Goal: Task Accomplishment & Management: Manage account settings

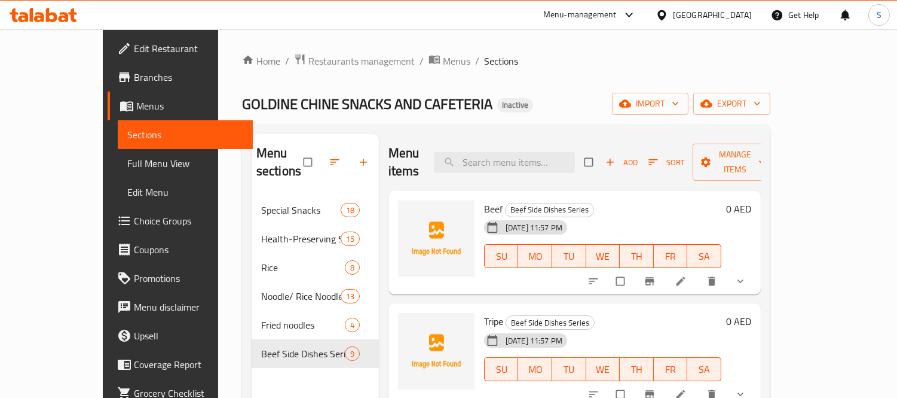
click at [48, 13] on icon at bounding box center [51, 15] width 11 height 14
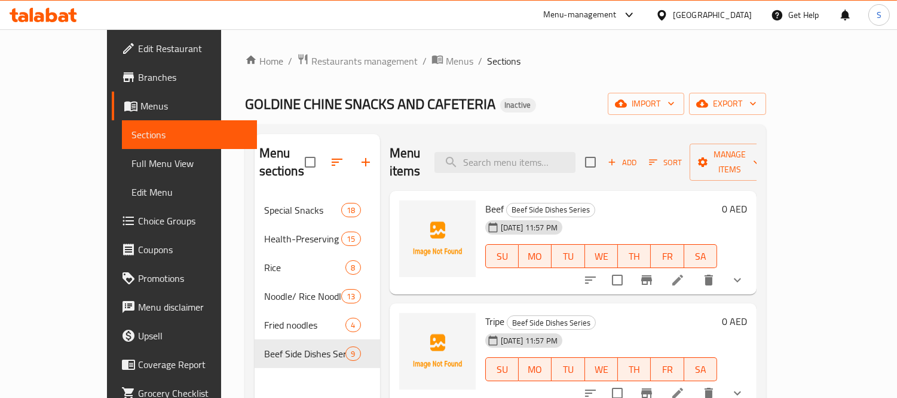
click at [132, 157] on span "Full Menu View" at bounding box center [190, 163] width 116 height 14
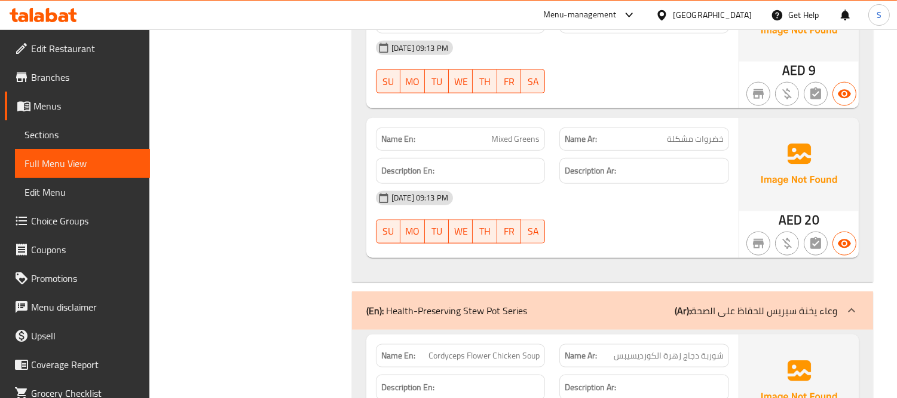
scroll to position [3255, 0]
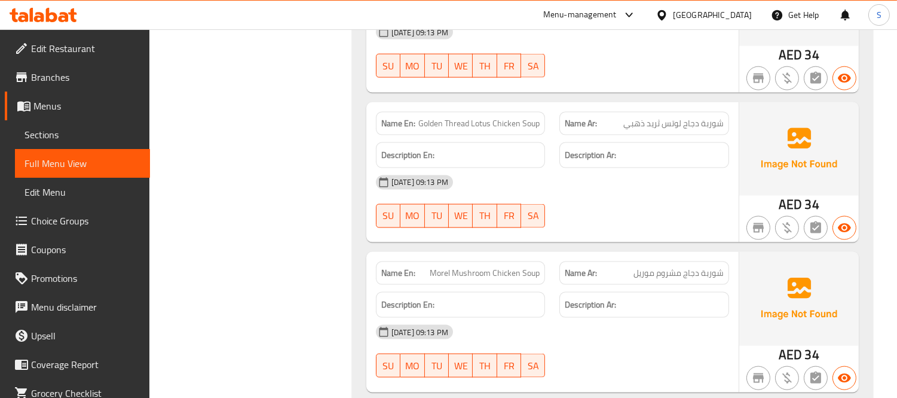
click at [96, 106] on span "Menus" at bounding box center [86, 106] width 107 height 14
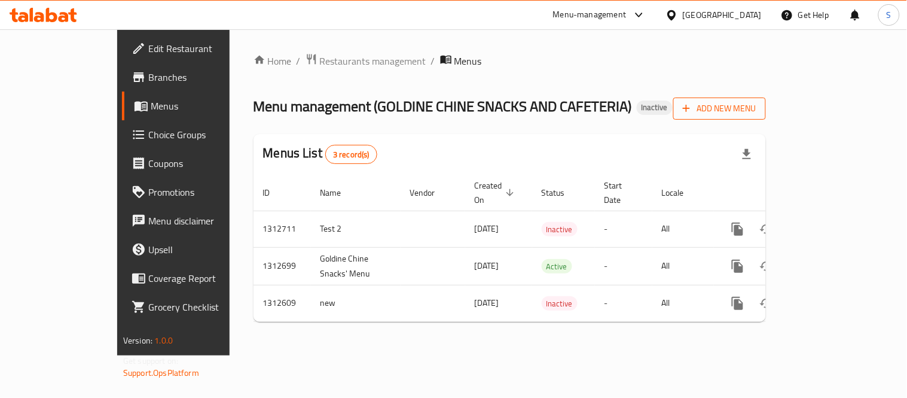
click at [756, 106] on span "Add New Menu" at bounding box center [720, 108] width 74 height 15
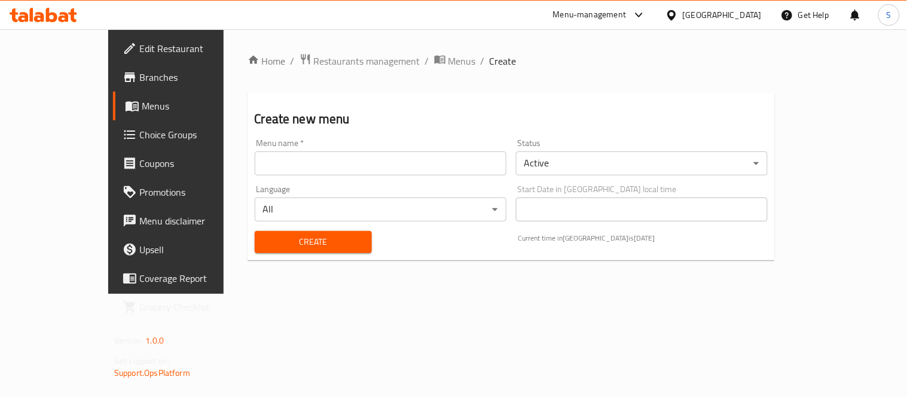
click at [405, 164] on input "text" at bounding box center [381, 163] width 252 height 24
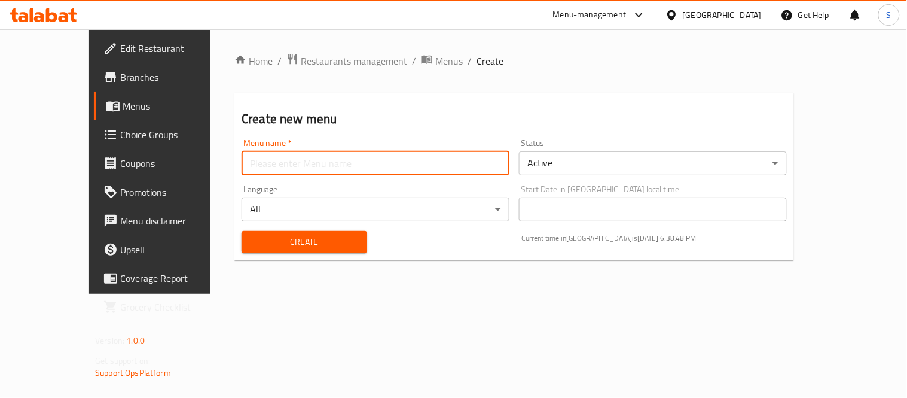
type input "S-New"
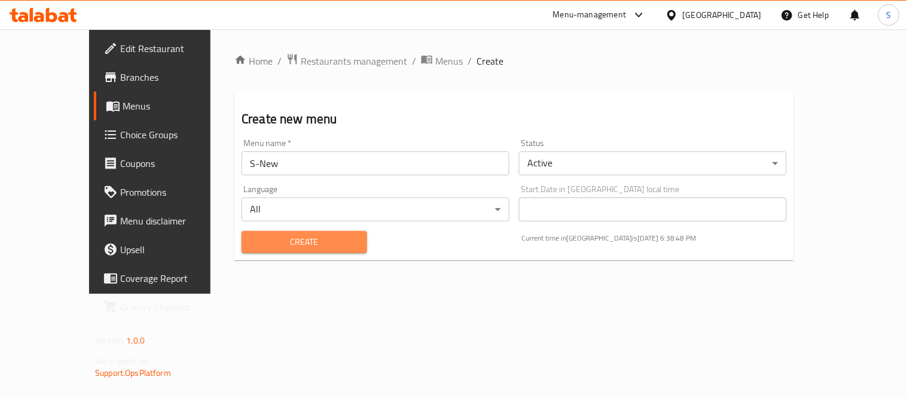
click at [309, 248] on span "Create" at bounding box center [304, 241] width 106 height 15
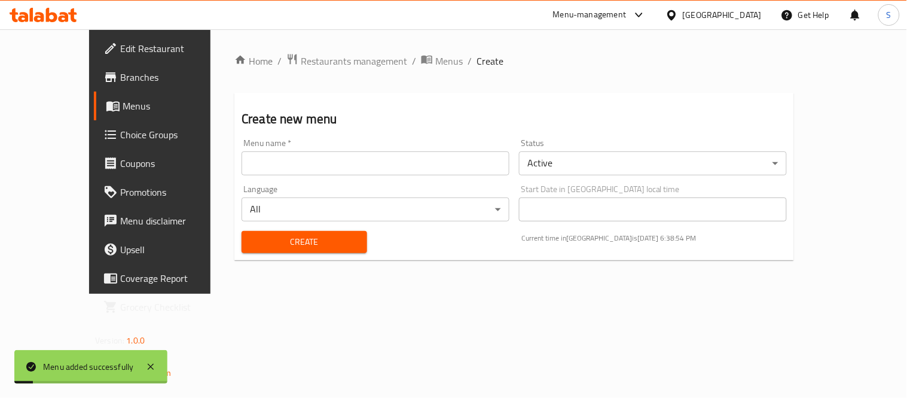
drag, startPoint x: 94, startPoint y: 112, endPoint x: 103, endPoint y: 111, distance: 9.1
click at [123, 112] on span "Menus" at bounding box center [177, 106] width 108 height 14
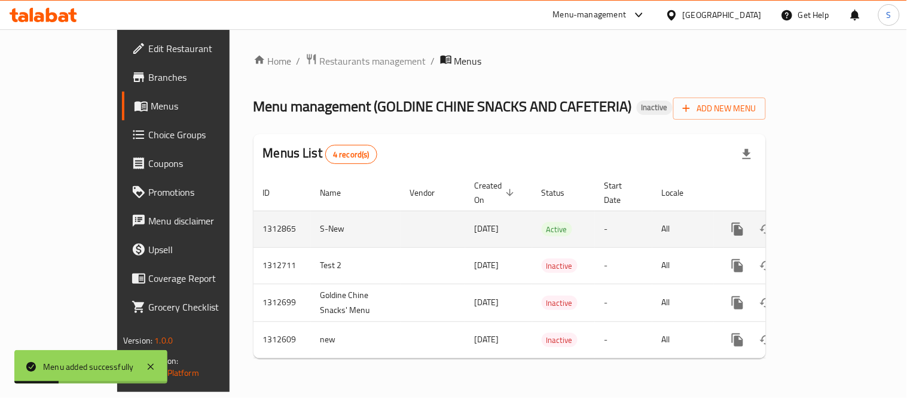
click at [829, 224] on icon "enhanced table" at bounding box center [824, 229] width 11 height 11
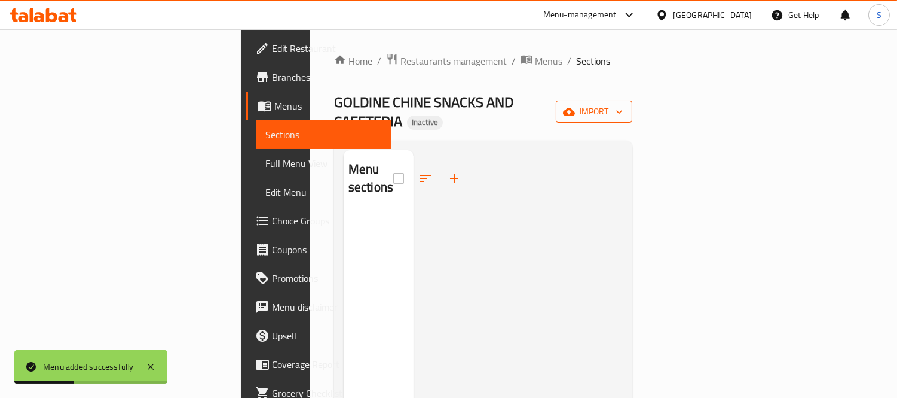
click at [623, 104] on span "import" at bounding box center [594, 111] width 57 height 15
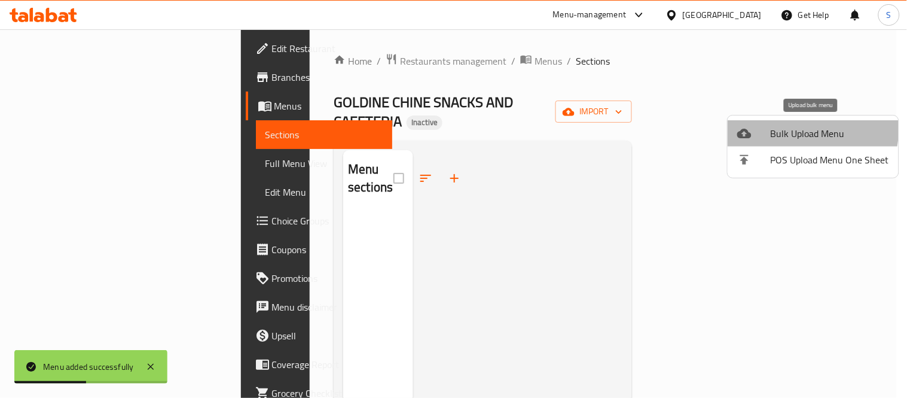
click at [793, 128] on span "Bulk Upload Menu" at bounding box center [830, 133] width 118 height 14
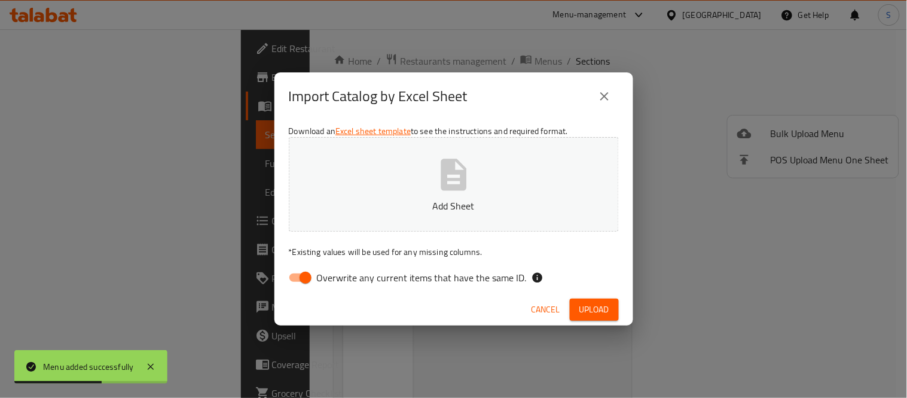
click at [346, 276] on span "Overwrite any current items that have the same ID." at bounding box center [422, 277] width 210 height 14
click at [340, 276] on input "Overwrite any current items that have the same ID." at bounding box center [305, 277] width 68 height 23
checkbox input "false"
click at [416, 191] on button "Add Sheet" at bounding box center [454, 184] width 330 height 94
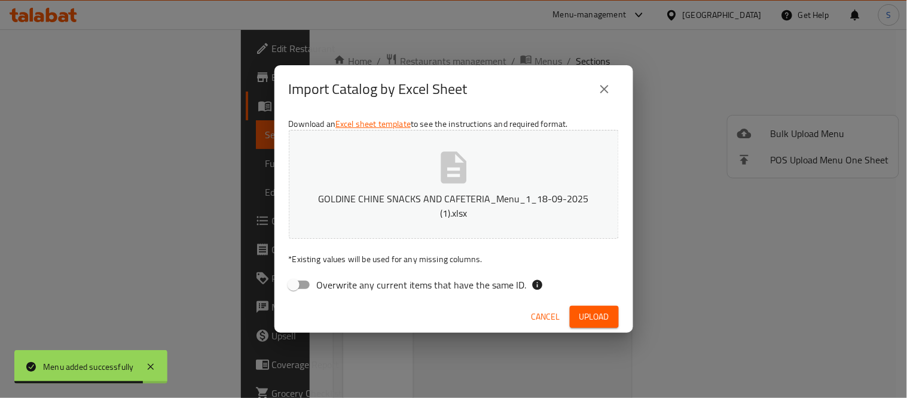
click at [581, 309] on span "Upload" at bounding box center [594, 316] width 30 height 15
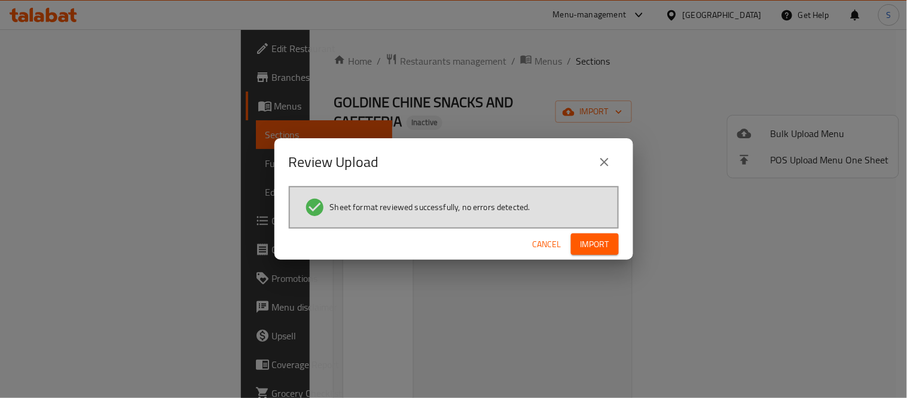
click at [590, 240] on span "Import" at bounding box center [595, 244] width 29 height 15
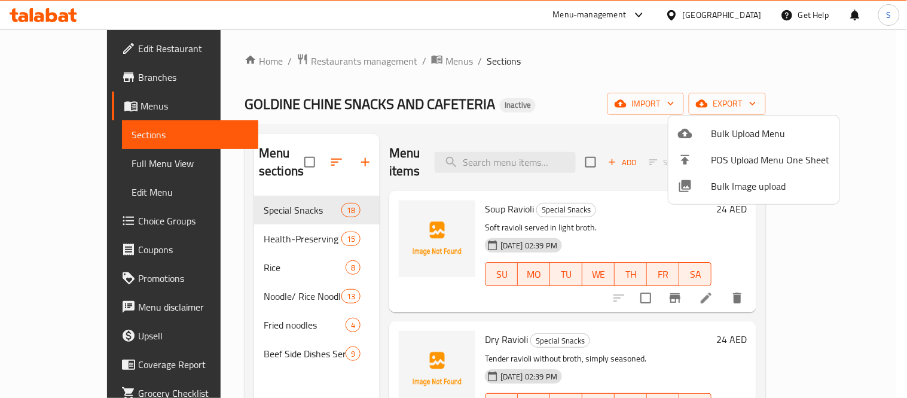
click at [263, 62] on div at bounding box center [453, 199] width 907 height 398
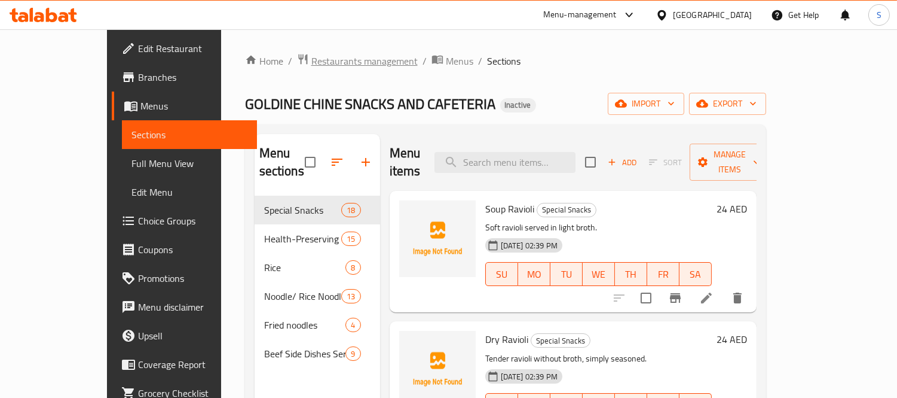
click at [312, 62] on span "Restaurants management" at bounding box center [365, 61] width 106 height 14
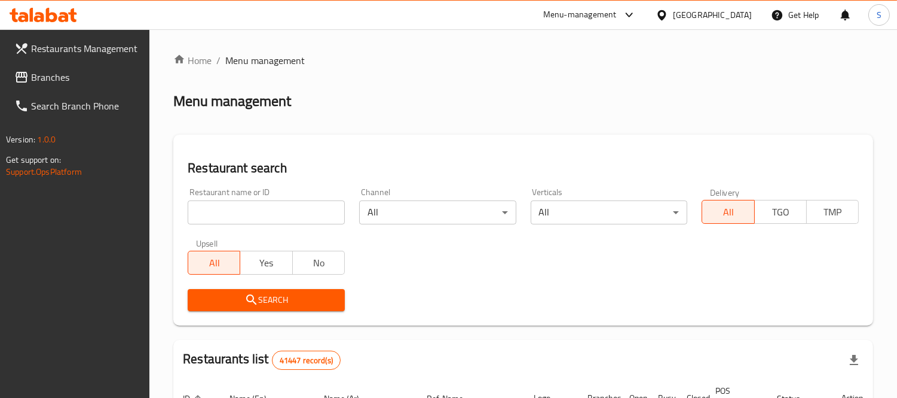
click at [97, 81] on span "Branches" at bounding box center [85, 77] width 109 height 14
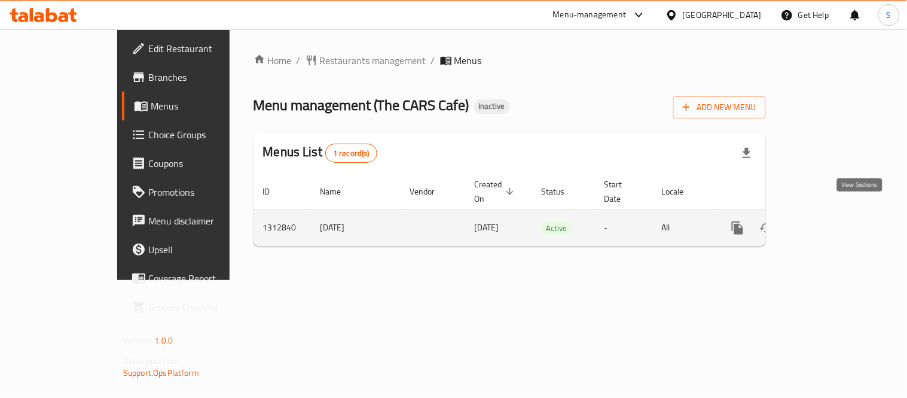
click at [831, 221] on icon "enhanced table" at bounding box center [824, 228] width 14 height 14
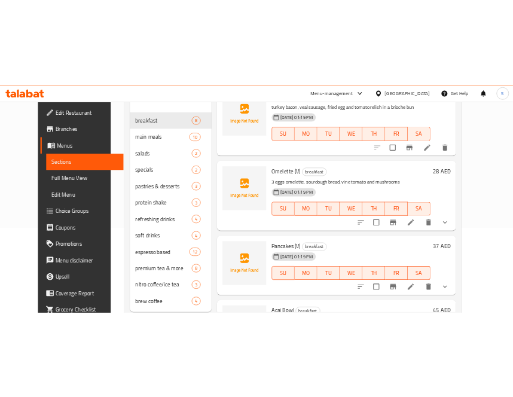
scroll to position [145, 0]
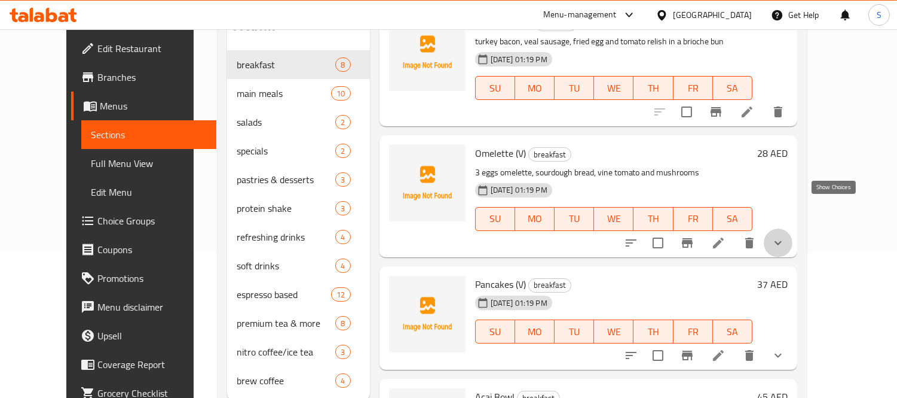
click at [786, 236] on icon "show more" at bounding box center [778, 243] width 14 height 14
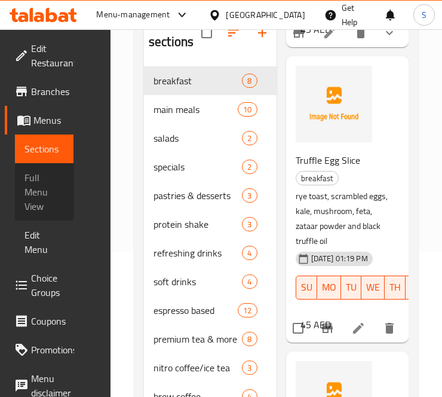
click at [42, 187] on span "Full Menu View" at bounding box center [45, 191] width 40 height 43
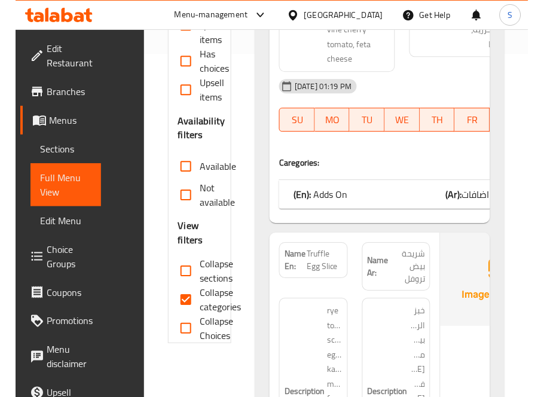
scroll to position [344, 0]
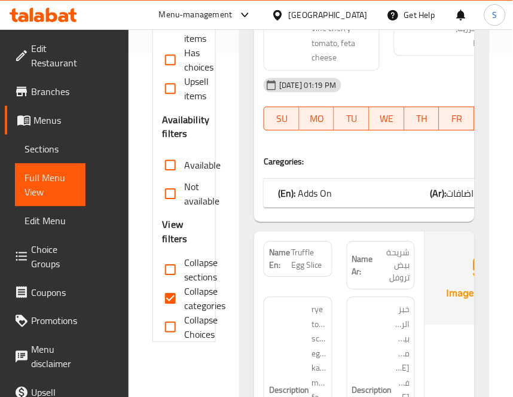
click at [190, 295] on span "Collapse categories" at bounding box center [205, 298] width 41 height 29
click at [185, 295] on input "Collapse categories" at bounding box center [170, 298] width 29 height 29
checkbox input "false"
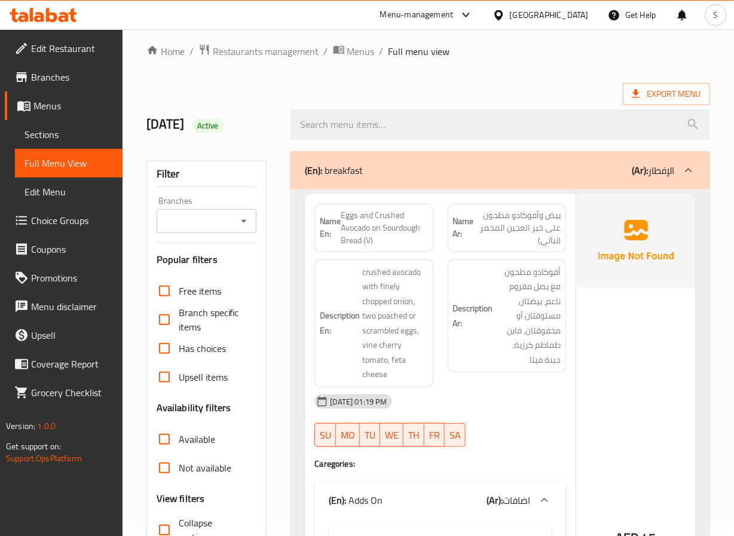
scroll to position [0, 0]
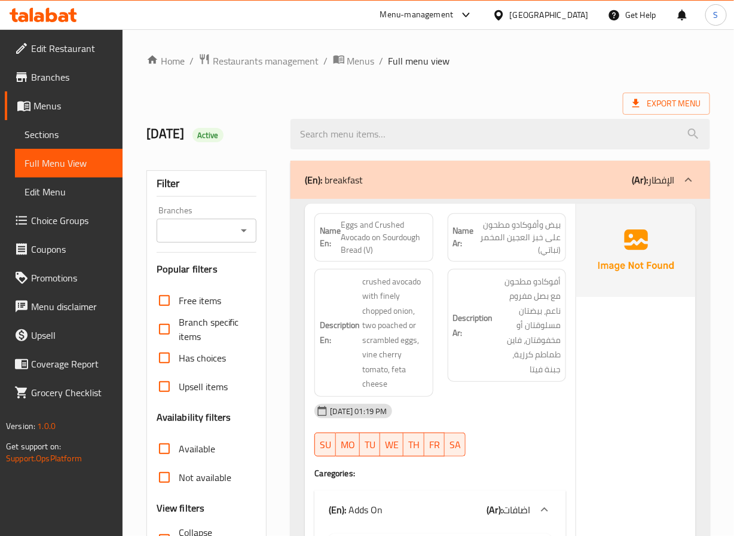
click at [506, 258] on div "Name Ar: بيض وأفوكادو مطحون على خبز العجين المخمر (نباتي)" at bounding box center [507, 237] width 118 height 48
click at [432, 260] on div "Name En: Eggs and Crushed Avocado on Sourdough Bread (V)" at bounding box center [373, 237] width 133 height 63
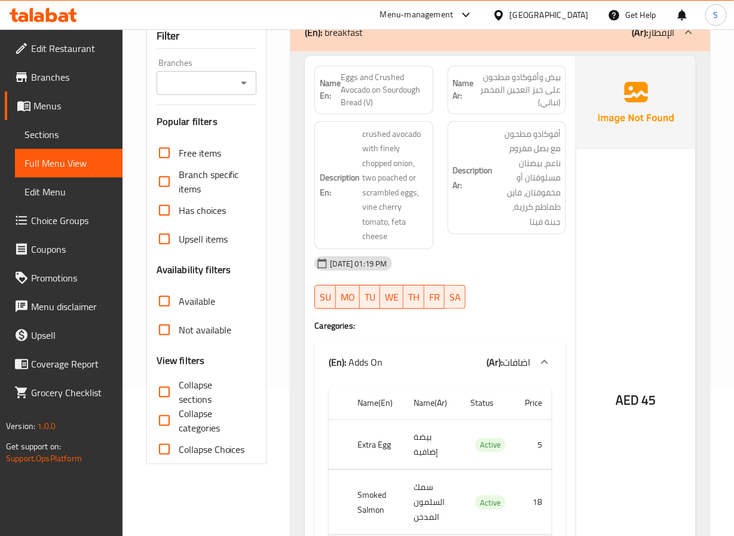
scroll to position [359, 0]
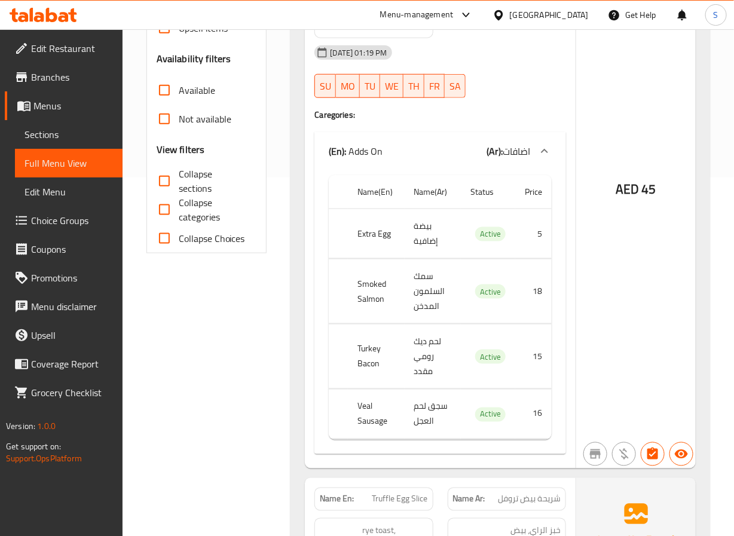
click at [202, 175] on span "Collapse sections" at bounding box center [213, 181] width 69 height 29
click at [179, 175] on input "Collapse sections" at bounding box center [164, 181] width 29 height 29
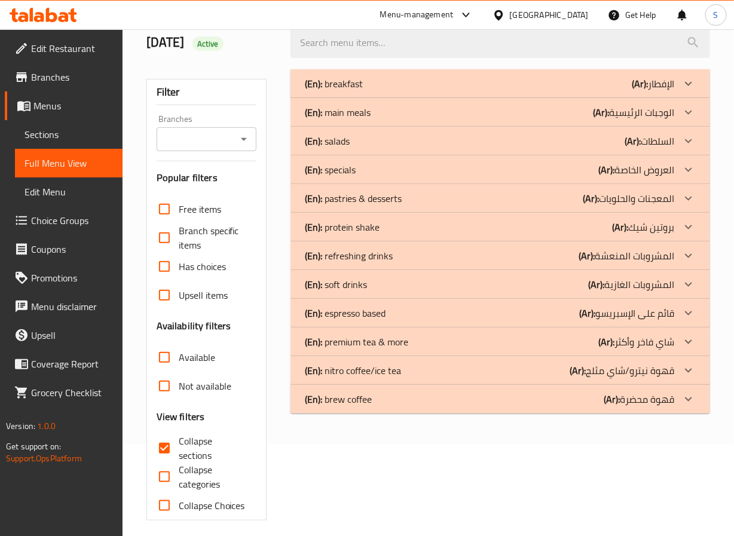
scroll to position [0, 0]
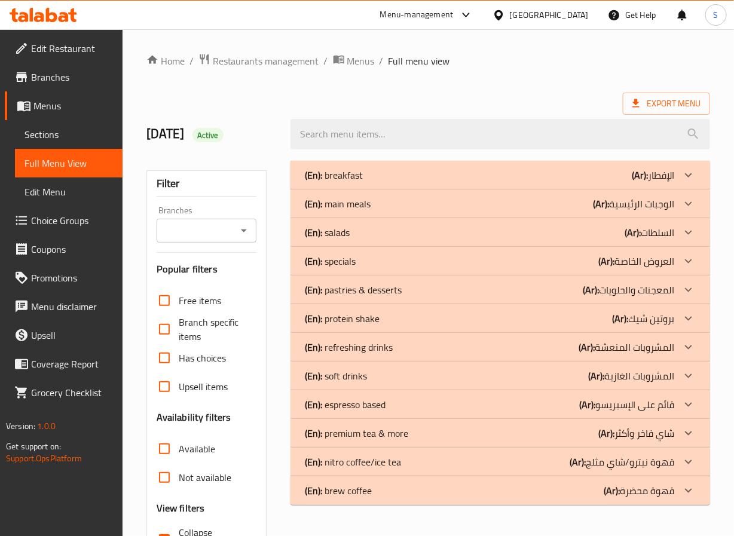
click at [411, 207] on div "(En): main meals (Ar): الوجبات الرئيسية" at bounding box center [489, 204] width 369 height 14
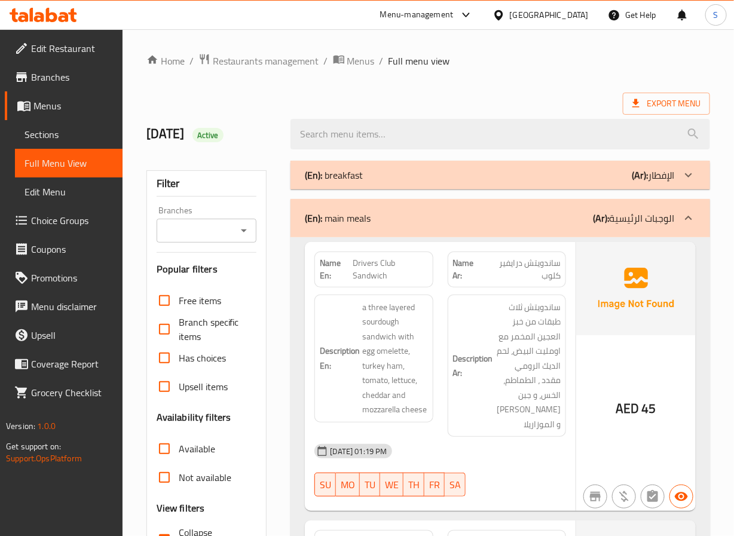
click at [420, 180] on div "(En): breakfast (Ar): الإفطار" at bounding box center [489, 175] width 369 height 14
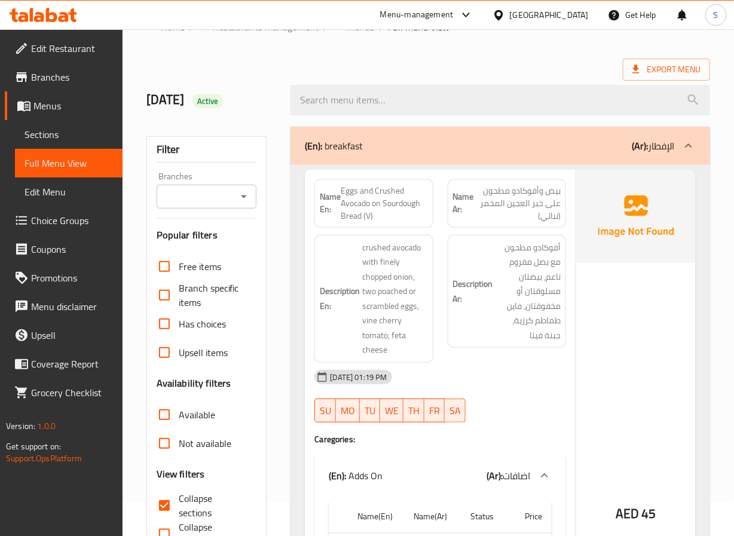
scroll to position [90, 0]
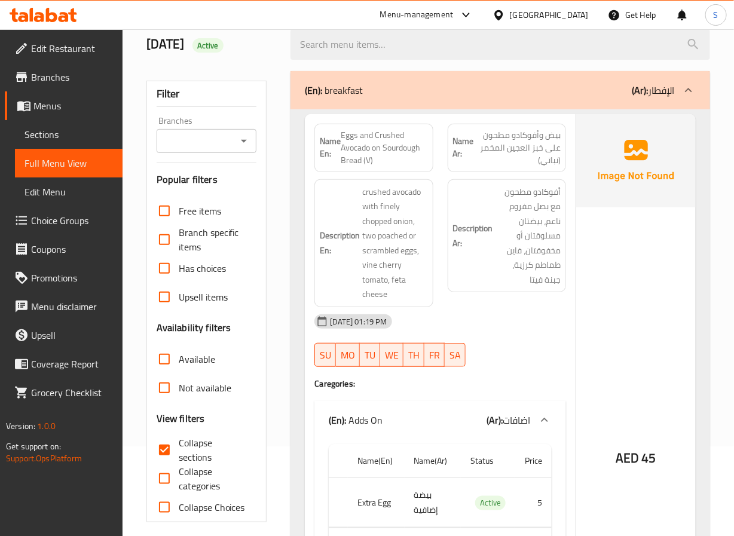
click at [178, 397] on input "Collapse sections" at bounding box center [164, 450] width 29 height 29
checkbox input "true"
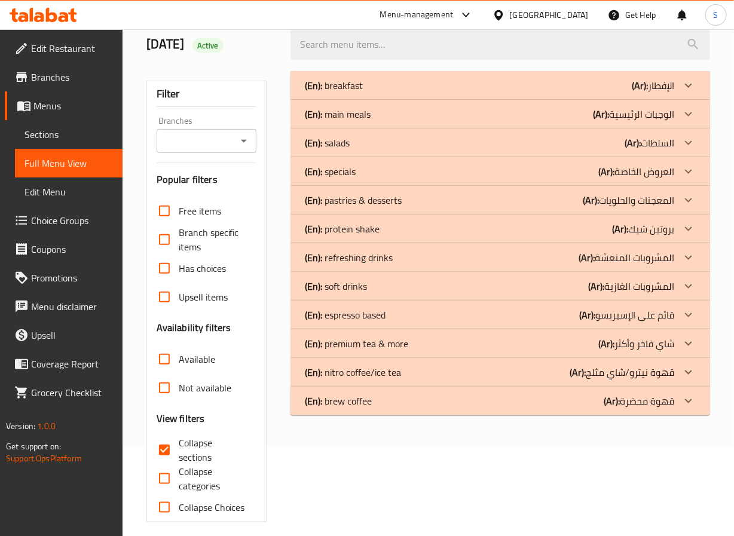
click at [343, 114] on p "(En): main meals" at bounding box center [338, 114] width 66 height 14
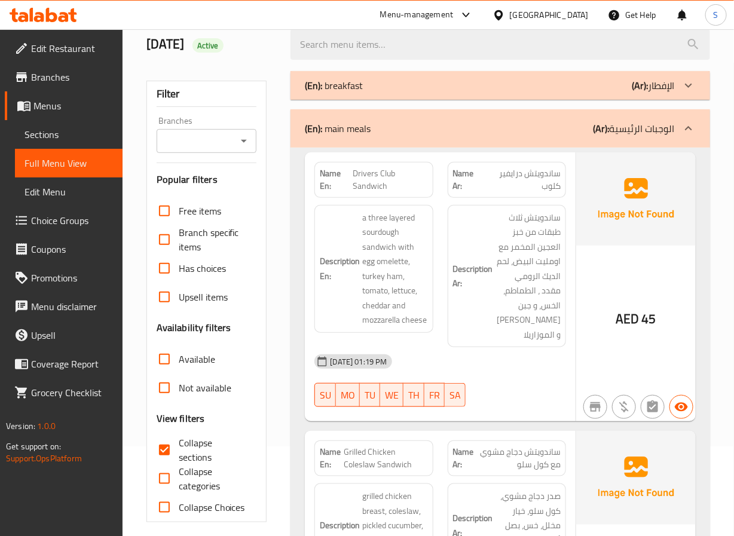
click at [355, 93] on p "(En): breakfast" at bounding box center [334, 85] width 58 height 14
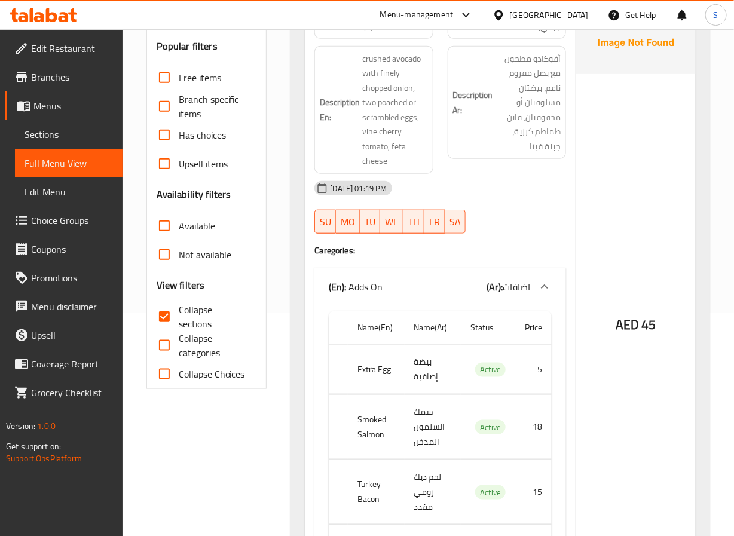
scroll to position [179, 0]
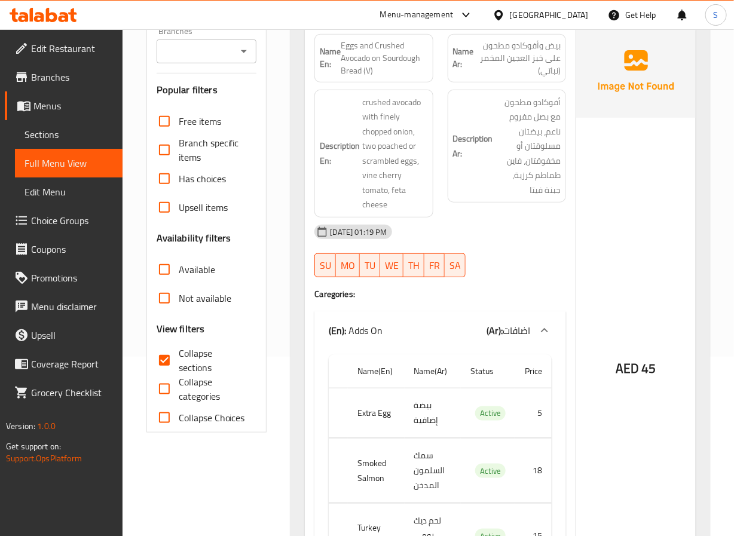
click at [490, 175] on h6 "Description Ar: أفوكادو مطحون مع بصل مفروم ناعم، بيضتان مسلوقتان أو مخفوقتان، ف…" at bounding box center [507, 146] width 108 height 103
click at [361, 131] on h6 "Description En: crushed avocado with finely chopped onion, two poached or scram…" at bounding box center [374, 153] width 108 height 117
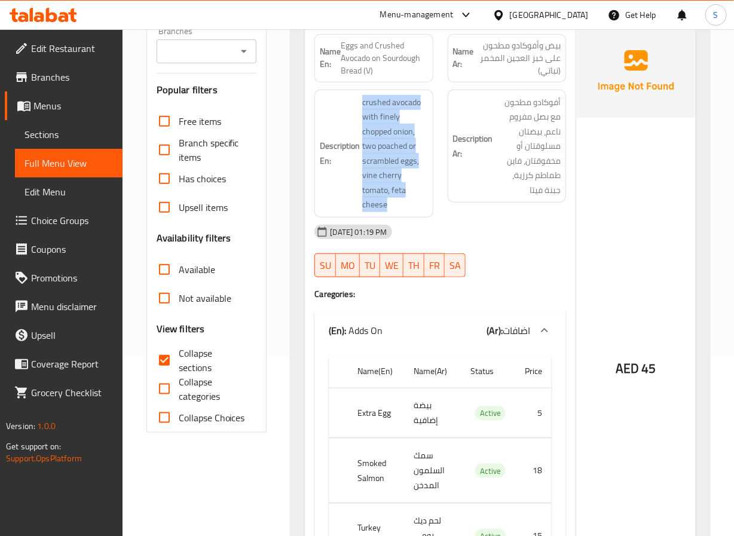
click at [361, 131] on h6 "Description En: crushed avocado with finely chopped onion, two poached or scram…" at bounding box center [374, 153] width 108 height 117
copy span "crushed avocado with finely chopped onion, two poached or scrambled eggs, vine …"
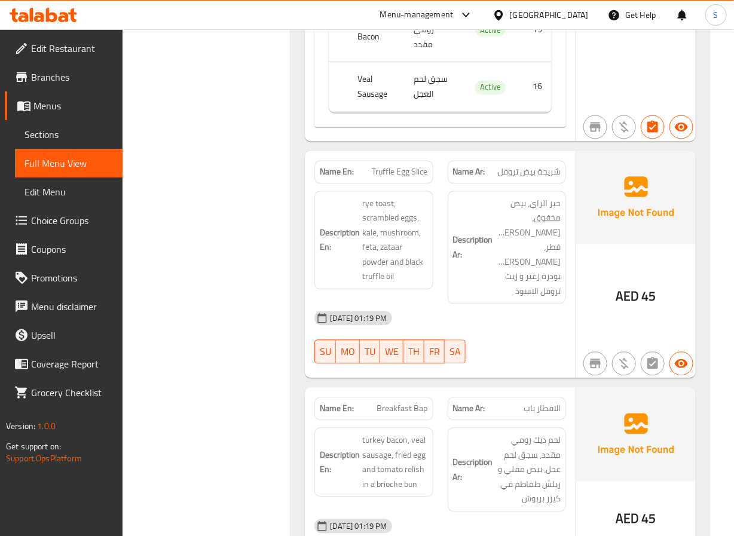
scroll to position [718, 0]
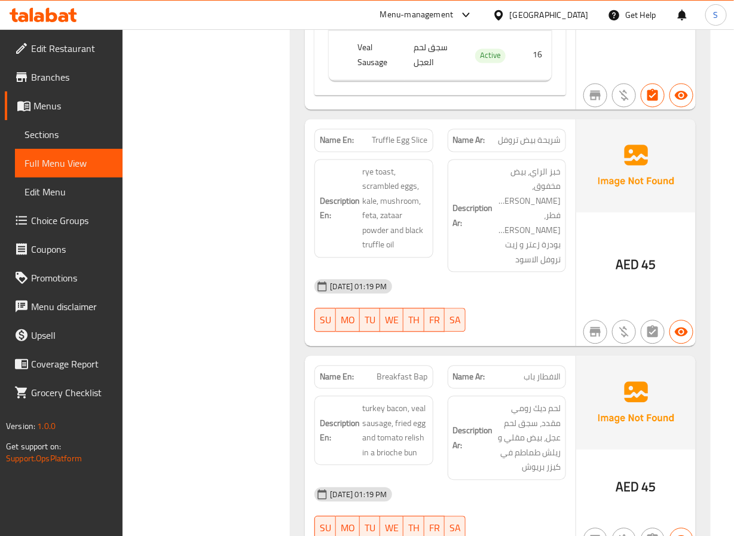
click at [400, 147] on span "Truffle Egg Slice" at bounding box center [401, 141] width 56 height 13
copy span "Truffle Egg Slice"
click at [384, 193] on span "rye toast, scrambled eggs, kale, mushroom, feta, zataar powder and black truffl…" at bounding box center [394, 209] width 65 height 88
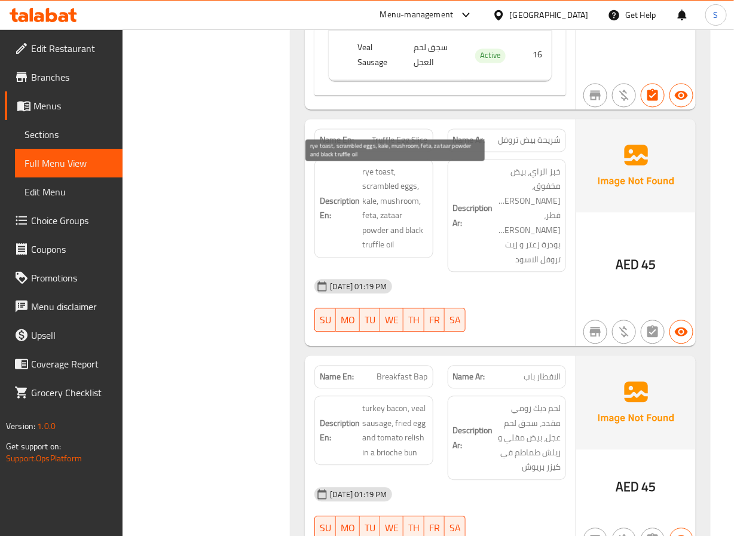
click at [381, 192] on span "rye toast, scrambled eggs, kale, mushroom, feta, zataar powder and black truffl…" at bounding box center [394, 209] width 65 height 88
copy span "rye toast, scrambled eggs, kale, mushroom, feta, zataar powder and black truffl…"
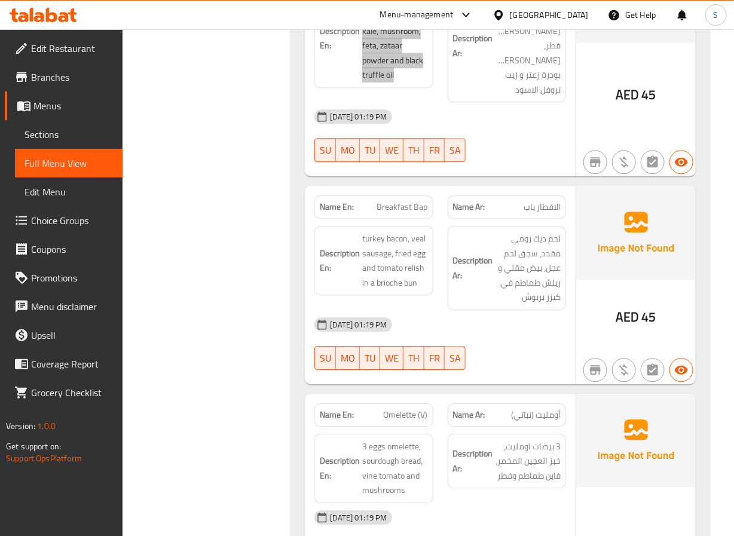
scroll to position [897, 0]
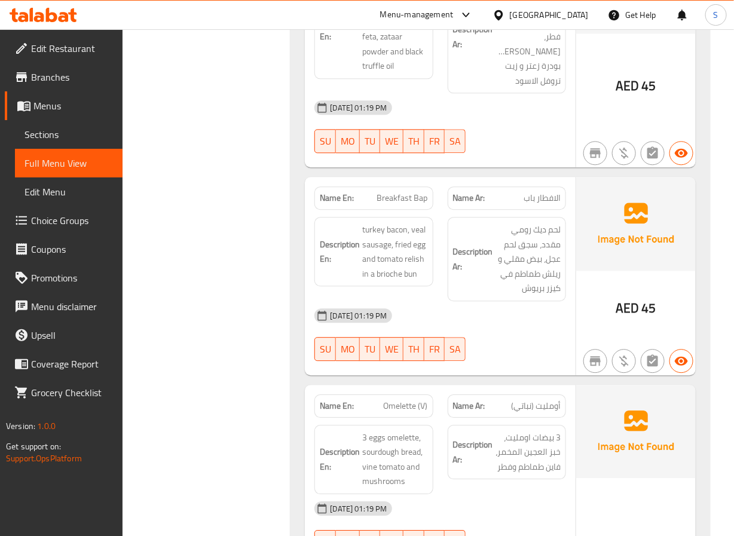
click at [404, 217] on div "Description En: turkey bacon, veal sausage, fried egg and tomato relish in a br…" at bounding box center [374, 251] width 118 height 69
click at [407, 192] on span "Breakfast Bap" at bounding box center [402, 198] width 51 height 13
copy span "Breakfast Bap"
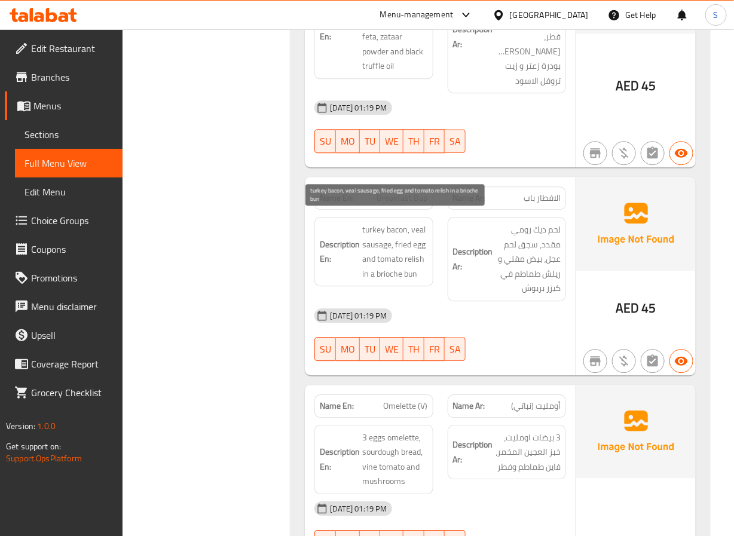
click at [395, 251] on span "turkey bacon, veal sausage, fried egg and tomato relish in a brioche bun" at bounding box center [394, 251] width 65 height 59
click at [393, 250] on span "turkey bacon, veal sausage, fried egg and tomato relish in a brioche bun" at bounding box center [394, 251] width 65 height 59
copy span "turkey bacon, veal sausage, fried egg and tomato relish in a brioche bun"
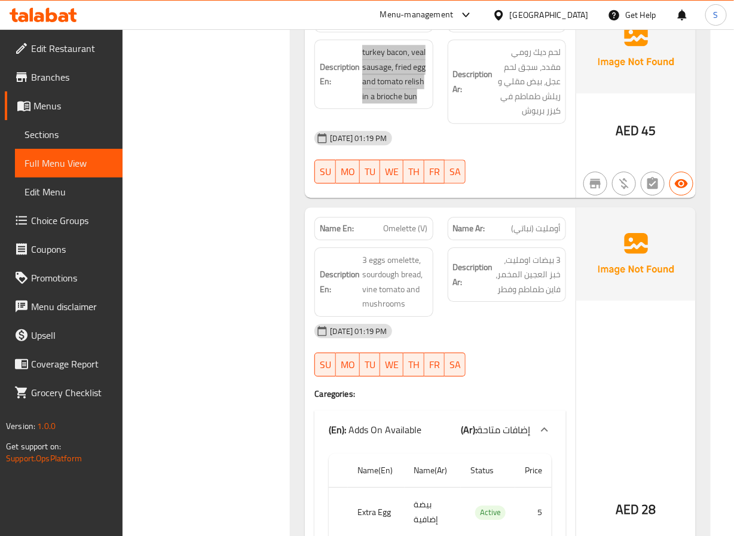
scroll to position [1076, 0]
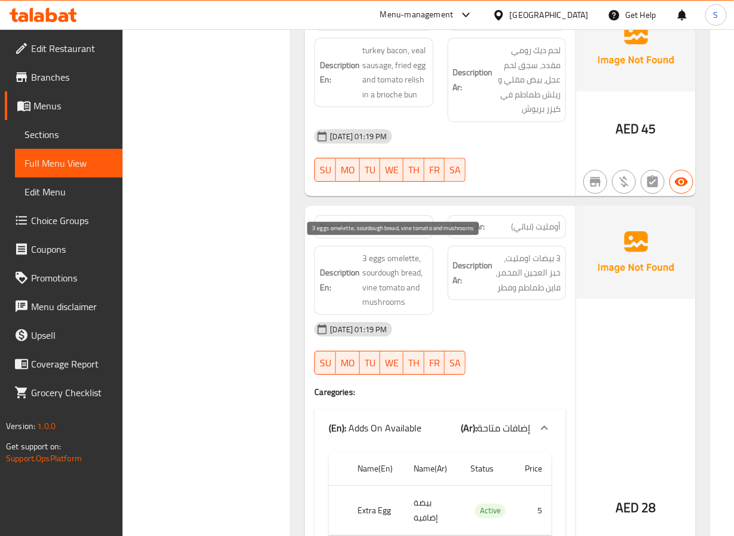
click at [402, 262] on span "3 eggs omelette, sourdough bread, vine tomato and mushrooms" at bounding box center [394, 280] width 65 height 59
click at [401, 228] on div "Name En: Omelette (V)" at bounding box center [374, 226] width 118 height 23
click at [395, 273] on span "3 eggs omelette, sourdough bread, vine tomato and mushrooms" at bounding box center [394, 280] width 65 height 59
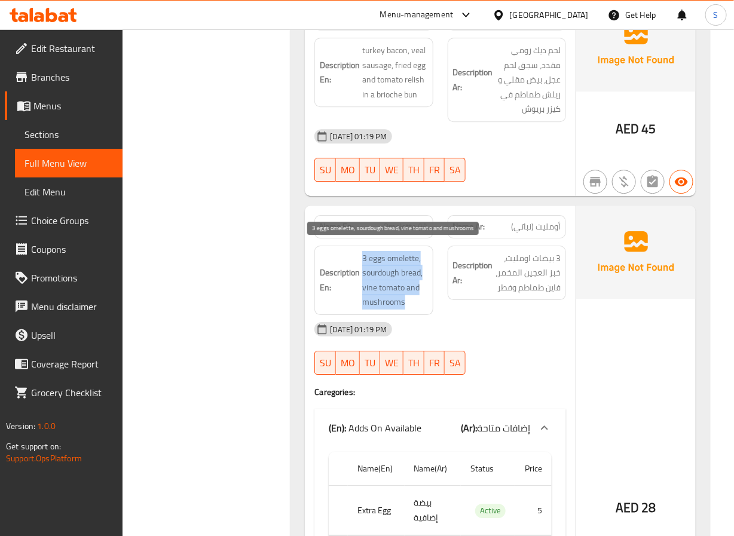
click at [395, 273] on span "3 eggs omelette, sourdough bread, vine tomato and mushrooms" at bounding box center [394, 280] width 65 height 59
copy span "3 eggs omelette, sourdough bread, vine tomato and mushrooms"
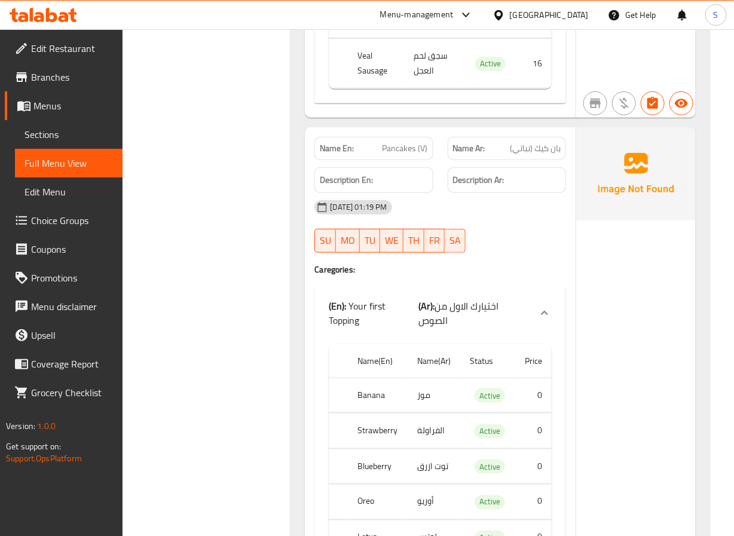
scroll to position [1794, 0]
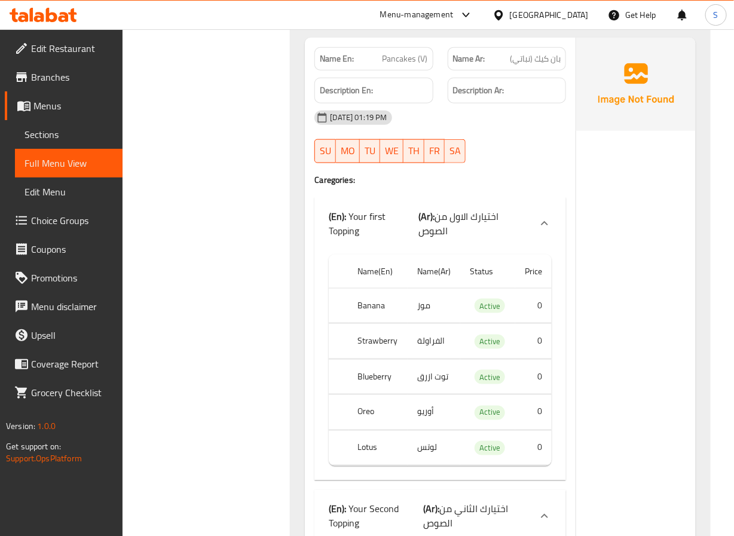
click at [402, 56] on span "Pancakes (V)" at bounding box center [405, 59] width 45 height 13
copy span "Pancakes"
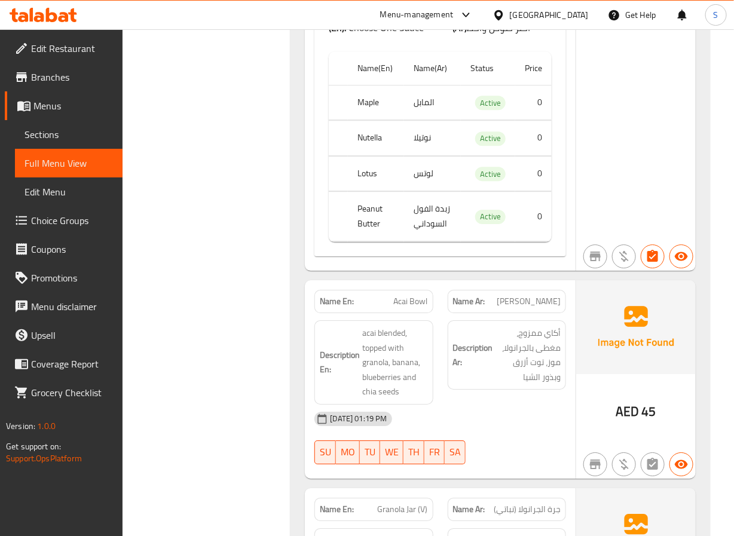
scroll to position [2601, 0]
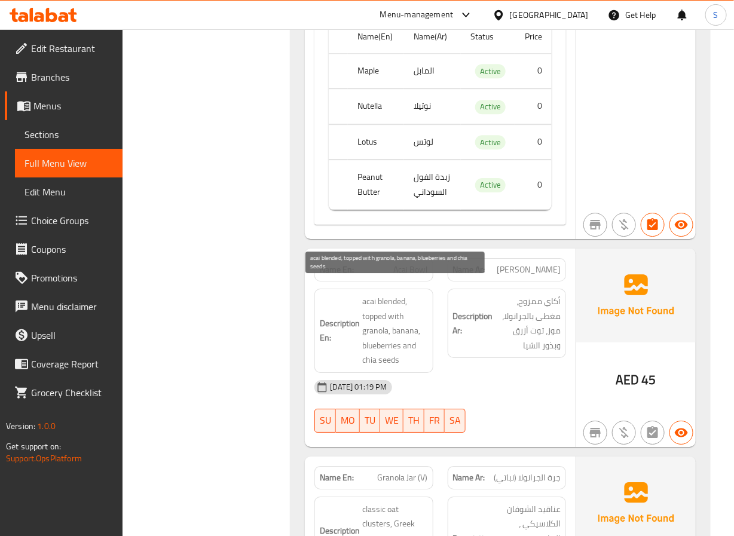
click at [390, 303] on span "acai blended, topped with granola, banana, blueberries and chia seeds" at bounding box center [394, 331] width 65 height 74
copy span "acai blended, topped with granola, banana, blueberries and chia seeds"
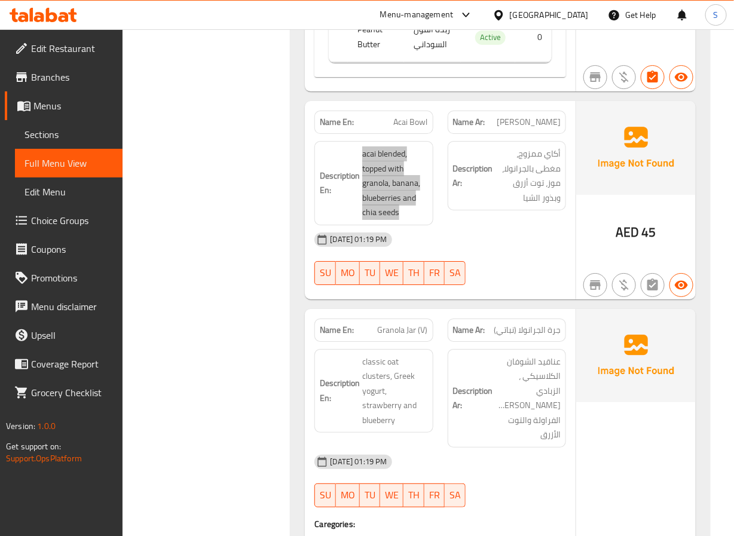
scroll to position [2780, 0]
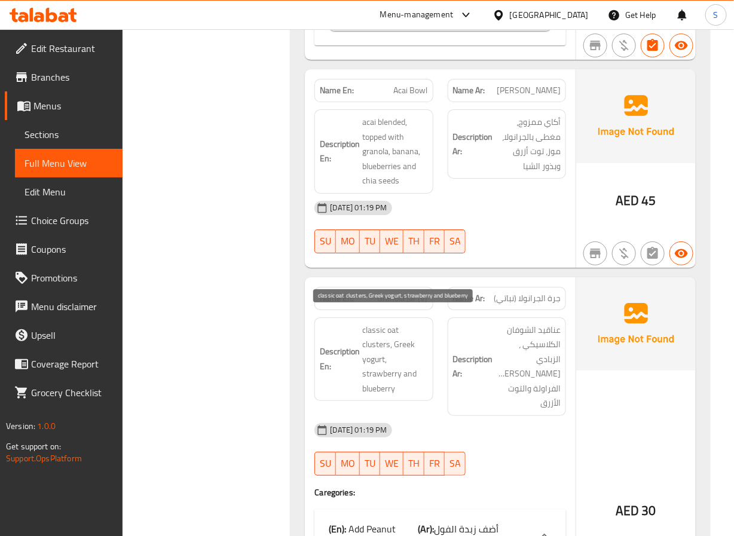
click at [390, 326] on span "classic oat clusters, Greek yogurt, strawberry and blueberry" at bounding box center [394, 360] width 65 height 74
copy span "classic oat clusters, Greek yogurt, strawberry and blueberry"
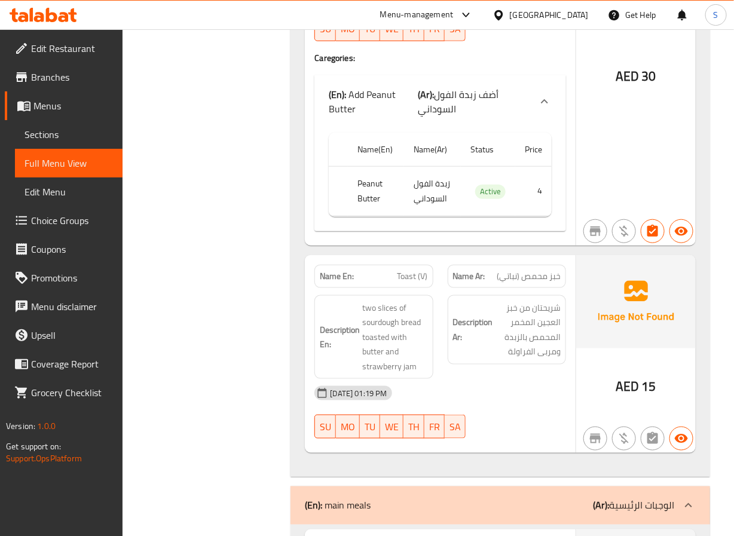
scroll to position [3229, 0]
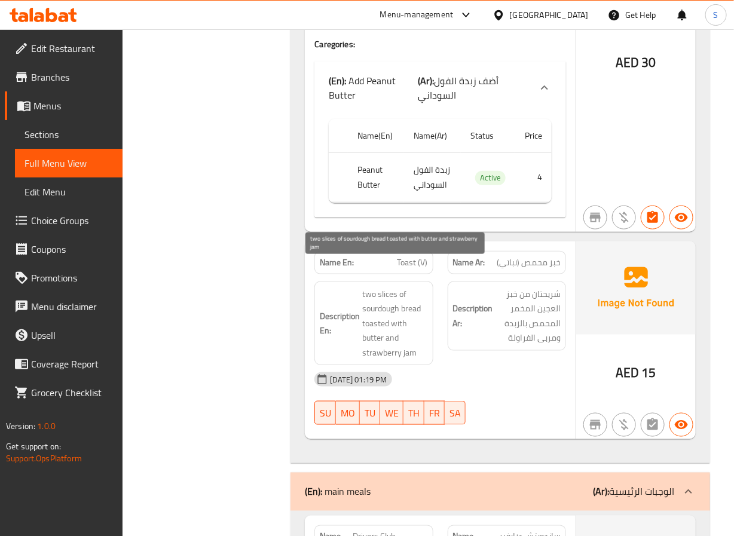
click at [386, 307] on span "two slices of sourdough bread toasted with butter and strawberry jam" at bounding box center [394, 324] width 65 height 74
copy span "two slices of sourdough bread toasted with butter and strawberry jam"
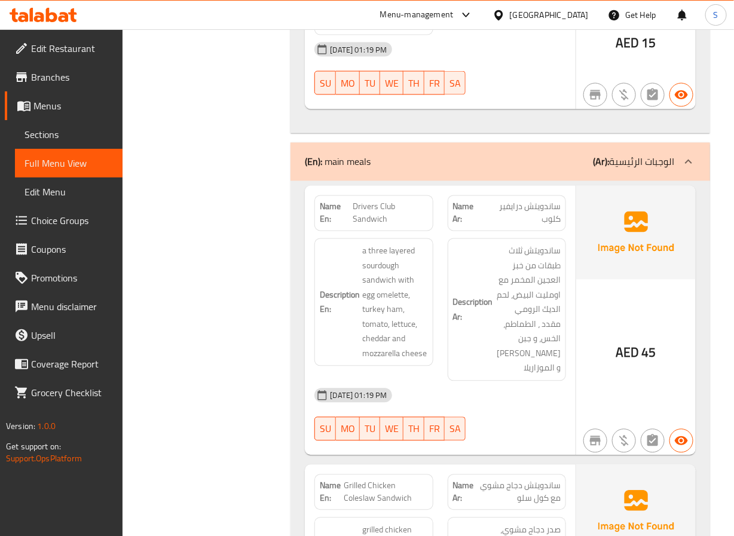
scroll to position [3588, 0]
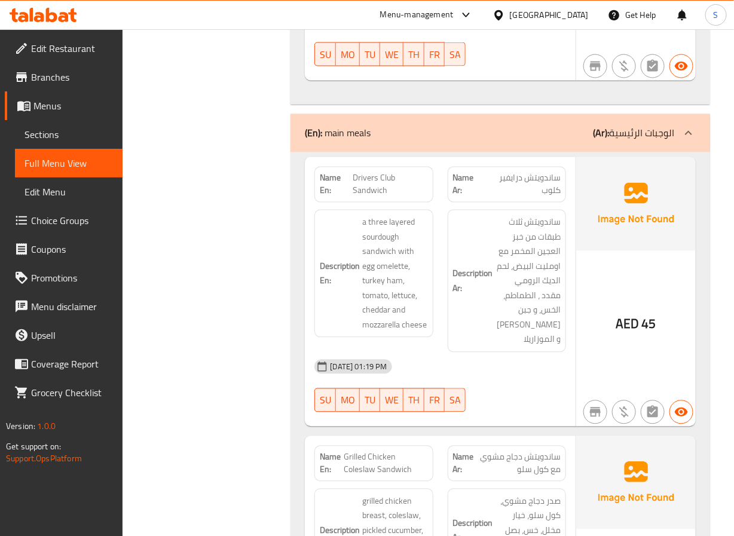
click at [381, 172] on span "Drivers Club Sandwich" at bounding box center [390, 184] width 75 height 25
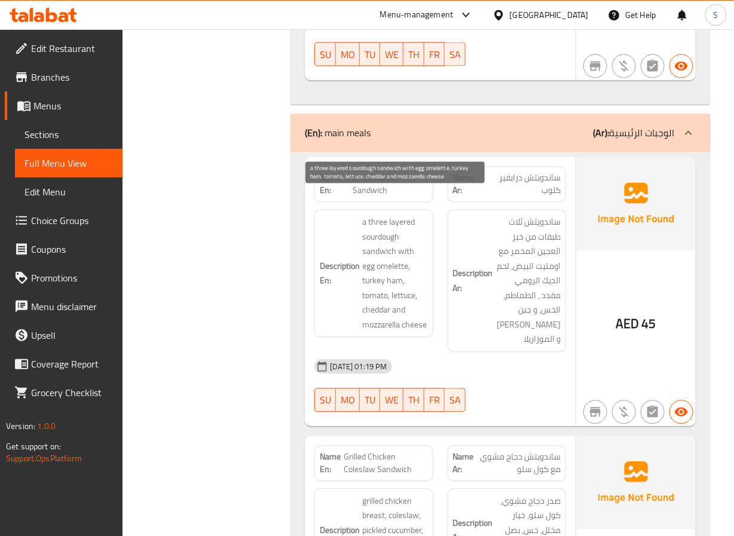
click at [384, 215] on span "a three layered sourdough sandwich with egg omelette, turkey ham, tomato, lettu…" at bounding box center [394, 273] width 65 height 117
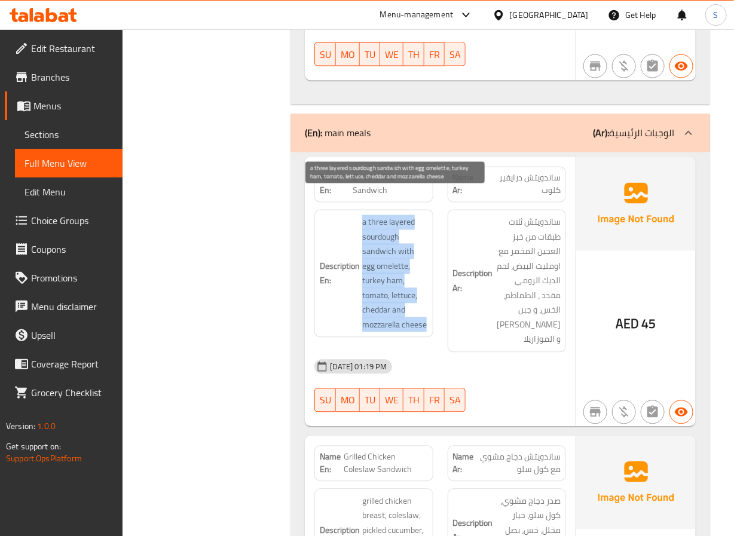
click at [384, 215] on span "a three layered sourdough sandwich with egg omelette, turkey ham, tomato, lettu…" at bounding box center [394, 273] width 65 height 117
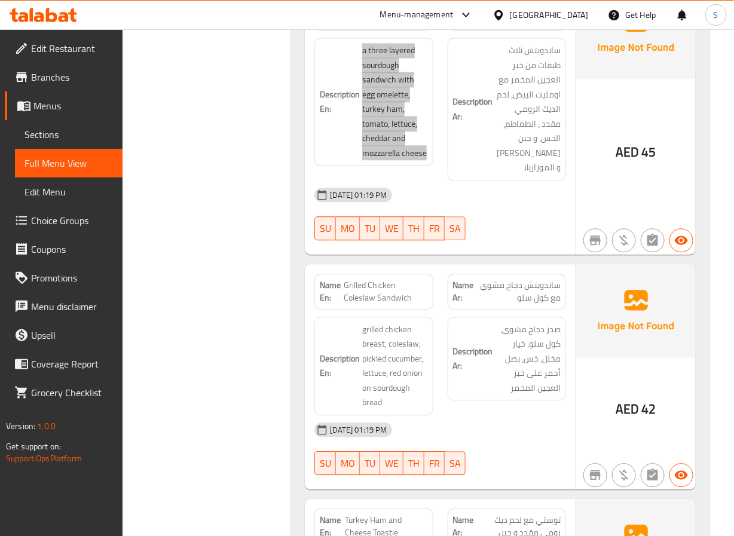
scroll to position [3767, 0]
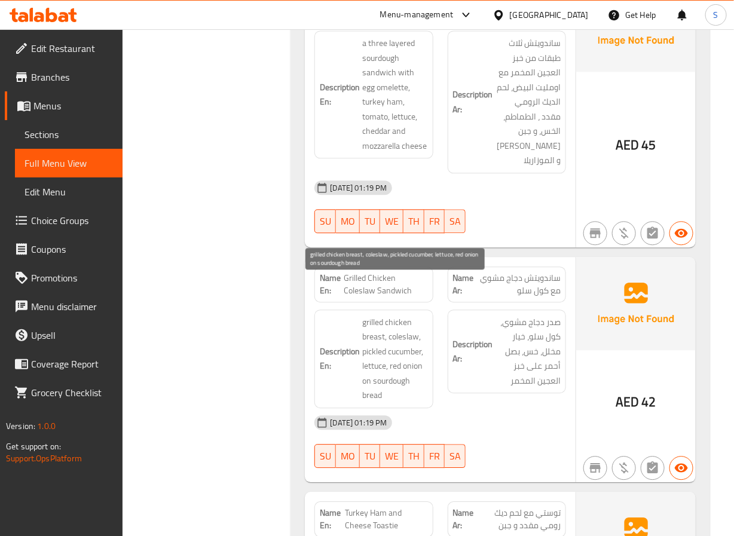
click at [388, 315] on span "grilled chicken breast, coleslaw, pickled cucumber, lettuce, red onion on sourd…" at bounding box center [394, 359] width 65 height 88
click at [395, 325] on span "grilled chicken breast, coleslaw, pickled cucumber, lettuce, red onion on sourd…" at bounding box center [394, 359] width 65 height 88
click at [361, 341] on h6 "Description En: grilled chicken breast, coleslaw, pickled cucumber, lettuce, re…" at bounding box center [374, 359] width 108 height 88
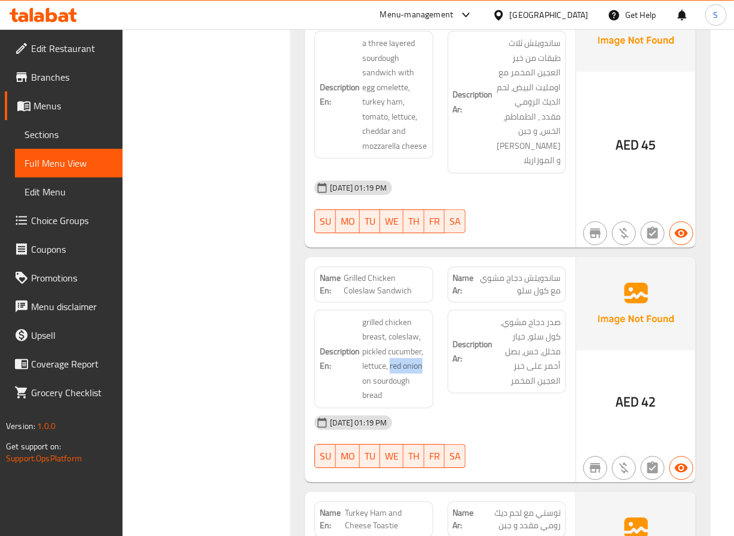
drag, startPoint x: 392, startPoint y: 329, endPoint x: 434, endPoint y: 332, distance: 42.6
click at [434, 332] on div "Description En: grilled chicken breast, coleslaw, pickled cucumber, lettuce, re…" at bounding box center [373, 359] width 133 height 113
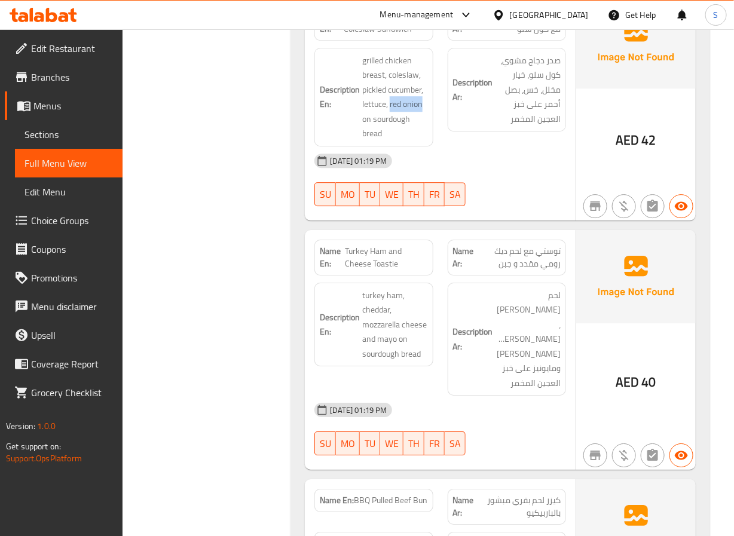
scroll to position [4036, 0]
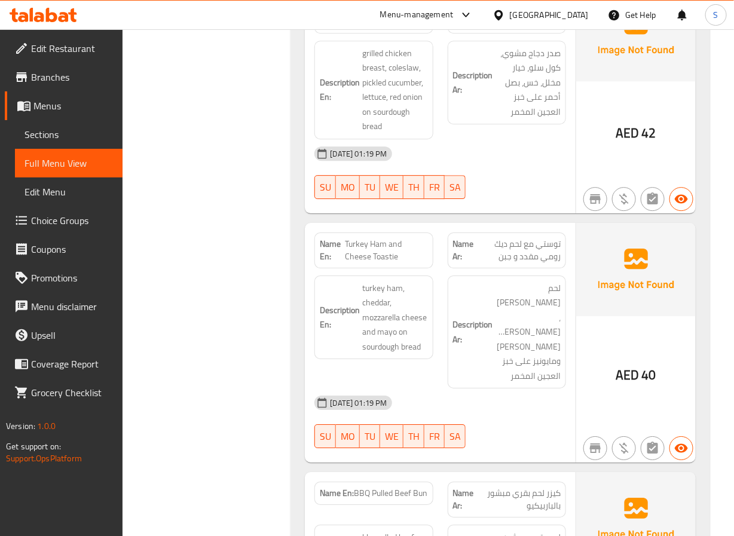
click at [382, 281] on span "turkey ham, cheddar, mozzarella cheese and mayo on sourdough bread" at bounding box center [394, 318] width 65 height 74
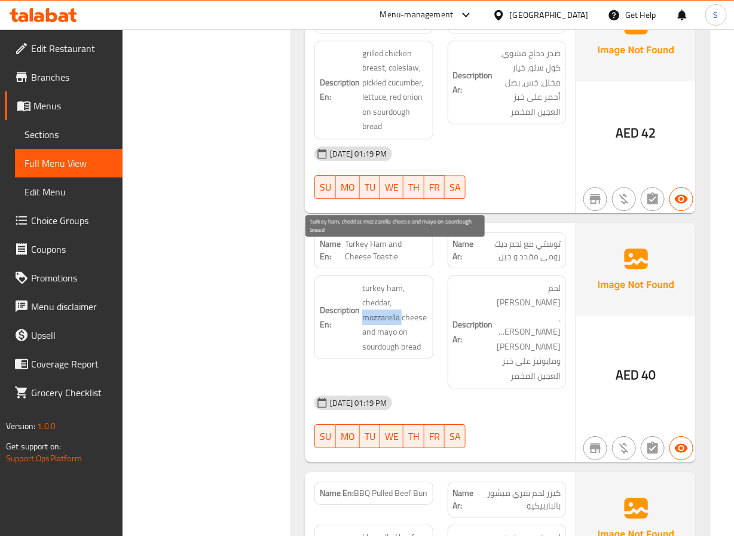
click at [382, 281] on span "turkey ham, cheddar, mozzarella cheese and mayo on sourdough bread" at bounding box center [394, 318] width 65 height 74
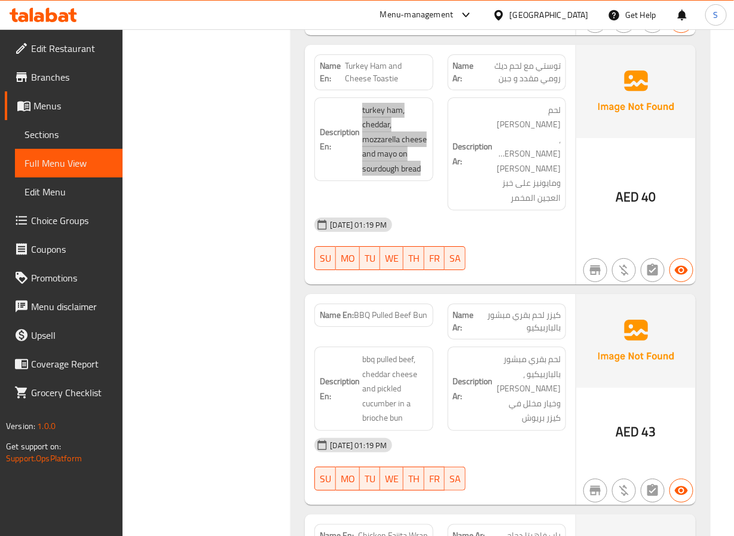
scroll to position [4215, 0]
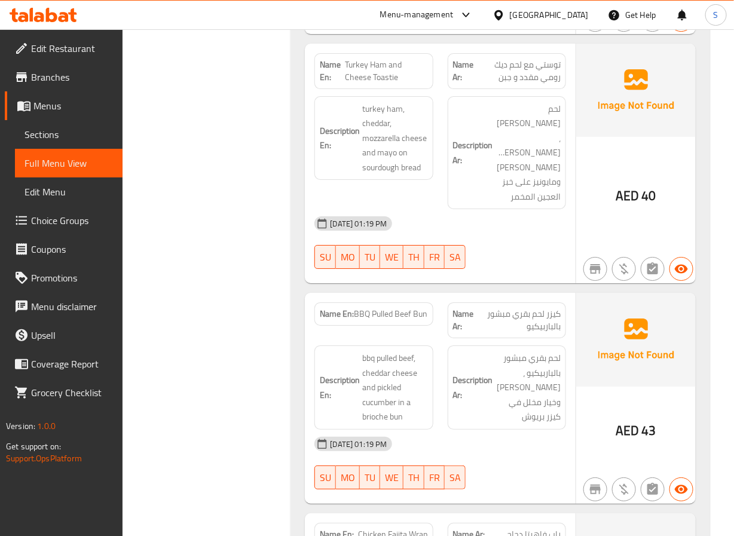
click at [402, 351] on span "bbq pulled beef, cheddar cheese and pickled cucumber in a brioche bun" at bounding box center [394, 388] width 65 height 74
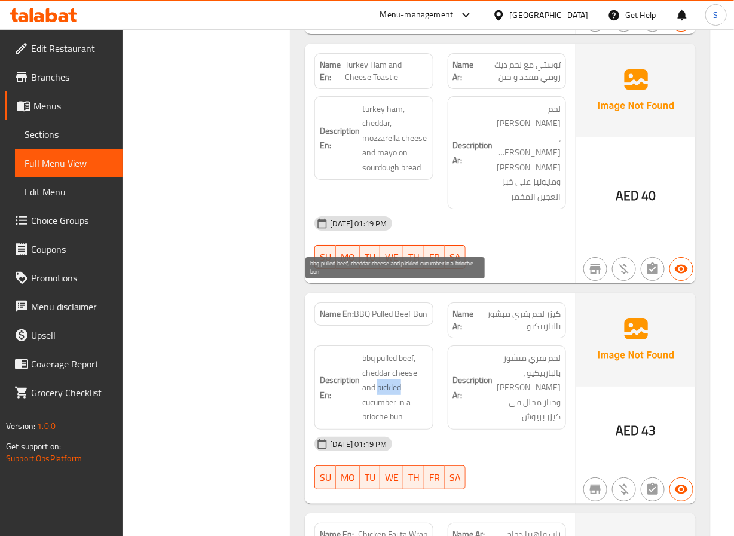
click at [402, 351] on span "bbq pulled beef, cheddar cheese and pickled cucumber in a brioche bun" at bounding box center [394, 388] width 65 height 74
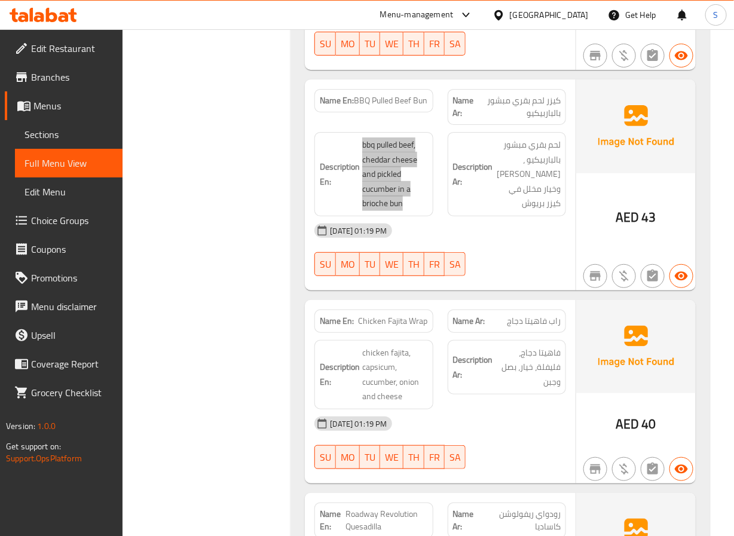
scroll to position [4484, 0]
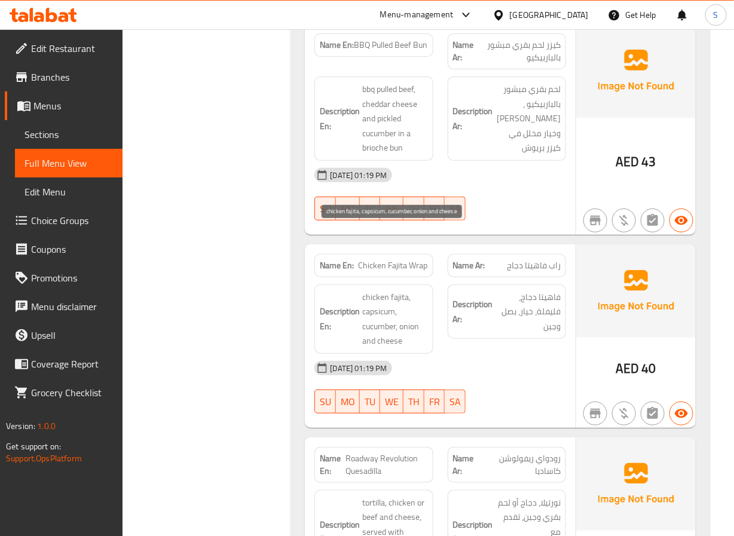
click at [402, 290] on span "chicken fajita, capsicum, cucumber, onion and cheese" at bounding box center [394, 319] width 65 height 59
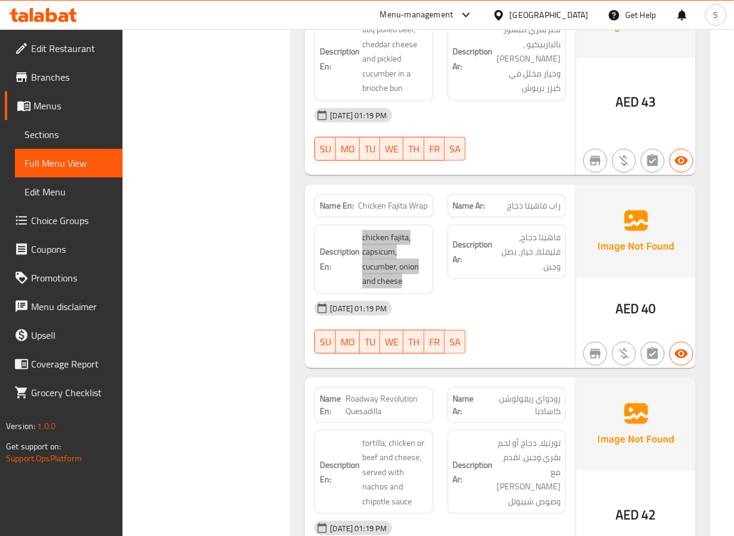
scroll to position [4574, 0]
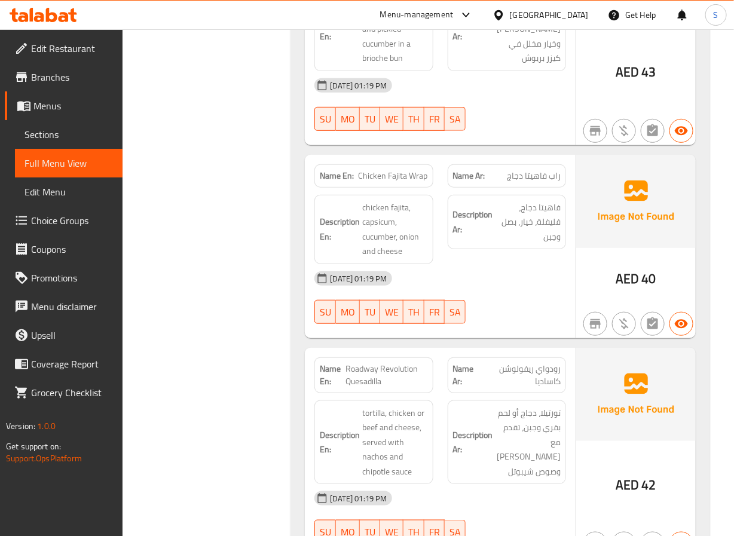
click at [380, 397] on span "tortilla, chicken or beef and cheese, served with nachos and chipotle sauce" at bounding box center [394, 443] width 65 height 74
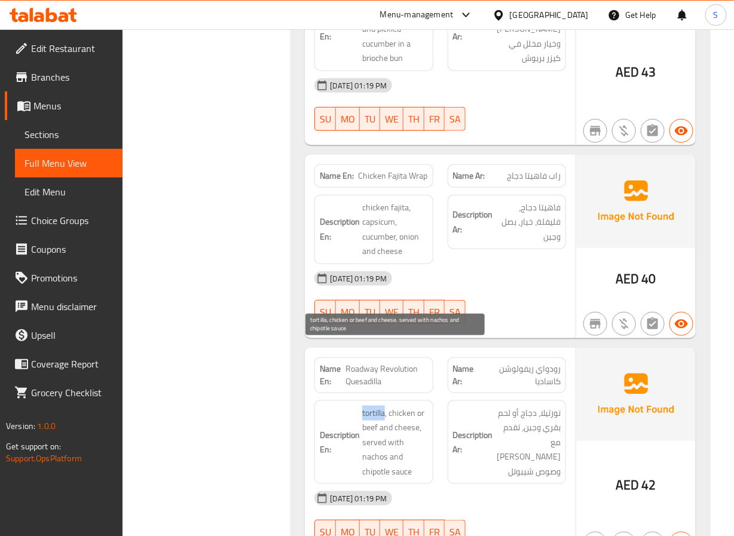
click at [380, 397] on span "tortilla, chicken or beef and cheese, served with nachos and chipotle sauce" at bounding box center [394, 443] width 65 height 74
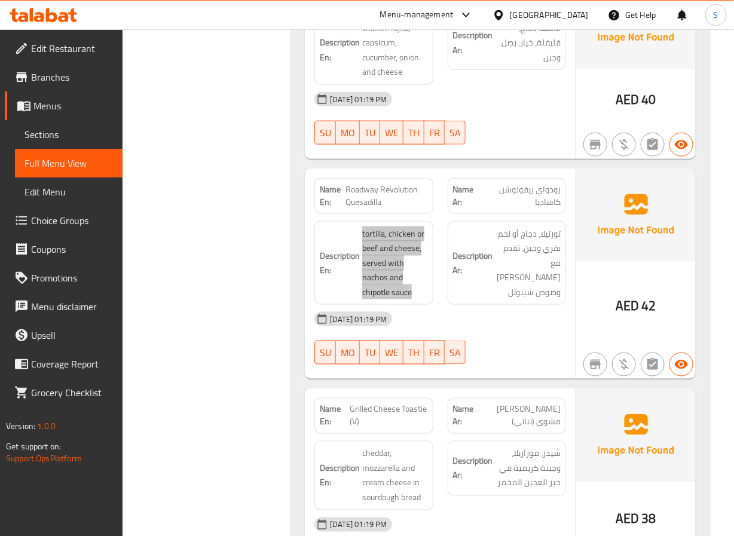
scroll to position [4664, 0]
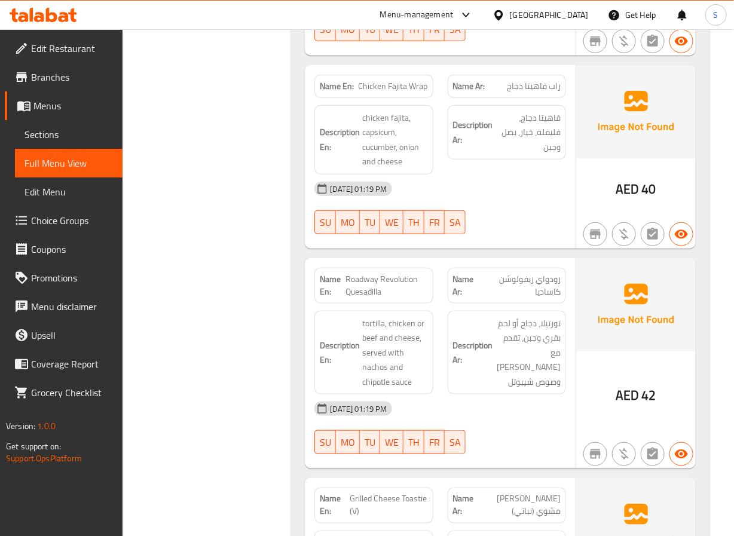
click at [366, 273] on span "Roadway Revolution Quesadilla" at bounding box center [387, 285] width 83 height 25
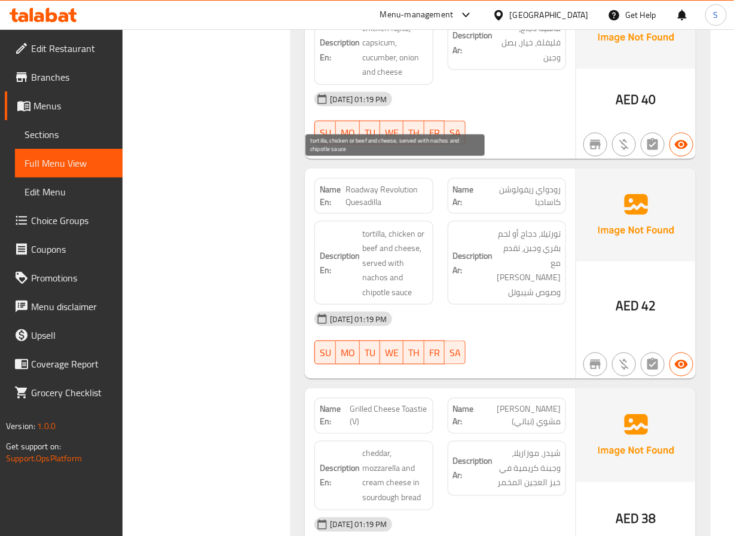
click at [402, 227] on span "tortilla, chicken or beef and cheese, served with nachos and chipotle sauce" at bounding box center [394, 264] width 65 height 74
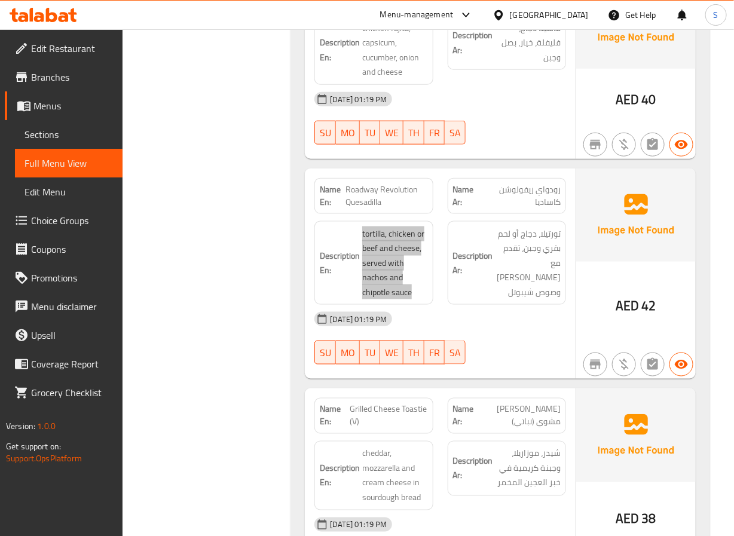
scroll to position [4843, 0]
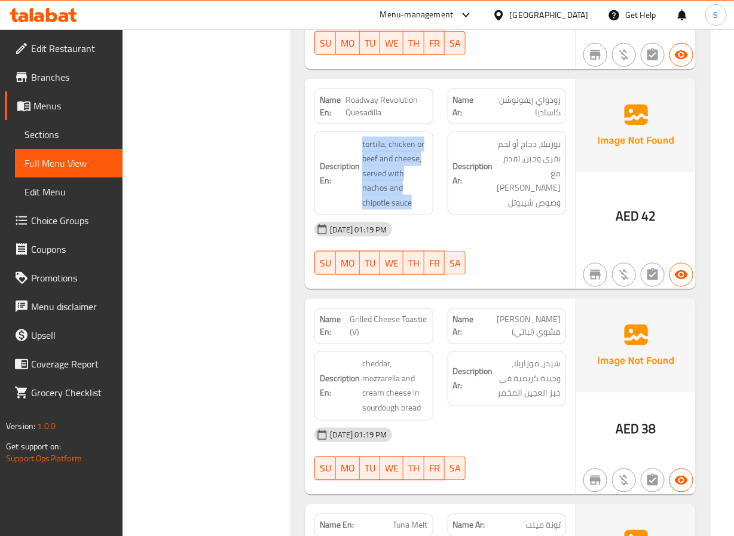
click at [411, 352] on div "Description En: cheddar, mozzarella and cream cheese in sourdough bread" at bounding box center [374, 386] width 118 height 69
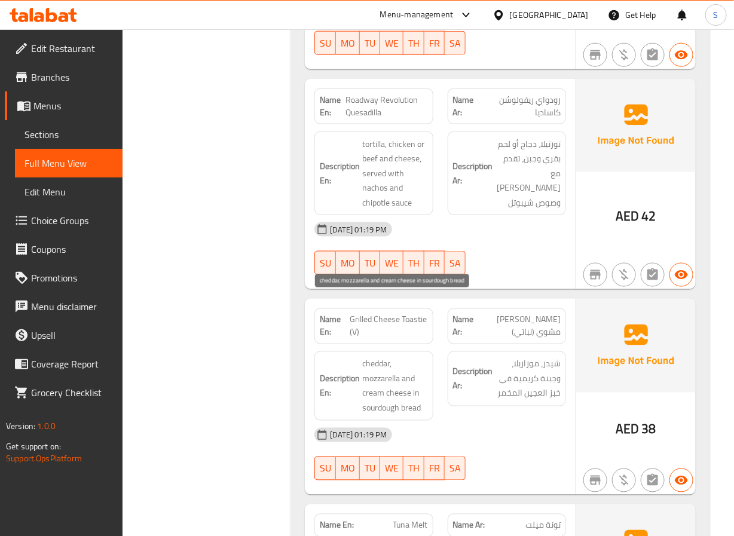
click at [390, 357] on span "cheddar, mozzarella and cream cheese in sourdough bread" at bounding box center [394, 386] width 65 height 59
click at [391, 357] on span "cheddar, mozzarella and cream cheese in sourdough bread" at bounding box center [394, 386] width 65 height 59
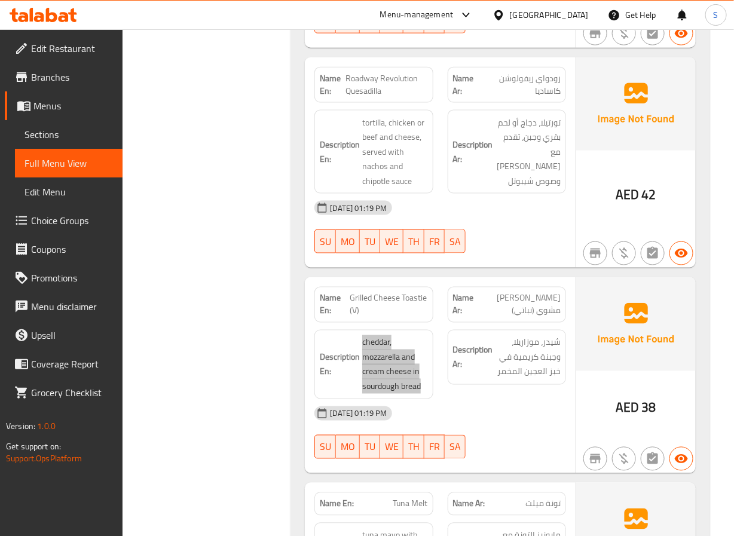
scroll to position [5023, 0]
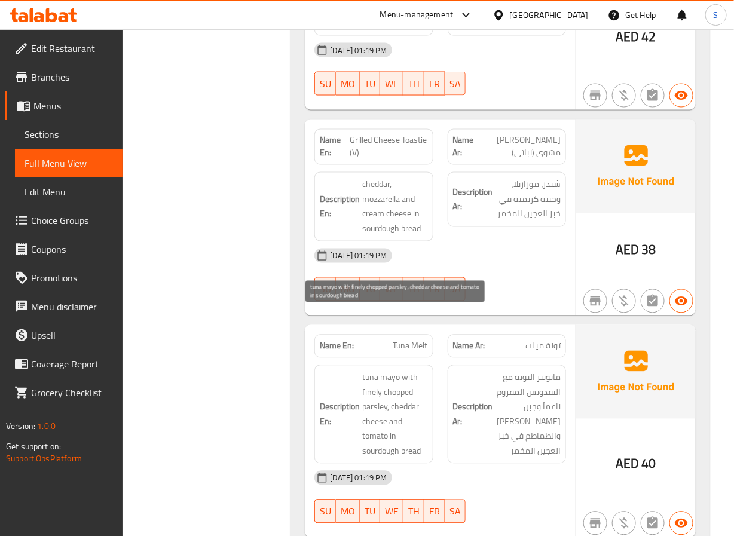
click at [382, 371] on span "tuna mayo with finely chopped parsley, cheddar cheese and tomato in sourdough b…" at bounding box center [394, 415] width 65 height 88
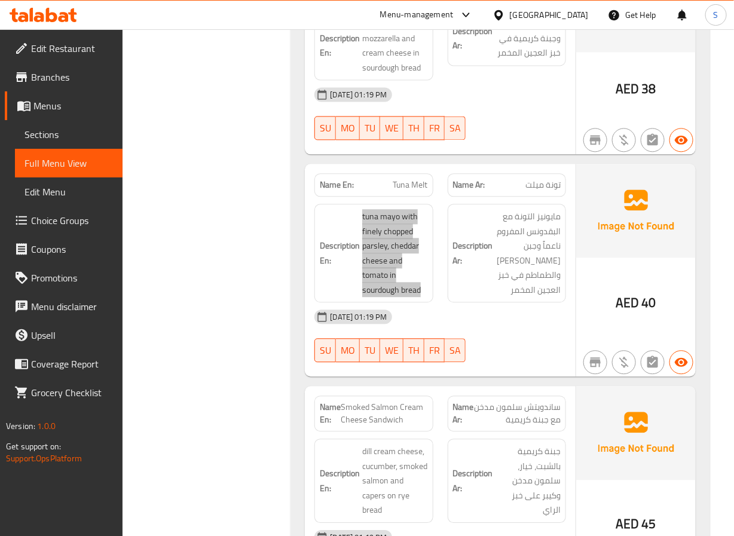
scroll to position [5202, 0]
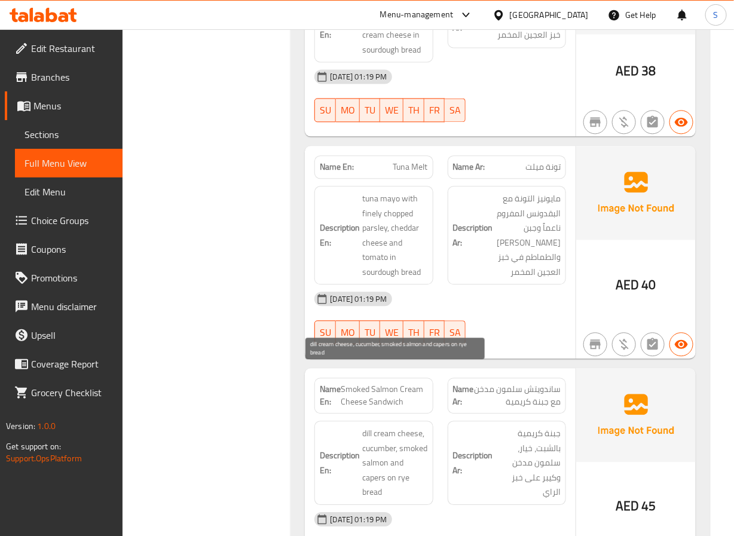
click at [377, 397] on span "dill cream cheese, cucumber, smoked salmon and capers on rye bread" at bounding box center [394, 463] width 65 height 74
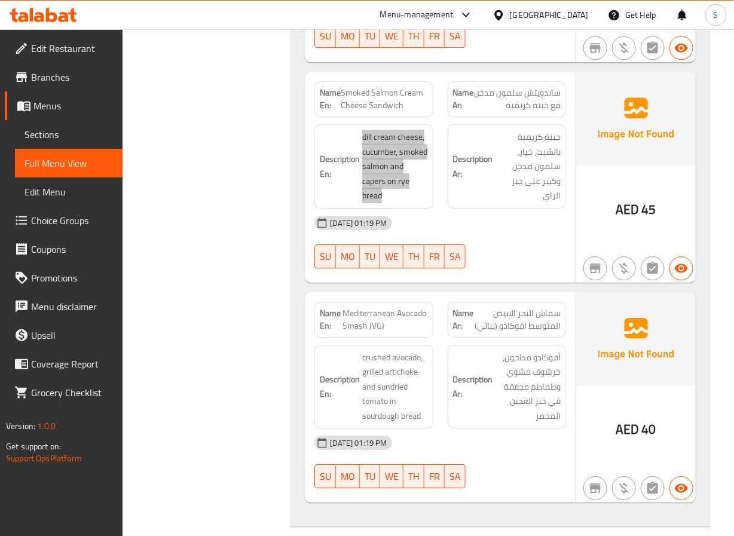
scroll to position [5561, 0]
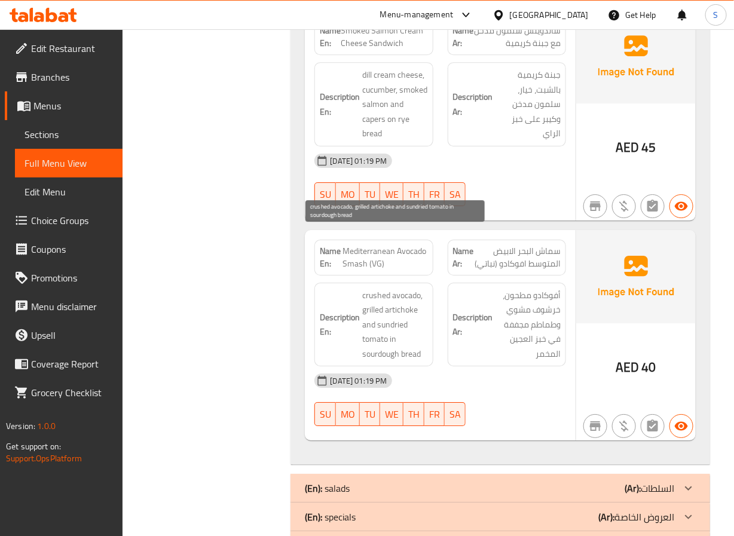
click at [398, 288] on span "crushed avocado, grilled artichoke and sundried tomato in sourdough bread" at bounding box center [394, 325] width 65 height 74
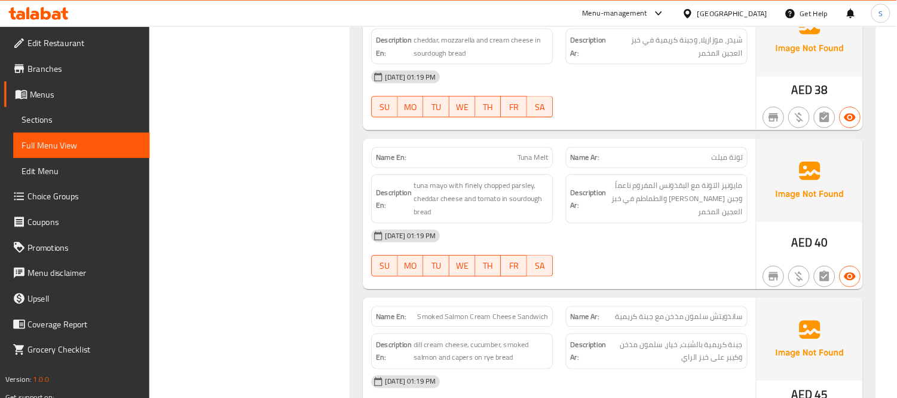
scroll to position [4196, 0]
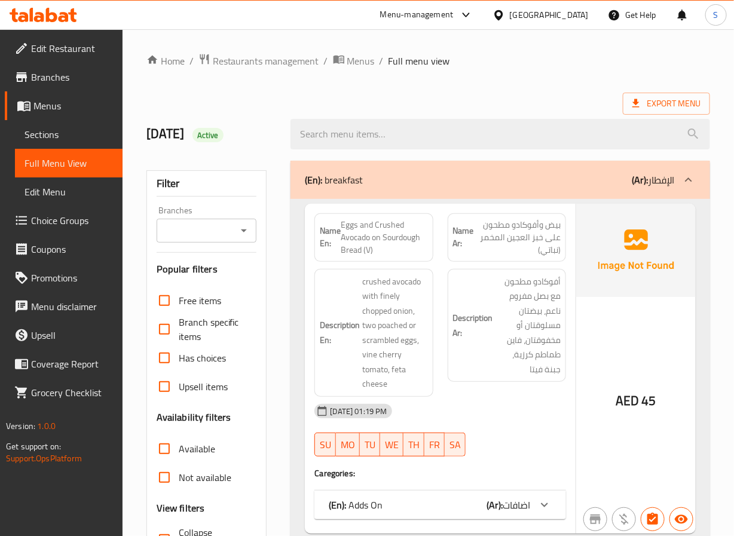
click at [59, 139] on span "Sections" at bounding box center [69, 134] width 88 height 14
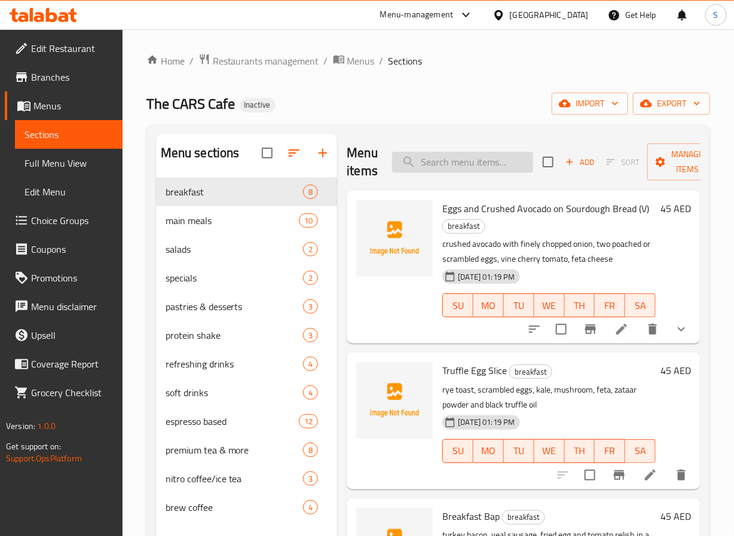
click at [454, 161] on input "search" at bounding box center [462, 162] width 141 height 21
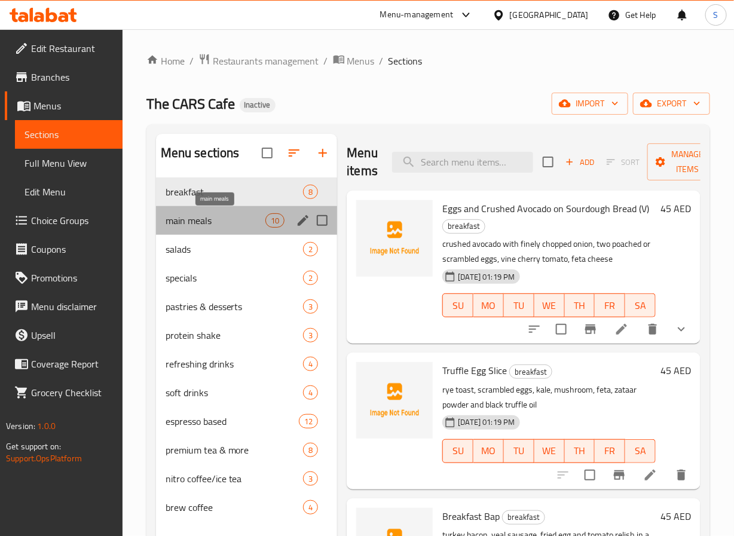
click at [244, 224] on span "main meals" at bounding box center [216, 220] width 100 height 14
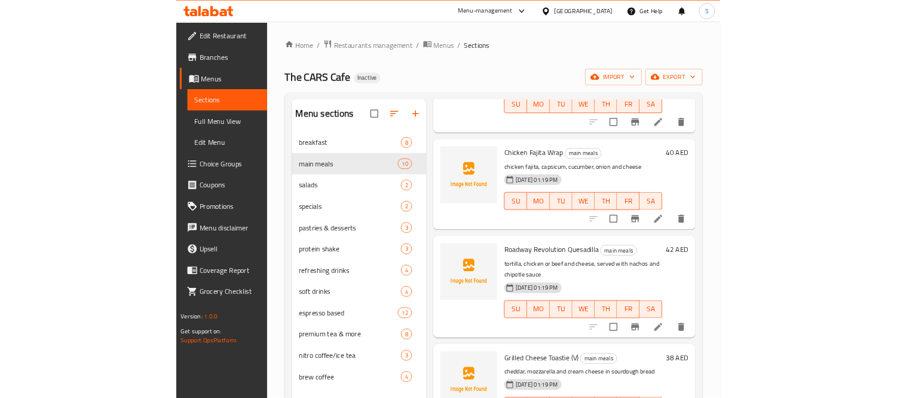
scroll to position [630, 0]
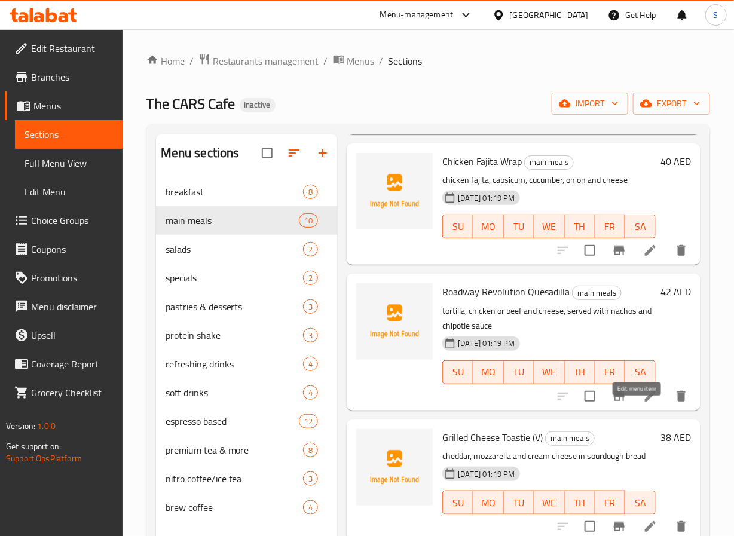
click at [643, 404] on icon at bounding box center [650, 396] width 14 height 14
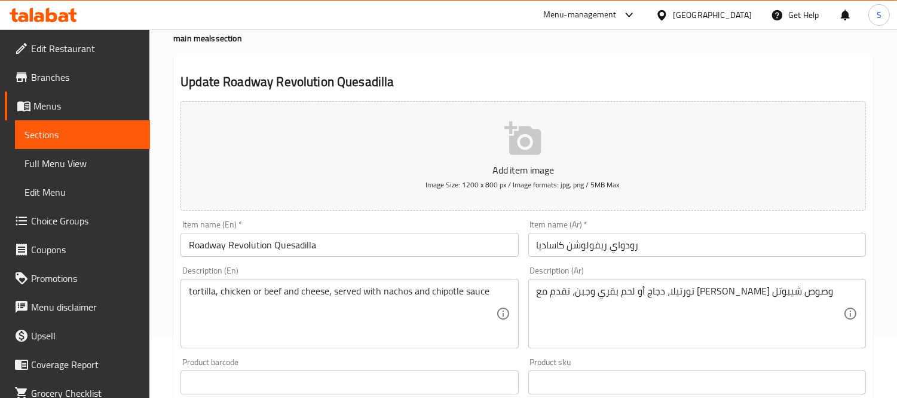
scroll to position [133, 0]
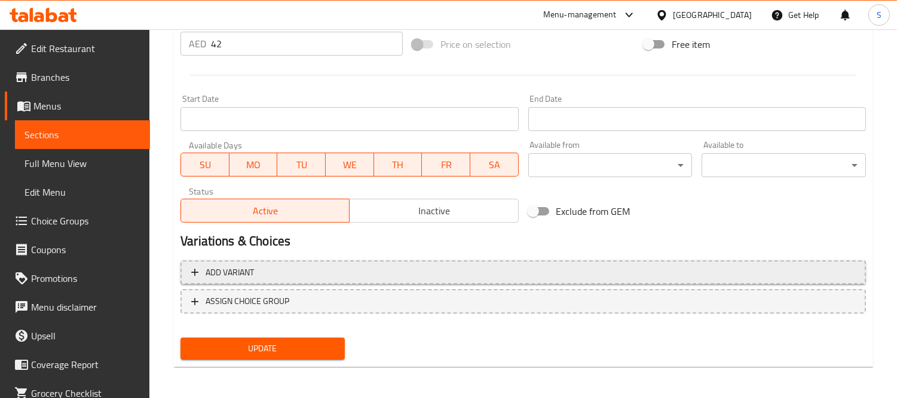
click at [247, 267] on span "Add variant" at bounding box center [230, 272] width 48 height 15
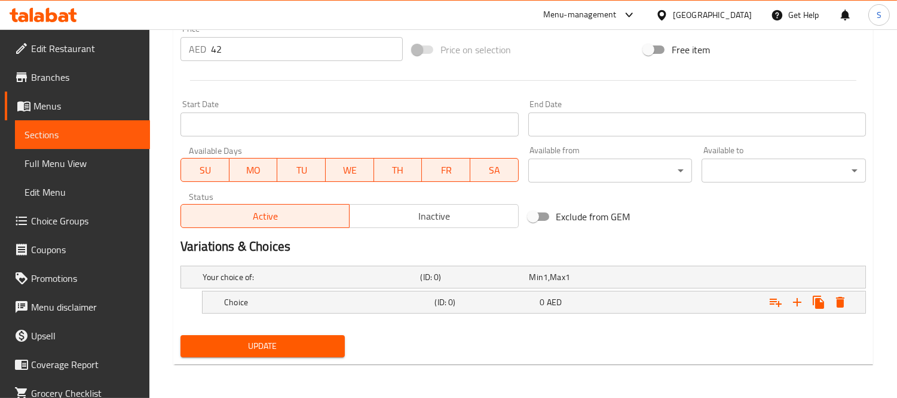
scroll to position [439, 0]
click at [323, 304] on h5 "Choice" at bounding box center [327, 303] width 206 height 12
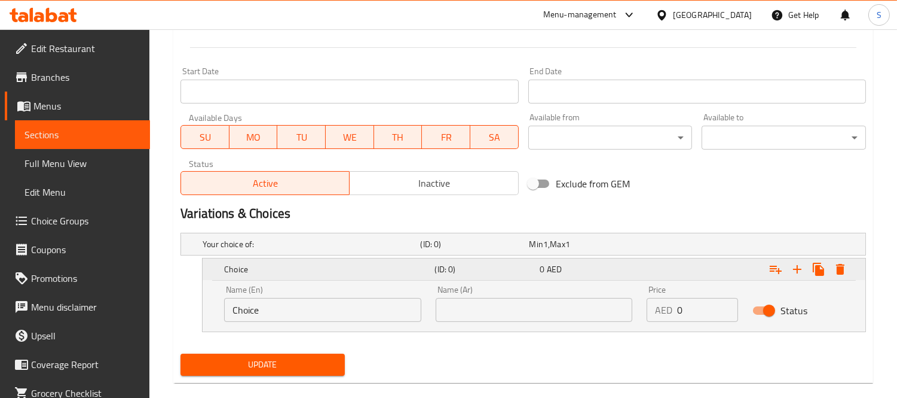
scroll to position [490, 0]
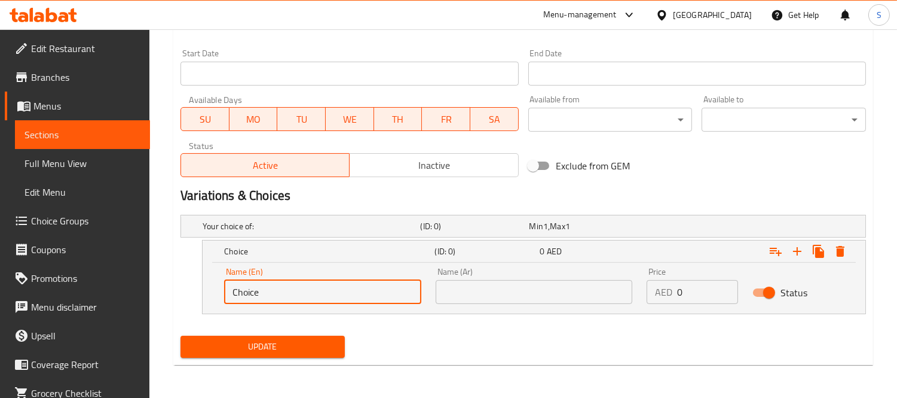
click at [348, 290] on input "Choice" at bounding box center [322, 292] width 197 height 24
type input "Beef"
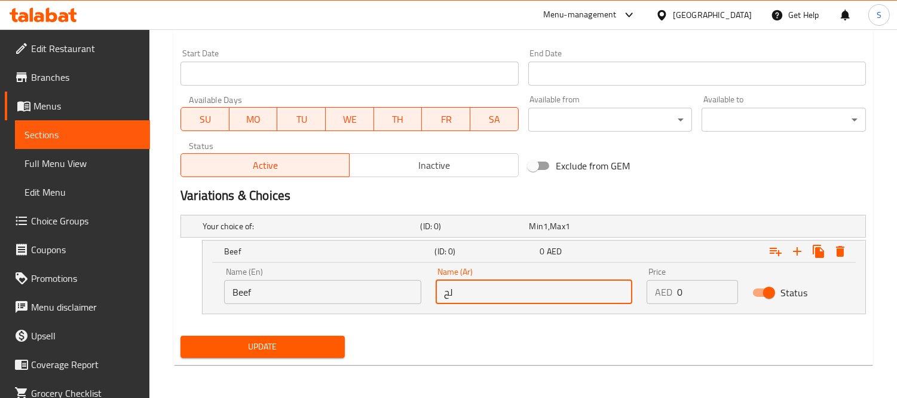
type input "لحم بقري"
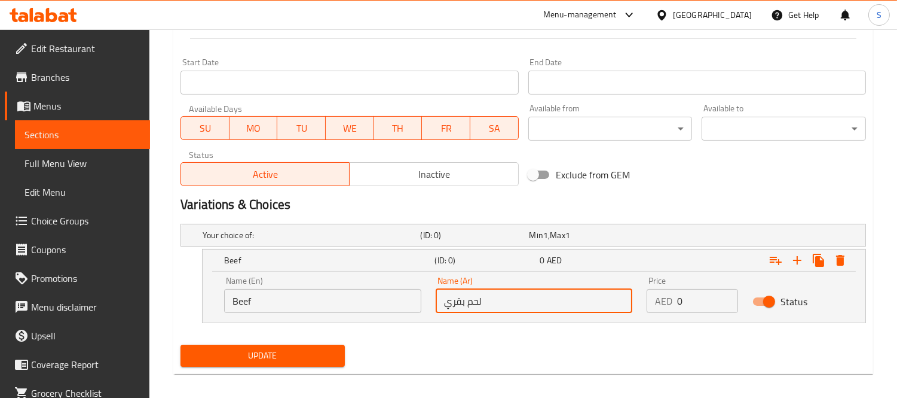
scroll to position [357, 0]
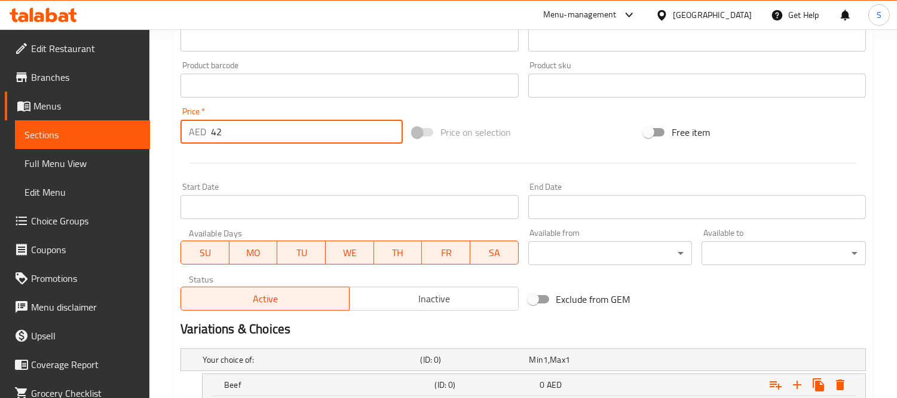
click at [213, 136] on input "42" at bounding box center [307, 132] width 192 height 24
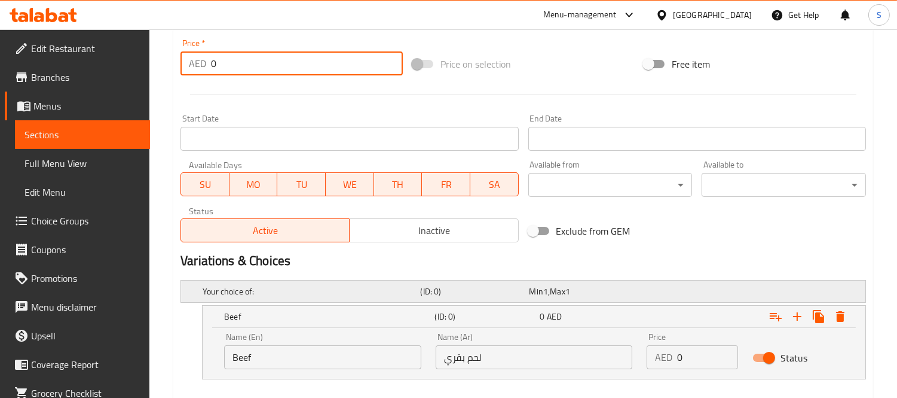
scroll to position [490, 0]
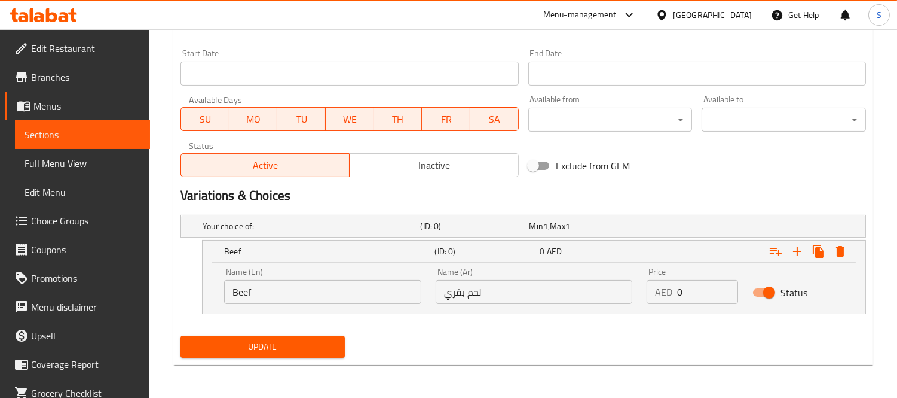
type input "0"
click at [688, 293] on input "0" at bounding box center [707, 292] width 61 height 24
paste input "42"
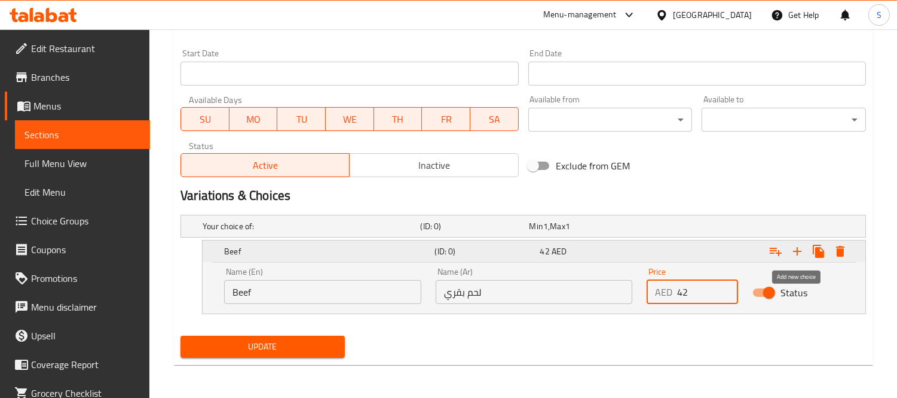
type input "42"
click at [734, 253] on icon "Expand" at bounding box center [797, 251] width 14 height 14
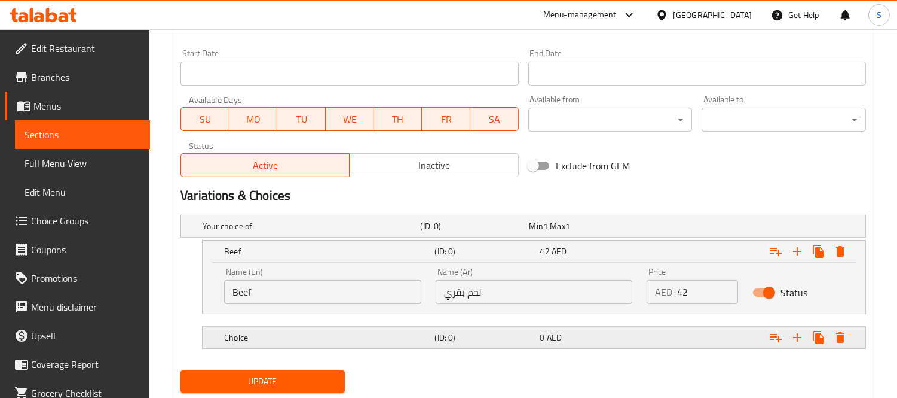
click at [326, 345] on div "Choice" at bounding box center [327, 337] width 210 height 17
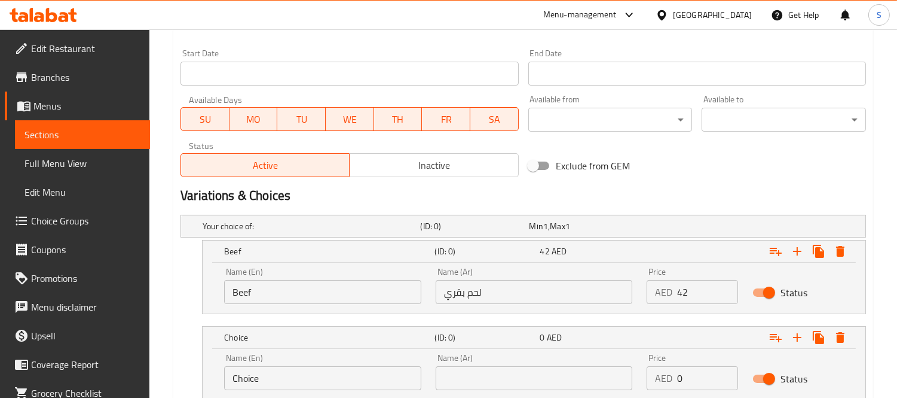
click at [320, 381] on input "Choice" at bounding box center [322, 378] width 197 height 24
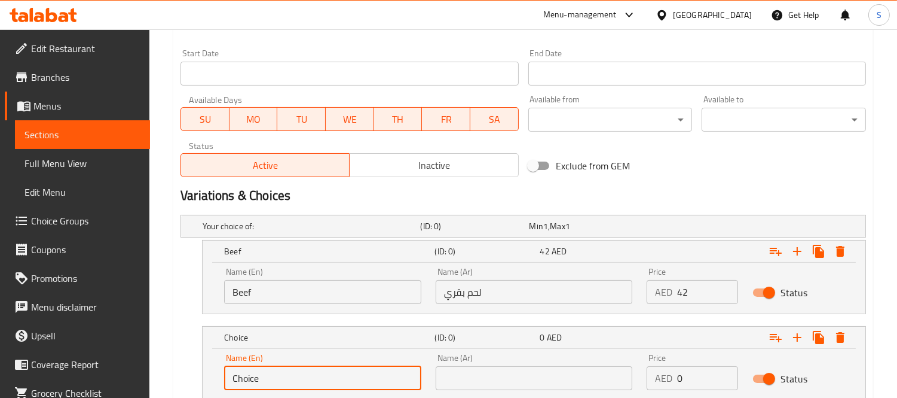
click at [320, 381] on input "Choice" at bounding box center [322, 378] width 197 height 24
type input "Chicken"
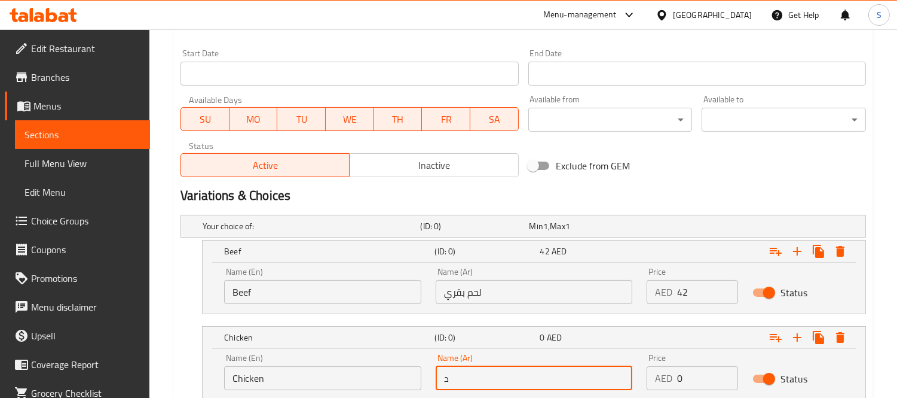
type input "دجاج"
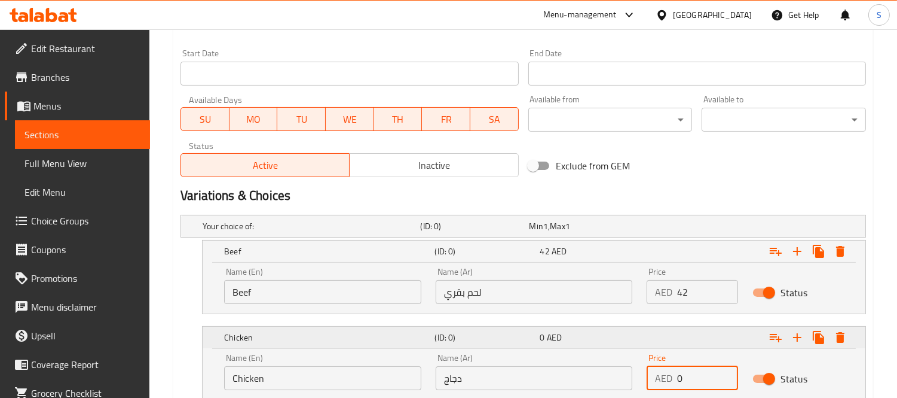
paste input "42"
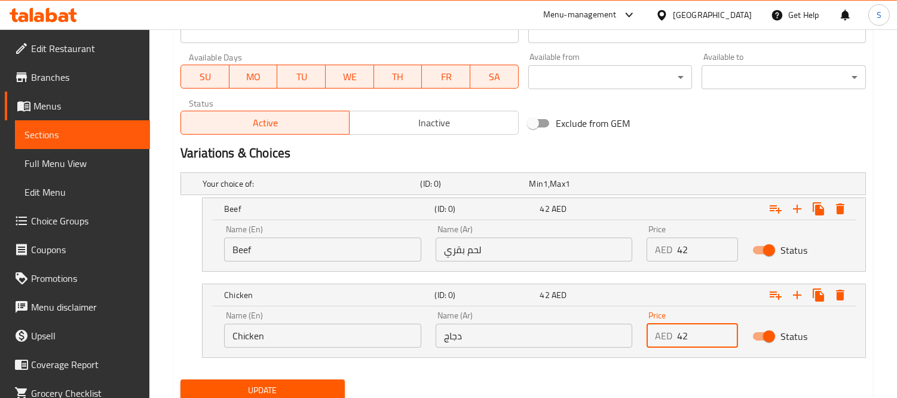
scroll to position [576, 0]
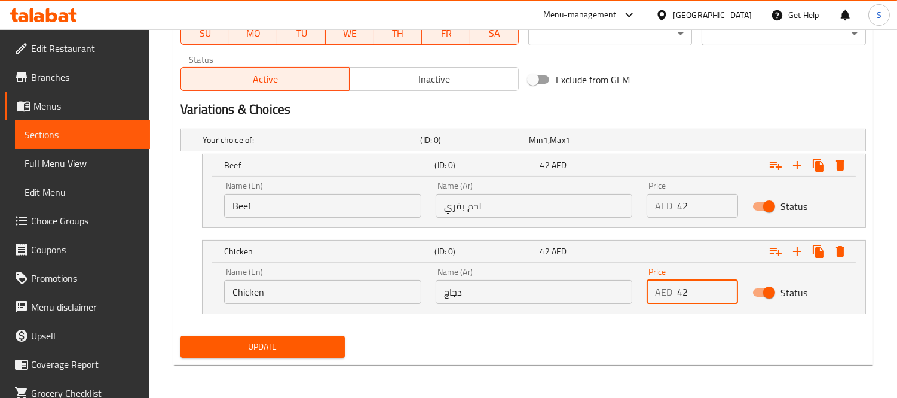
type input "42"
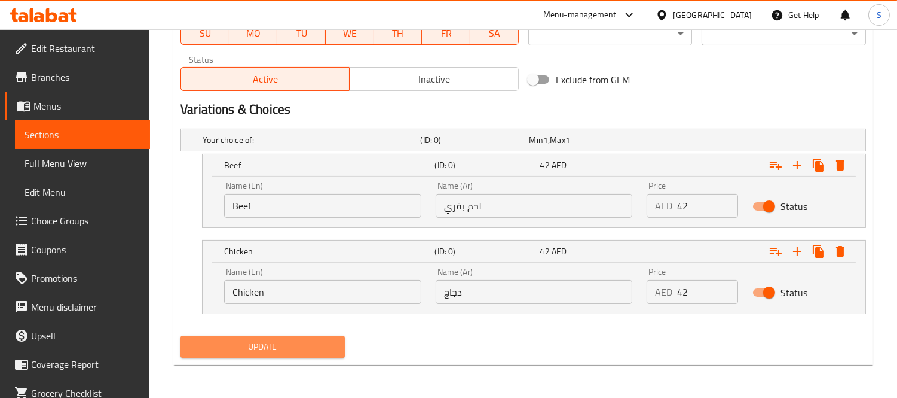
click at [307, 339] on span "Update" at bounding box center [262, 346] width 145 height 15
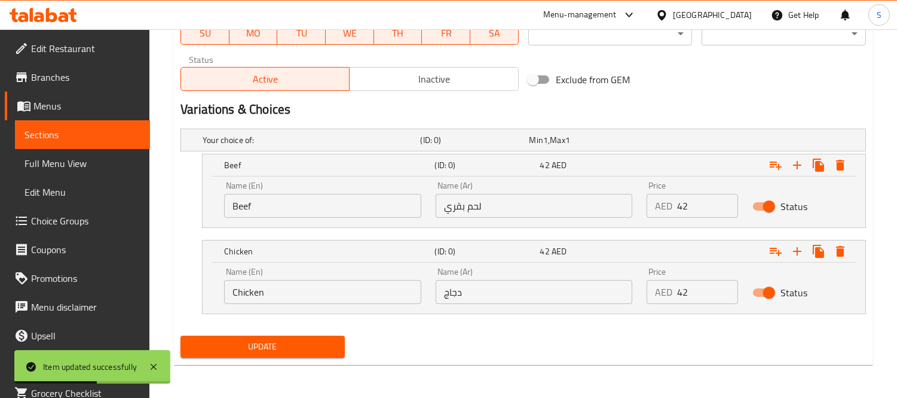
drag, startPoint x: 88, startPoint y: 160, endPoint x: 93, endPoint y: 155, distance: 6.4
click at [88, 160] on span "Full Menu View" at bounding box center [83, 163] width 116 height 14
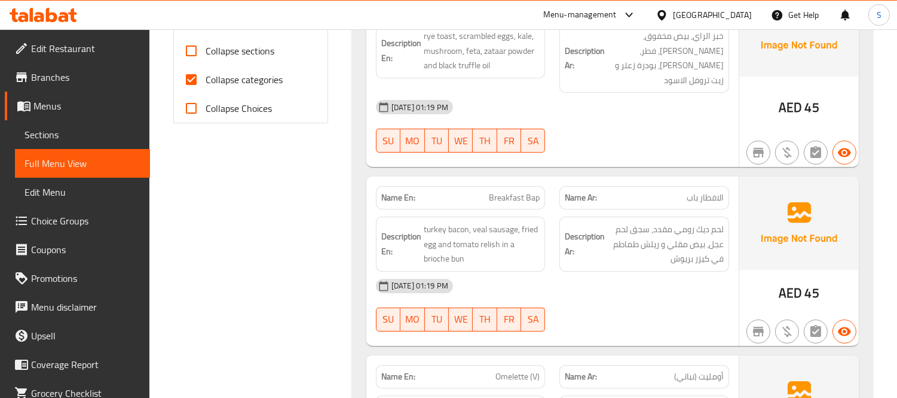
scroll to position [225, 0]
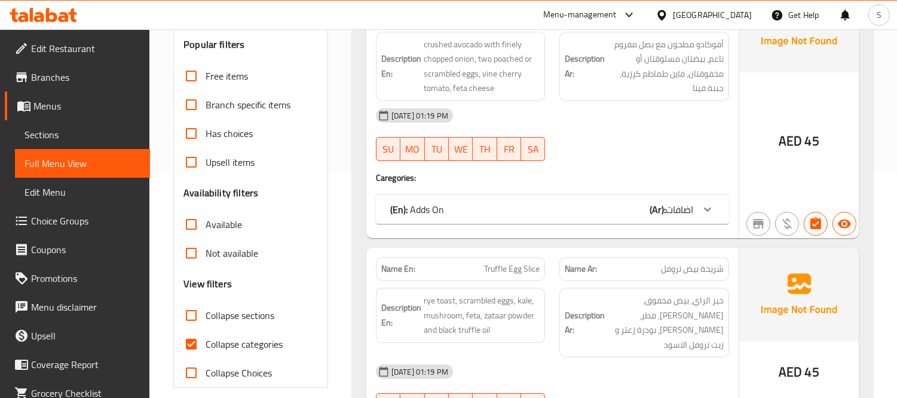
click at [225, 315] on span "Collapse sections" at bounding box center [240, 315] width 69 height 14
click at [206, 315] on input "Collapse sections" at bounding box center [191, 315] width 29 height 29
checkbox input "true"
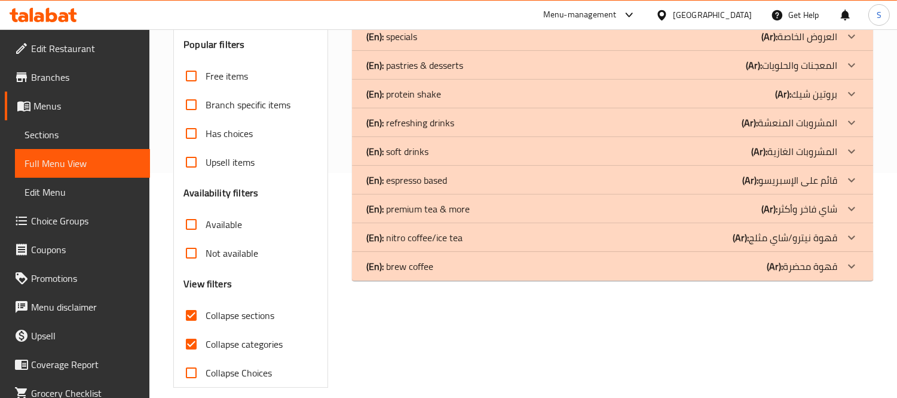
click at [230, 337] on span "Collapse categories" at bounding box center [244, 344] width 77 height 14
click at [206, 337] on input "Collapse categories" at bounding box center [191, 343] width 29 height 29
checkbox input "false"
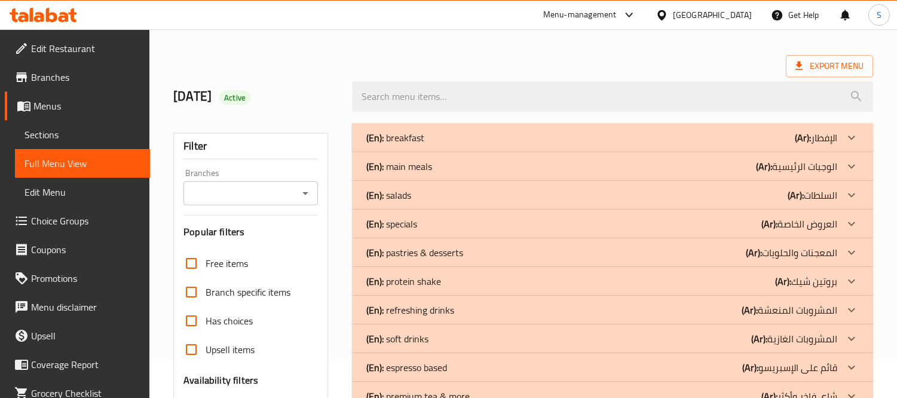
scroll to position [0, 0]
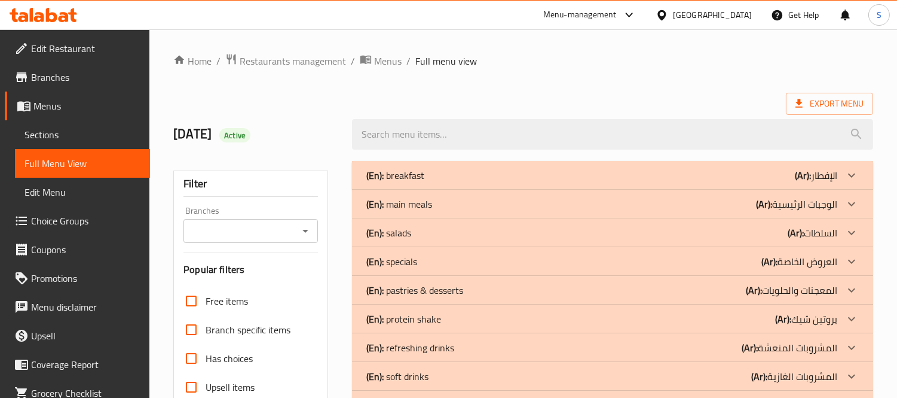
click at [419, 204] on p "(En): main meals" at bounding box center [400, 204] width 66 height 14
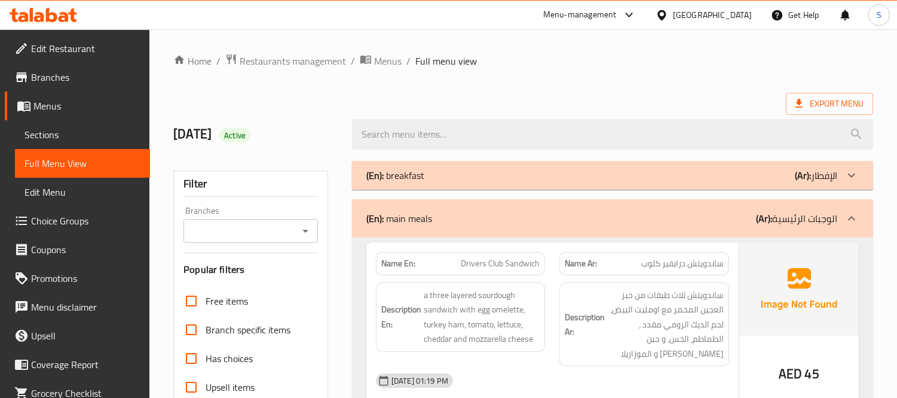
click at [427, 179] on div "(En): breakfast (Ar): الإفطار" at bounding box center [602, 175] width 471 height 14
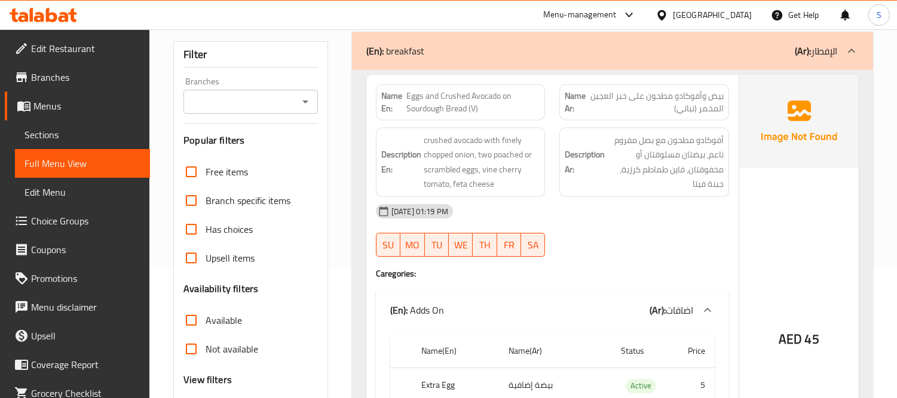
scroll to position [133, 0]
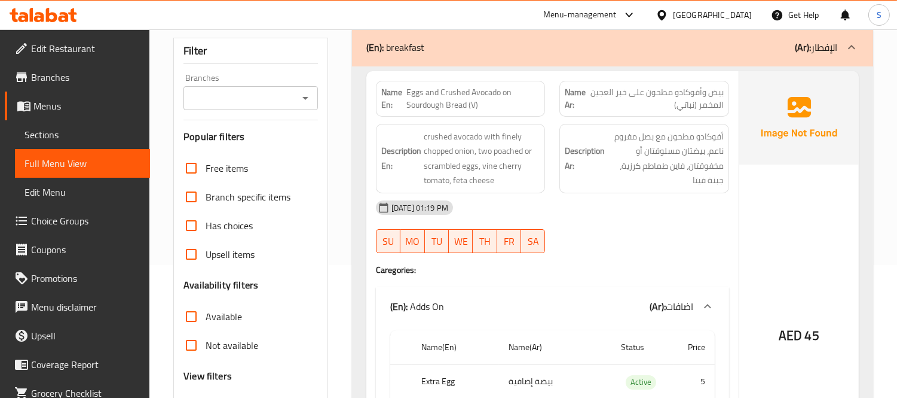
click at [457, 91] on span "Eggs and Crushed Avocado on Sourdough Bread (V)" at bounding box center [473, 98] width 133 height 25
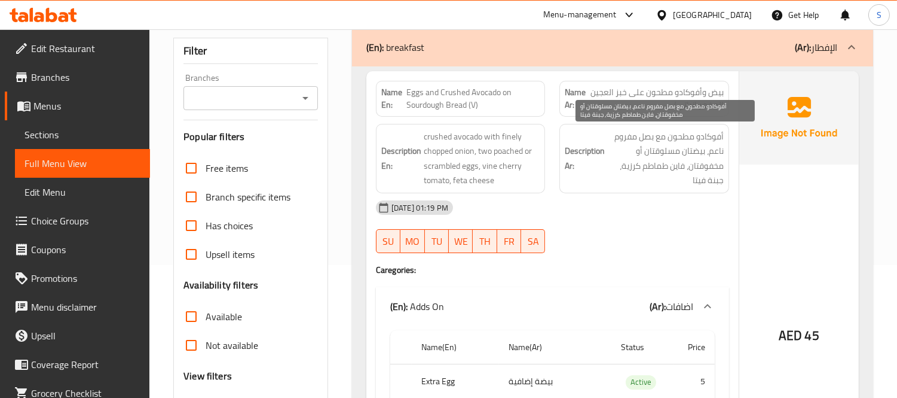
click at [703, 167] on span "أفوكادو مطحون مع بصل مفروم ناعم، بيضتان مسلوقتان أو مخفوقتان، فاين طماطم كرزية،…" at bounding box center [665, 158] width 117 height 59
copy span "مخفوقتان"
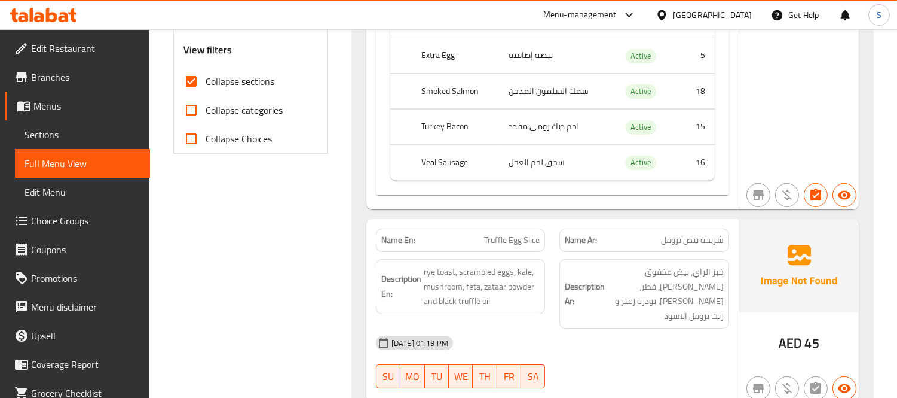
scroll to position [531, 0]
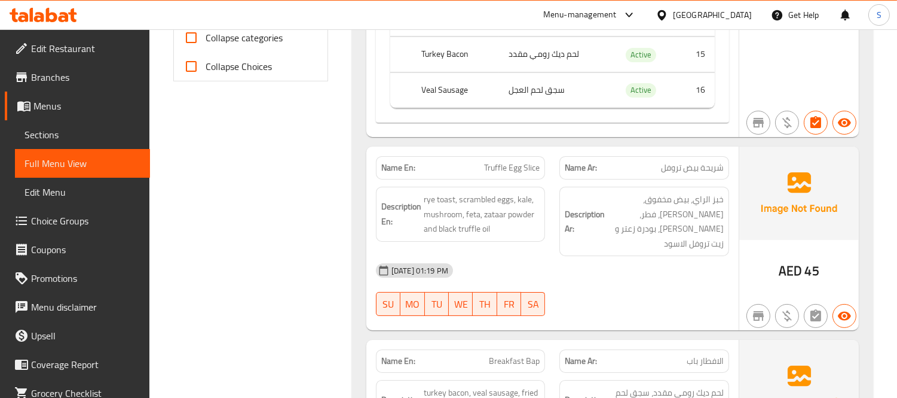
click at [501, 172] on span "Truffle Egg Slice" at bounding box center [512, 167] width 56 height 13
copy span "Truffle Egg Slice"
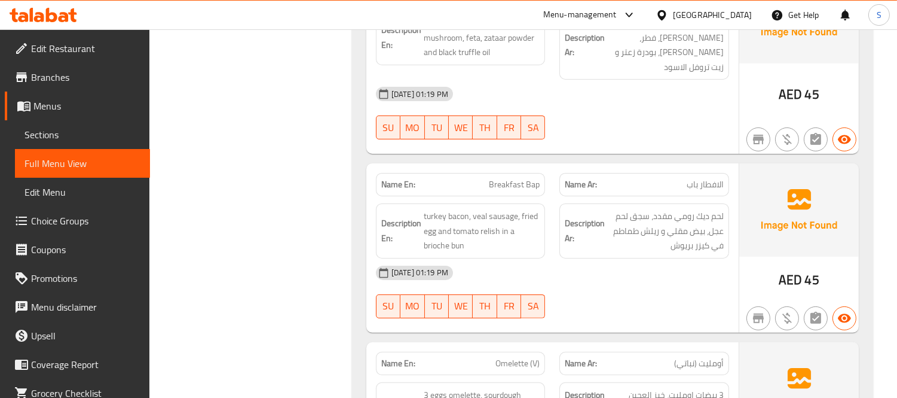
scroll to position [731, 0]
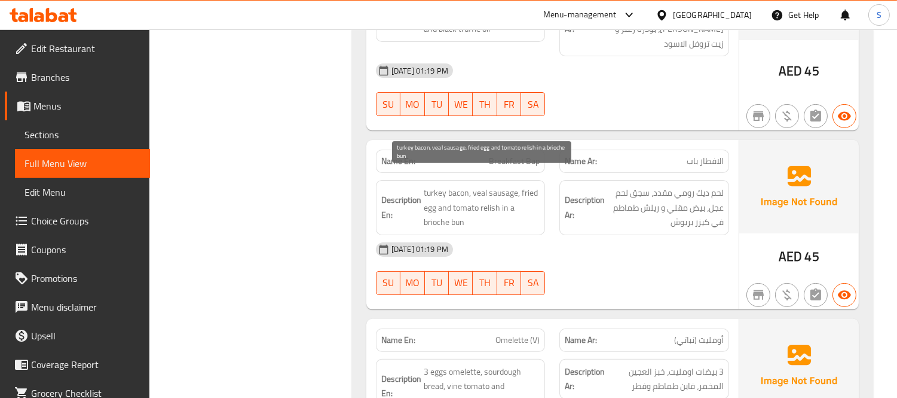
click at [463, 185] on span "turkey bacon, veal sausage, fried egg and tomato relish in a brioche bun" at bounding box center [482, 207] width 117 height 44
copy span "bacon"
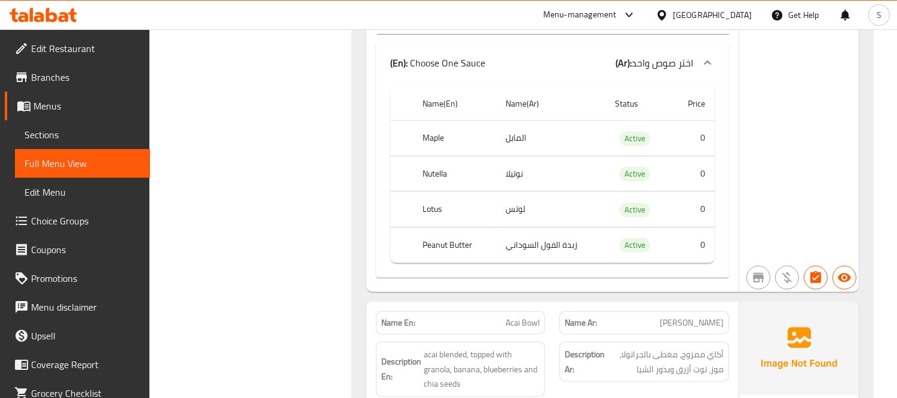
scroll to position [2192, 0]
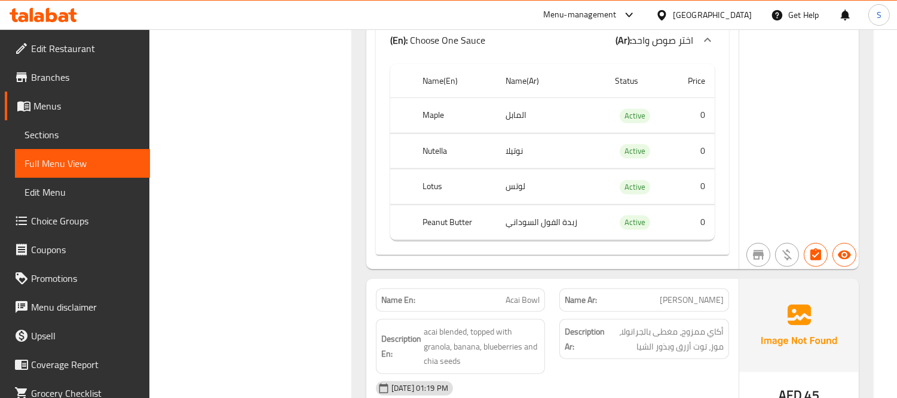
click at [438, 98] on th "Maple" at bounding box center [454, 115] width 83 height 35
copy th "Maple"
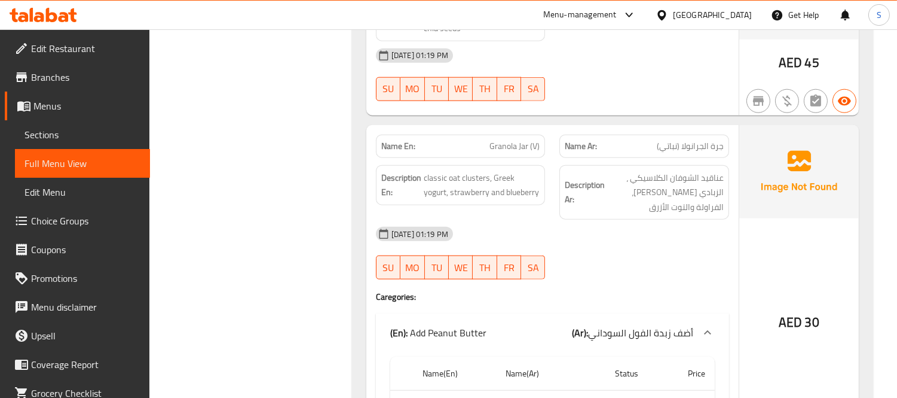
scroll to position [2591, 0]
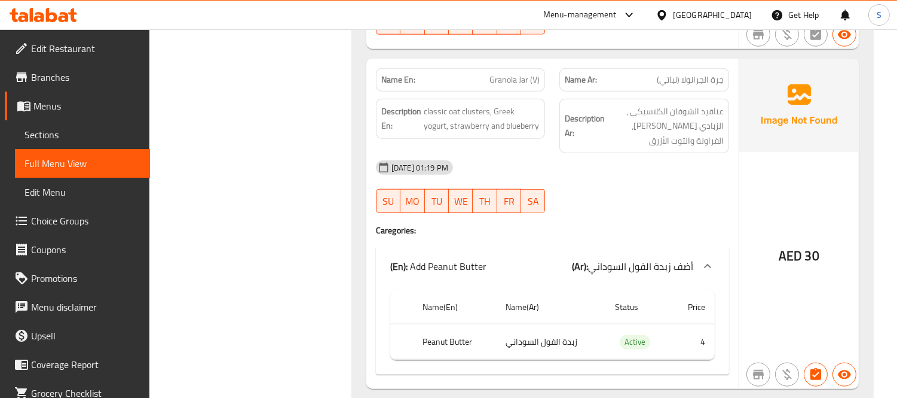
click at [519, 74] on span "Granola Jar (V)" at bounding box center [515, 80] width 50 height 13
copy span "Jar"
click at [504, 74] on span "Granola Jar (V)" at bounding box center [515, 80] width 50 height 13
click at [503, 74] on span "Granola Jar (V)" at bounding box center [515, 80] width 50 height 13
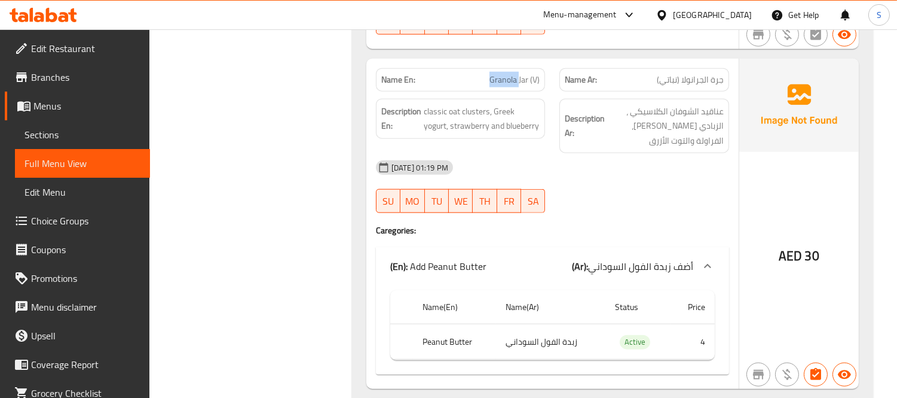
click at [503, 74] on span "Granola Jar (V)" at bounding box center [515, 80] width 50 height 13
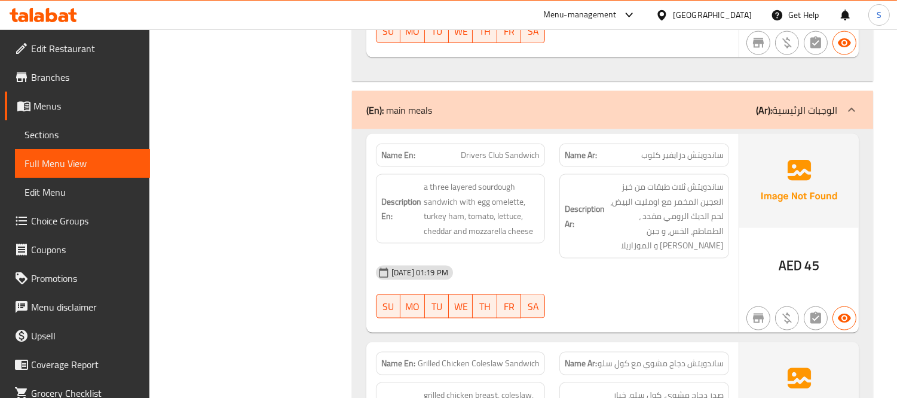
scroll to position [3122, 0]
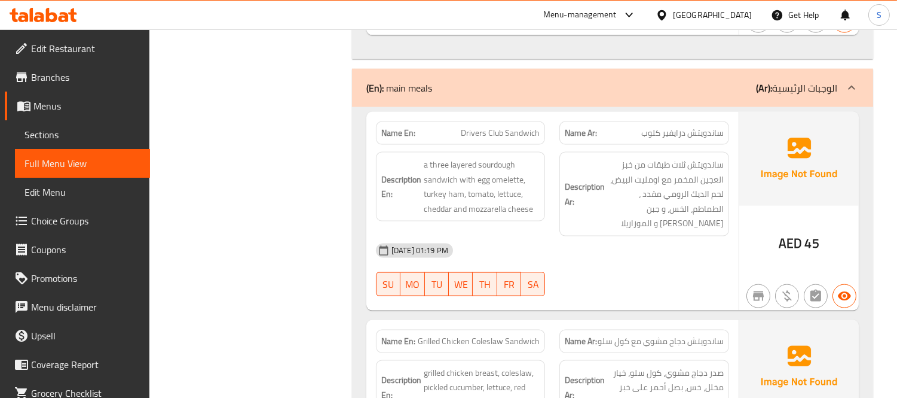
click at [514, 127] on span "Drivers Club Sandwich" at bounding box center [500, 133] width 79 height 13
copy span "Drivers Club Sandwich"
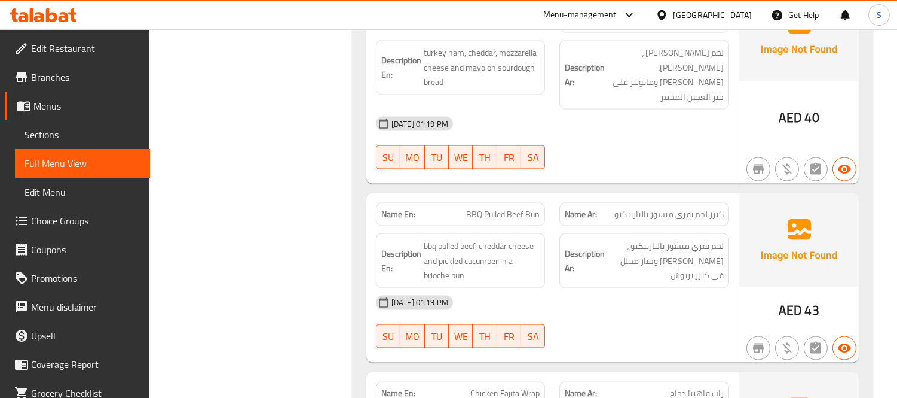
scroll to position [3720, 0]
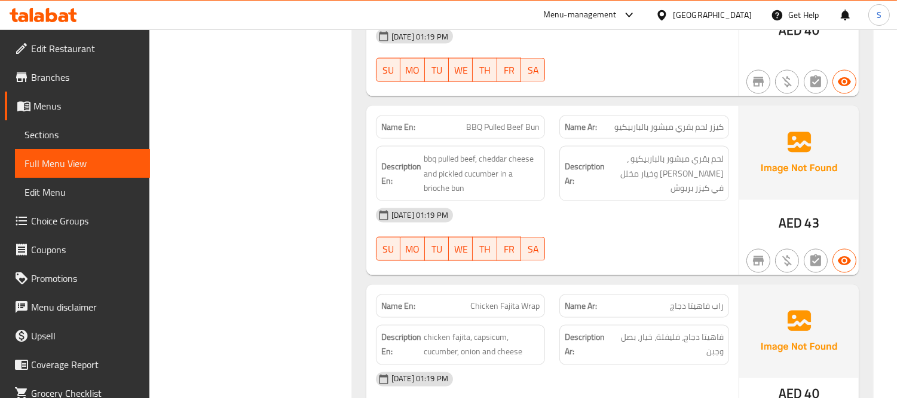
click at [494, 121] on span "BBQ Pulled Beef Bun" at bounding box center [503, 127] width 74 height 13
copy span "Pulled"
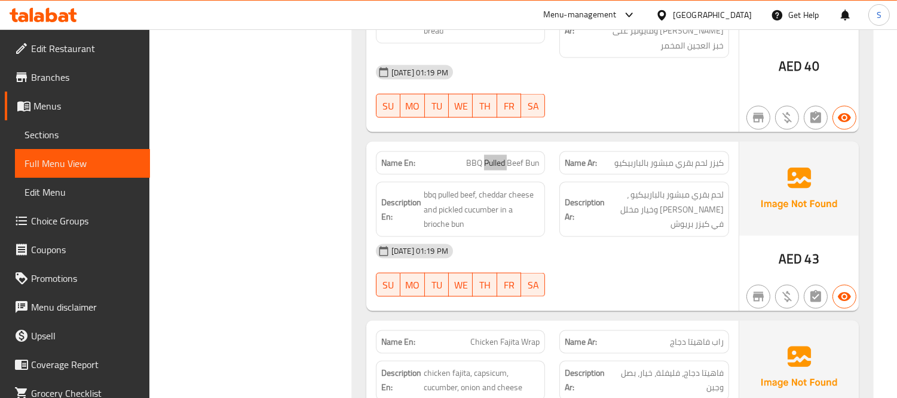
scroll to position [3588, 0]
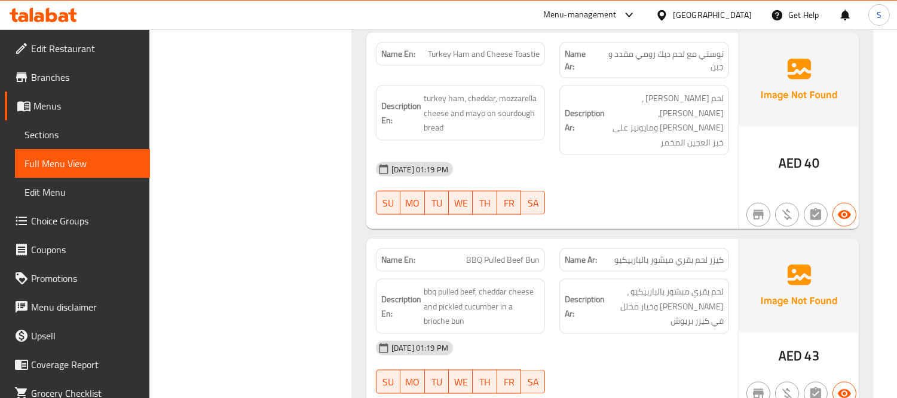
click at [489, 254] on span "BBQ Pulled Beef Bun" at bounding box center [503, 260] width 74 height 13
click at [497, 254] on span "BBQ Pulled Beef Bun" at bounding box center [503, 260] width 74 height 13
click at [498, 254] on span "BBQ Pulled Beef Bun" at bounding box center [503, 260] width 74 height 13
copy span "BBQ Pulled Beef Bun"
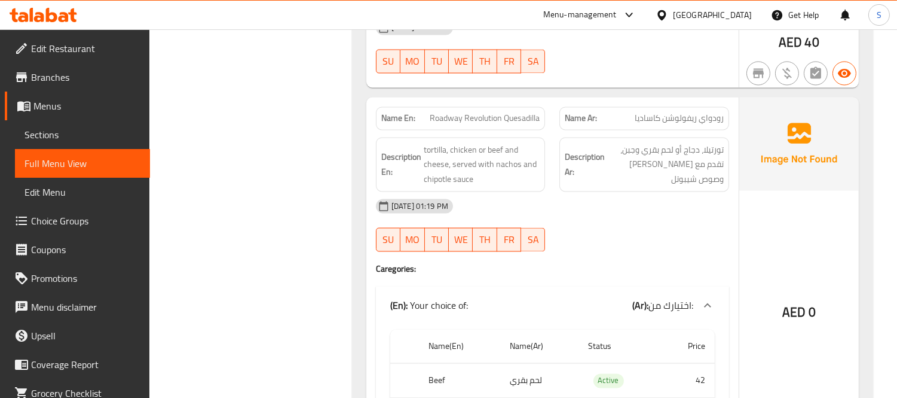
scroll to position [4052, 0]
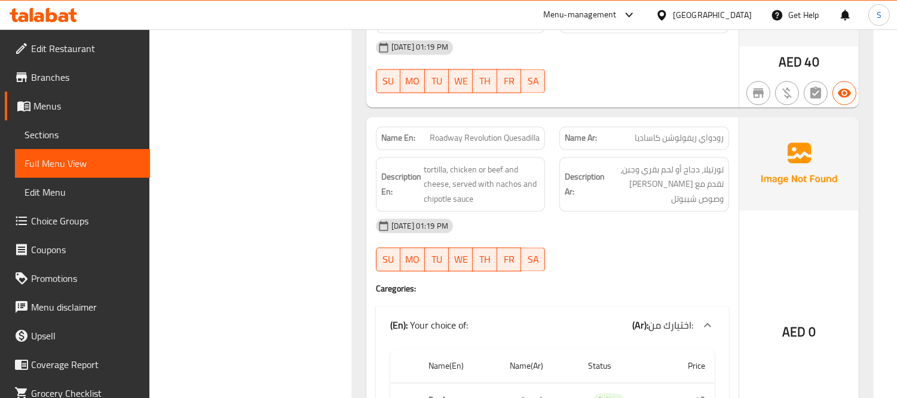
click at [445, 132] on span "Roadway Revolution Quesadilla" at bounding box center [485, 138] width 110 height 13
click at [444, 132] on span "Roadway Revolution Quesadilla" at bounding box center [485, 138] width 110 height 13
copy span "Roadway Revolution Quesadilla"
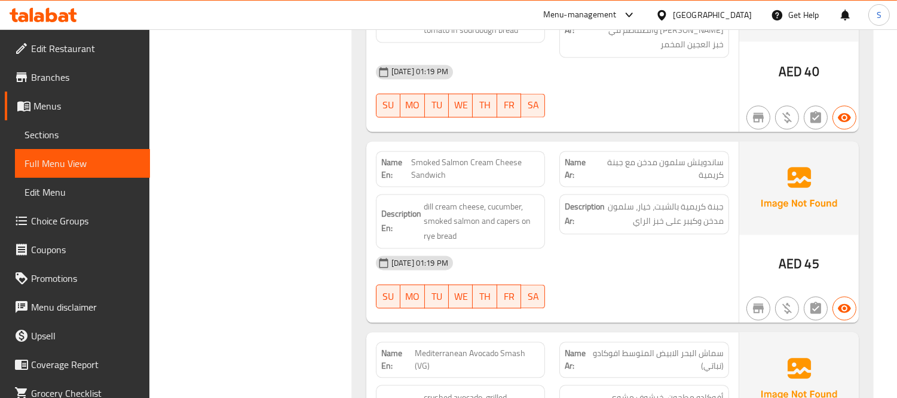
scroll to position [4820, 0]
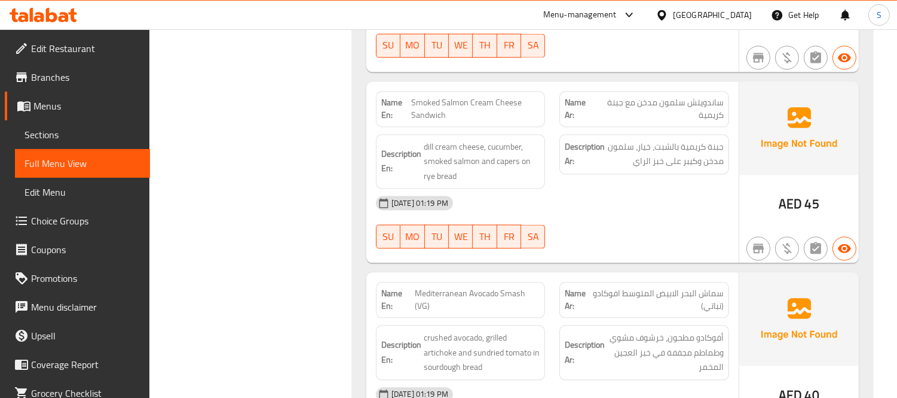
click at [554, 134] on div "Description Ar: جبنة كريمية بالشبت، خيار، سلمون مدخن وكيبر على خبز الراي" at bounding box center [644, 161] width 184 height 69
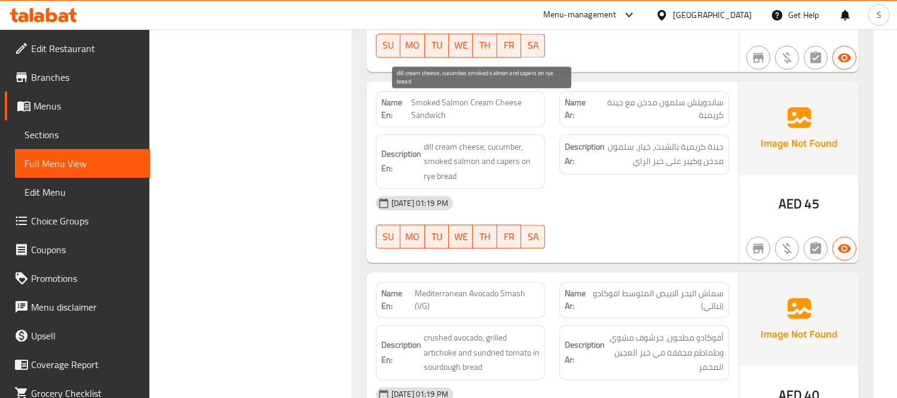
click at [512, 139] on span "dill cream cheese, cucumber, smoked salmon and capers on rye bread" at bounding box center [482, 161] width 117 height 44
copy span "capers"
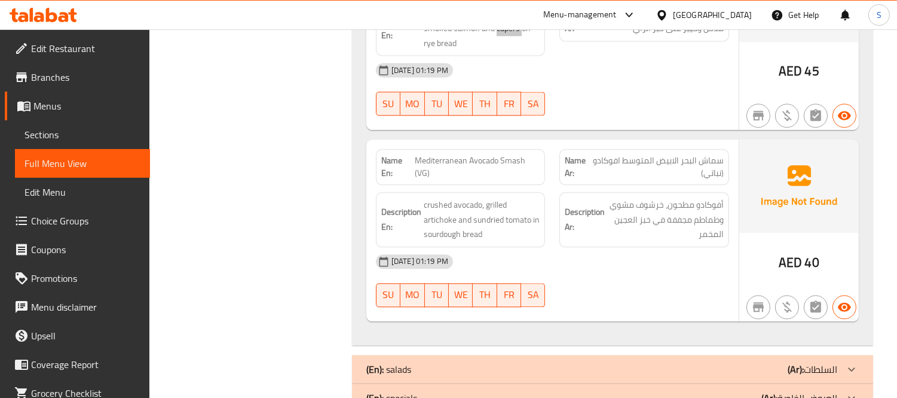
scroll to position [4886, 0]
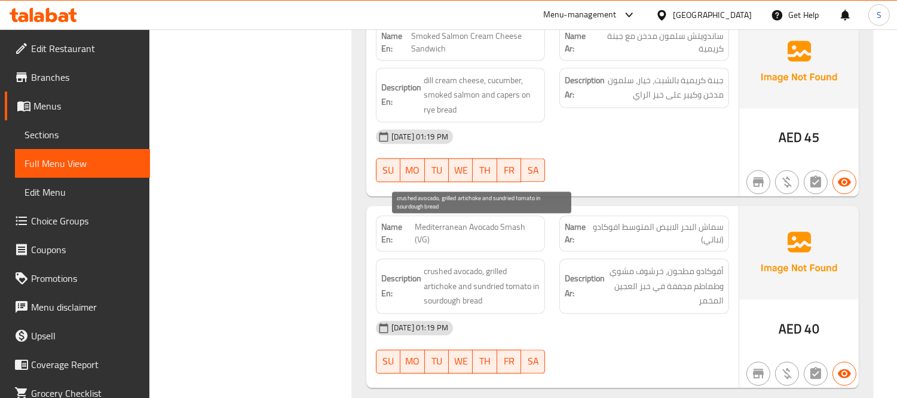
click at [476, 264] on span "crushed avocado, grilled artichoke and sundried tomato in sourdough bread" at bounding box center [482, 286] width 117 height 44
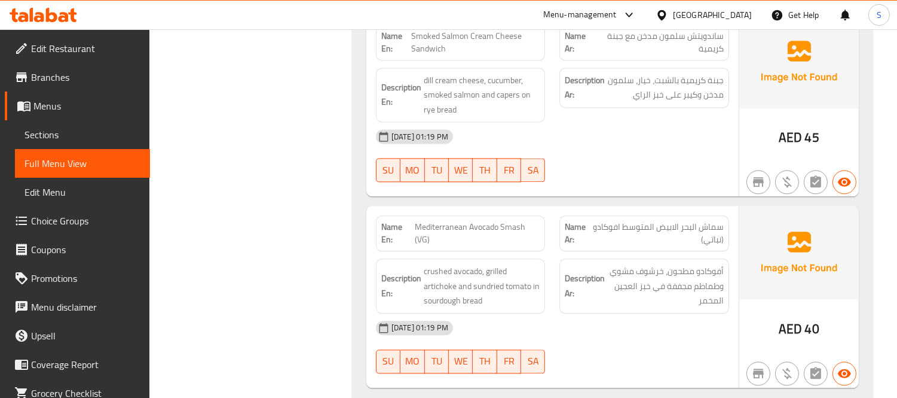
click at [471, 221] on span "Mediterranean Avocado Smash (VG)" at bounding box center [477, 233] width 125 height 25
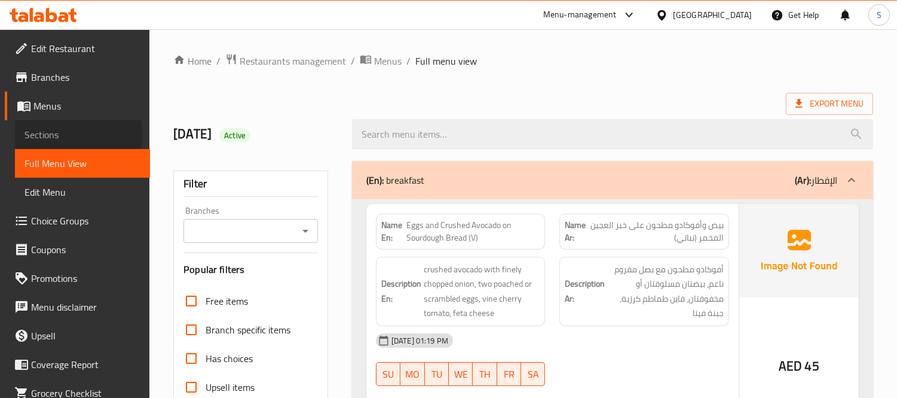
click at [63, 133] on span "Sections" at bounding box center [83, 134] width 116 height 14
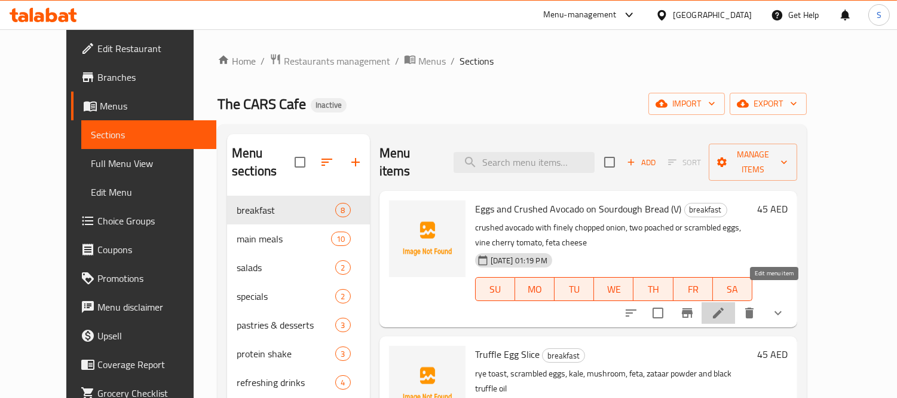
click at [726, 306] on icon at bounding box center [719, 313] width 14 height 14
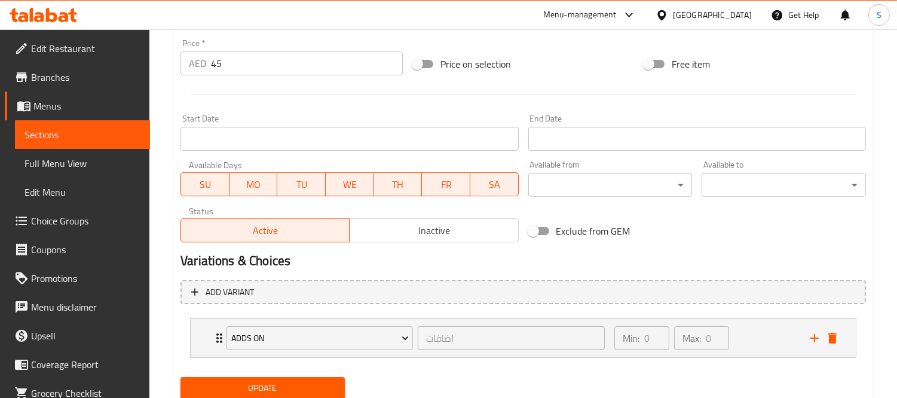
scroll to position [465, 0]
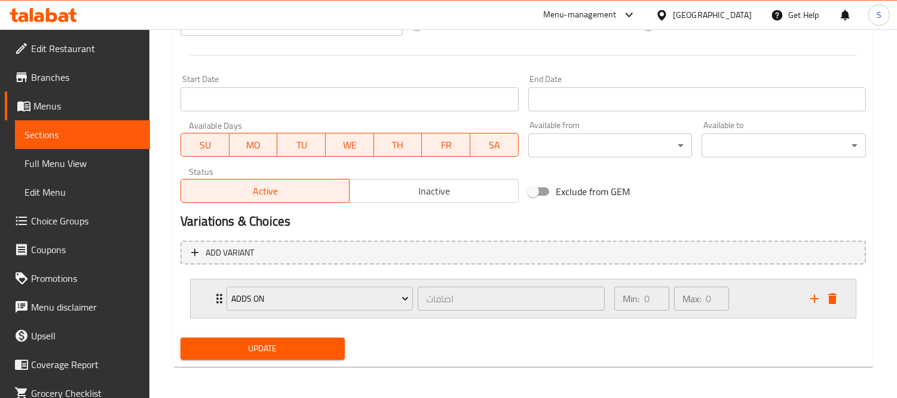
click at [214, 295] on icon "Expand" at bounding box center [219, 298] width 14 height 14
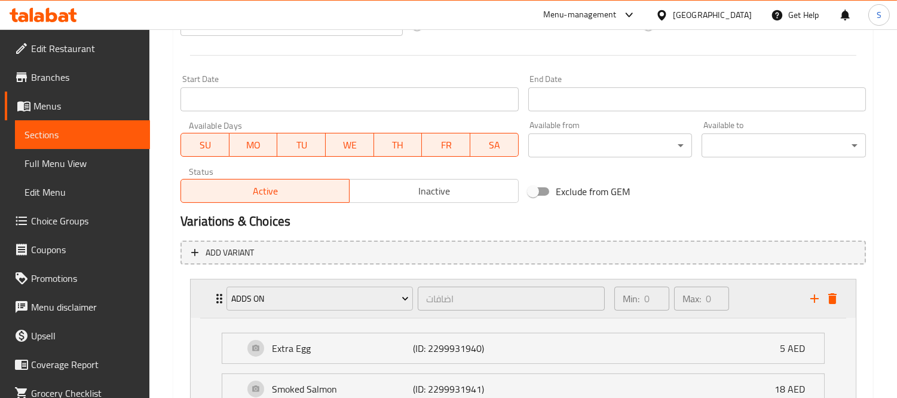
click at [207, 294] on div "Adds On اضافات ​ Min: 0 ​ Max: 0 ​" at bounding box center [523, 298] width 665 height 38
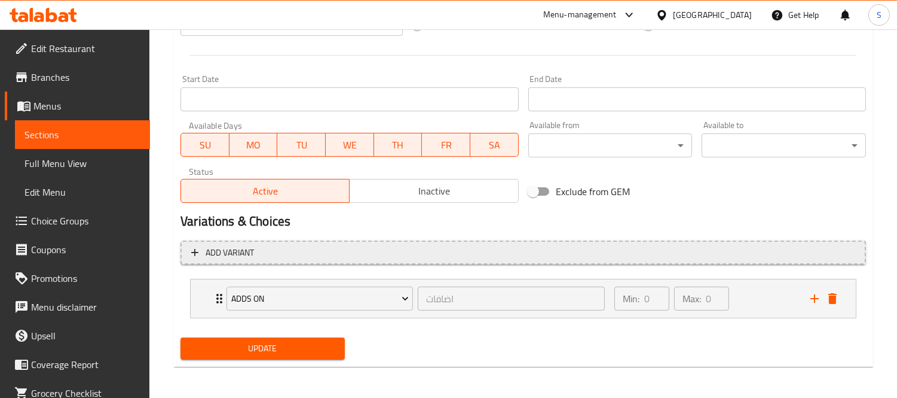
click at [237, 249] on span "Add variant" at bounding box center [230, 252] width 48 height 15
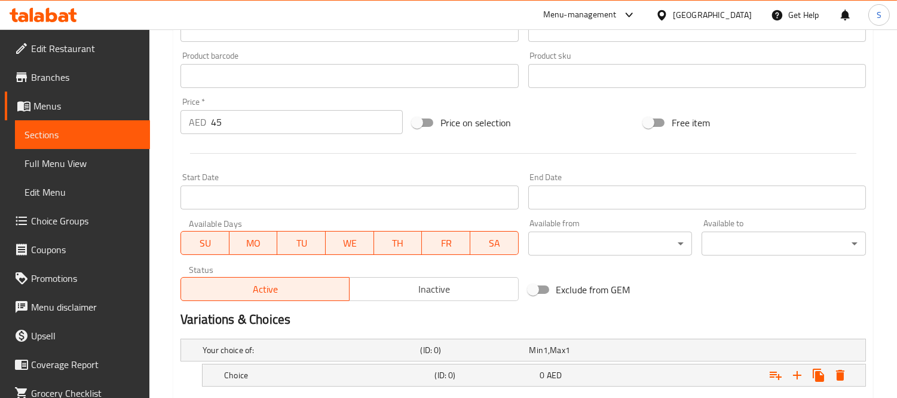
scroll to position [199, 0]
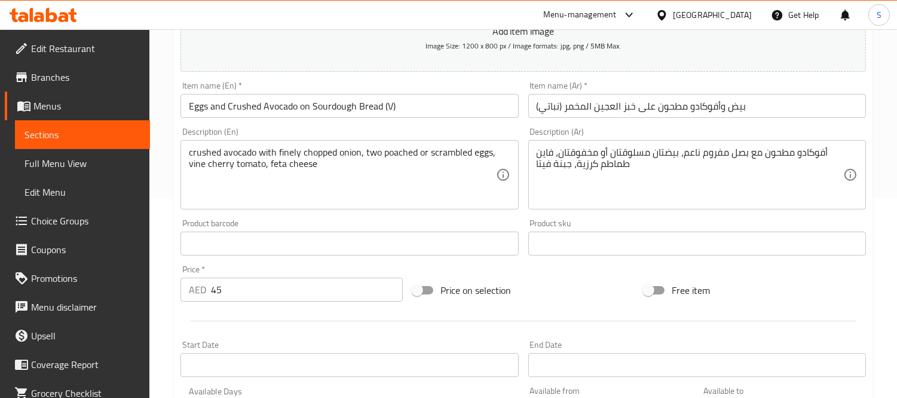
drag, startPoint x: 188, startPoint y: 164, endPoint x: 244, endPoint y: 165, distance: 56.2
click at [234, 166] on div "crushed avocado with finely chopped onion, two poached or scrambled eggs, vine …" at bounding box center [350, 174] width 338 height 69
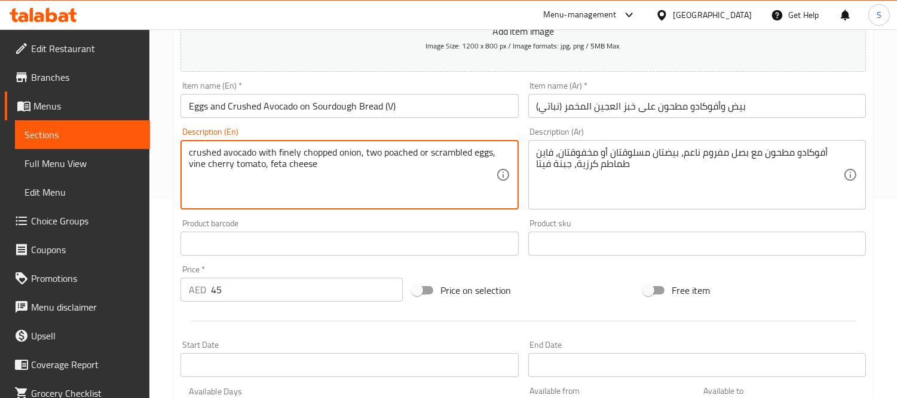
drag, startPoint x: 264, startPoint y: 165, endPoint x: 188, endPoint y: 170, distance: 76.1
click at [189, 170] on textarea "crushed avocado with finely chopped onion, two poached or scrambled eggs, vine …" at bounding box center [342, 174] width 307 height 57
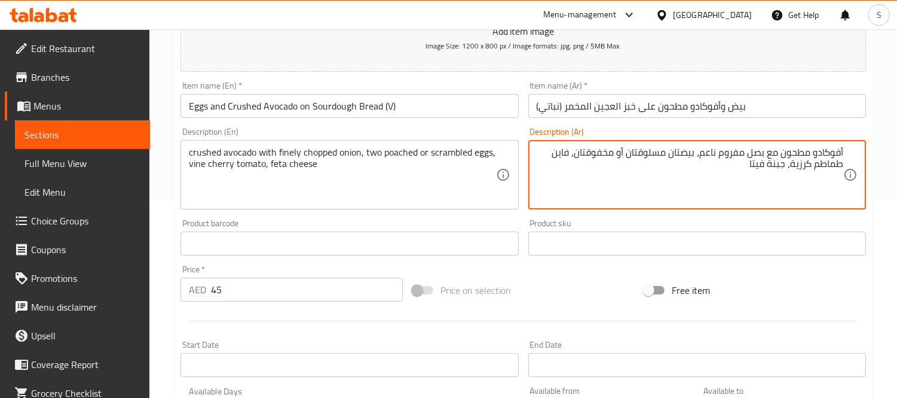
click at [561, 152] on textarea "أفوكادو مطحون مع بصل مفروم ناعم، بيضتان مسلوقتان أو مخفوقتان، فاين طماطم كرزية،…" at bounding box center [690, 174] width 307 height 57
click at [822, 166] on textarea "أفوكادو مطحون مع بصل مفروم ناعم، بيضتان مسلوقتان أو مخفوقتان، طماطم كرزية، جبنة…" at bounding box center [690, 174] width 307 height 57
paste textarea "لعنقودية"
click at [823, 168] on textarea "أفوكادو مطحون مع بصل مفروم ناعم، بيضتان مسلوقتان أو مخفوقتان، طماطم كرزيةالعنقو…" at bounding box center [690, 174] width 307 height 57
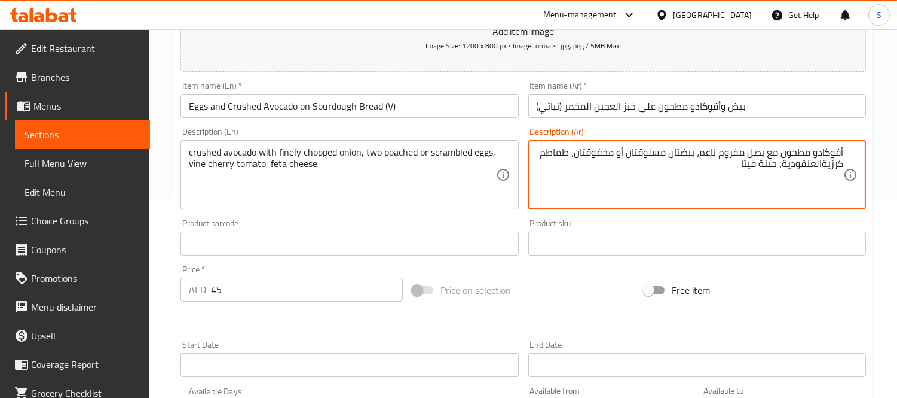
click at [822, 166] on textarea "أفوكادو مطحون مع بصل مفروم ناعم، بيضتان مسلوقتان أو مخفوقتان، طماطم كرزيةالعنقو…" at bounding box center [690, 174] width 307 height 57
type textarea "أفوكادو مطحون مع بصل مفروم ناعم، بيضتان مسلوقتان أو مخفوقتان، طماطم كرزية عنقود…"
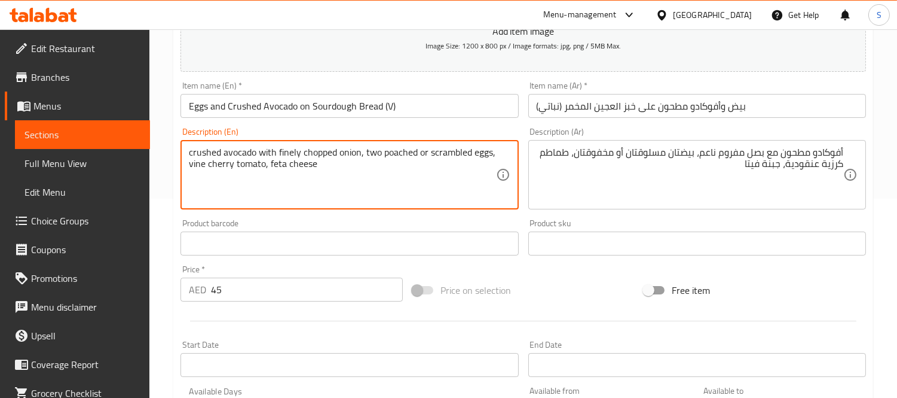
click at [404, 152] on textarea "crushed avocado with finely chopped onion, two poached or scrambled eggs, vine …" at bounding box center [342, 174] width 307 height 57
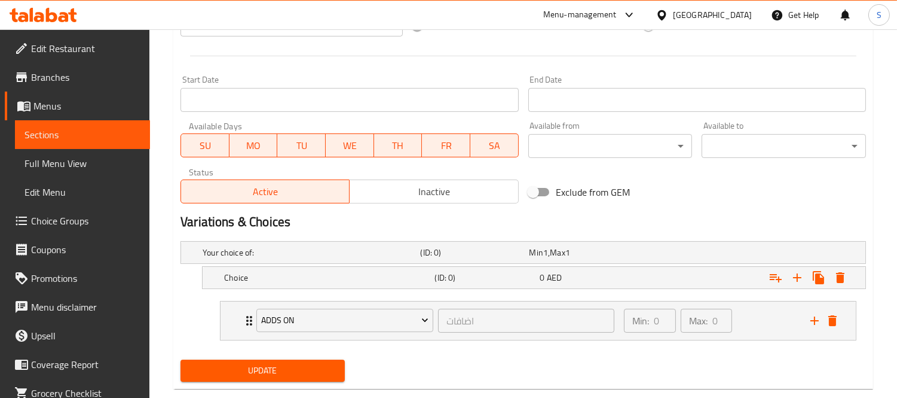
scroll to position [465, 0]
click at [287, 252] on h5 "Your choice of:" at bounding box center [309, 252] width 213 height 12
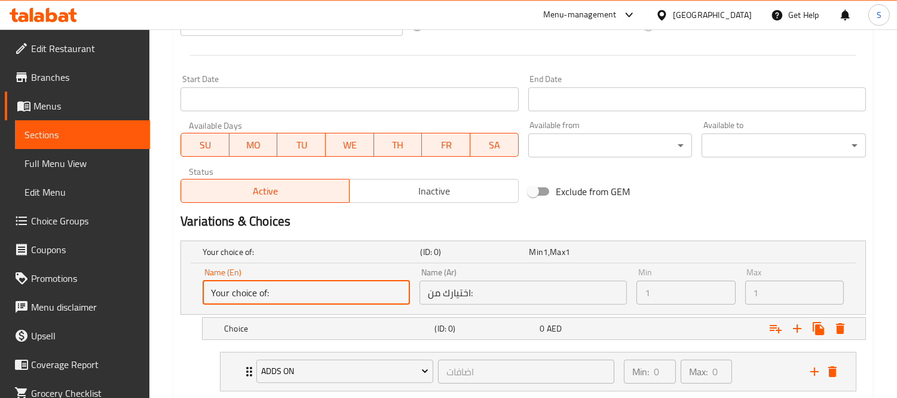
click at [267, 288] on input "Your choice of:" at bounding box center [306, 292] width 207 height 24
click at [265, 294] on input "Your choice of:" at bounding box center [306, 292] width 207 height 24
click at [267, 295] on input "Your choice of:" at bounding box center [306, 292] width 207 height 24
click at [276, 300] on input "Your choice of:" at bounding box center [306, 292] width 207 height 24
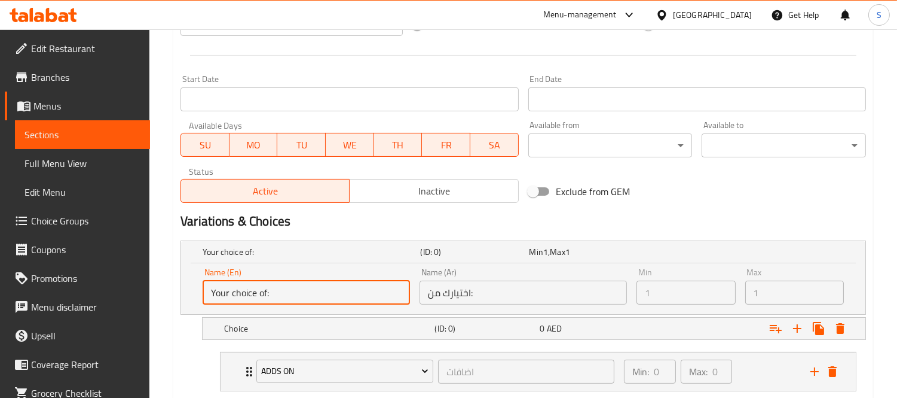
click at [278, 294] on input "Your choice of:" at bounding box center [306, 292] width 207 height 24
click at [278, 326] on h5 "Choice" at bounding box center [327, 328] width 206 height 12
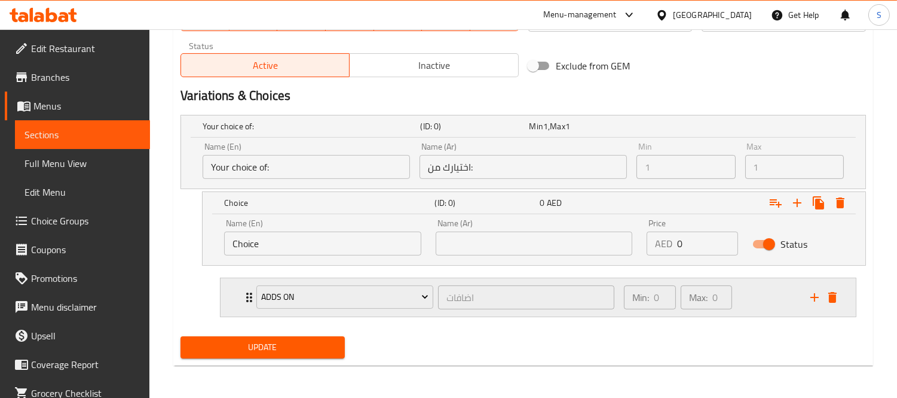
scroll to position [591, 0]
click at [310, 243] on input "Choice" at bounding box center [322, 243] width 197 height 24
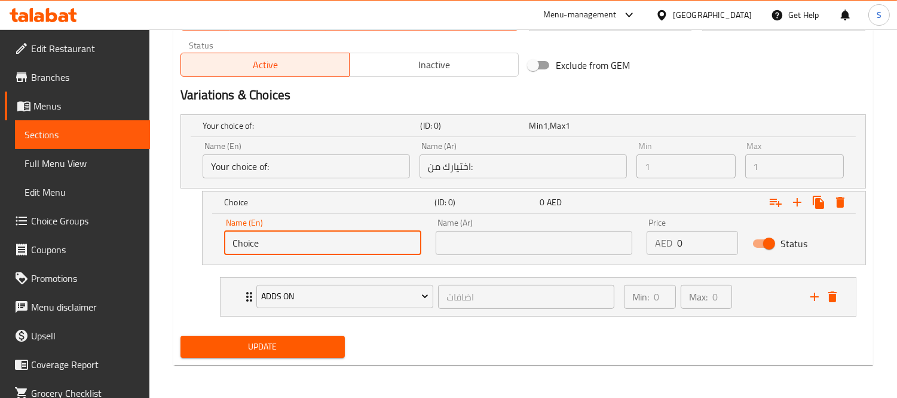
click at [310, 243] on input "Choice" at bounding box center [322, 243] width 197 height 24
paste input "poached"
type input "poached"
click at [798, 202] on icon "Expand" at bounding box center [797, 202] width 14 height 14
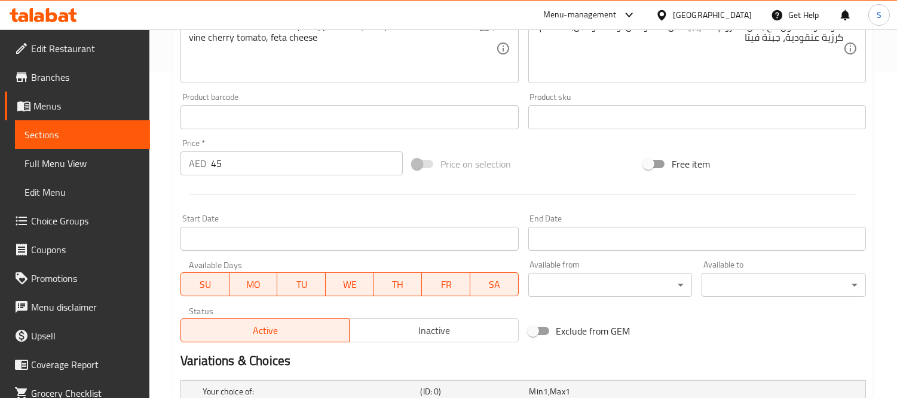
scroll to position [259, 0]
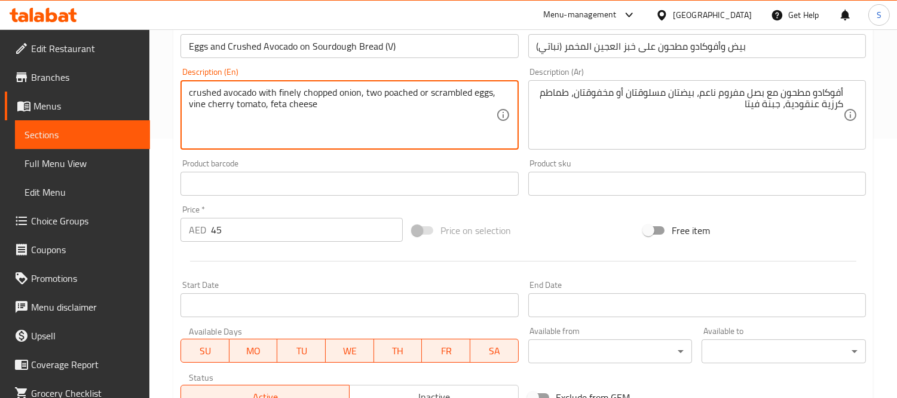
click at [456, 91] on textarea "crushed avocado with finely chopped onion, two poached or scrambled eggs, vine …" at bounding box center [342, 115] width 307 height 57
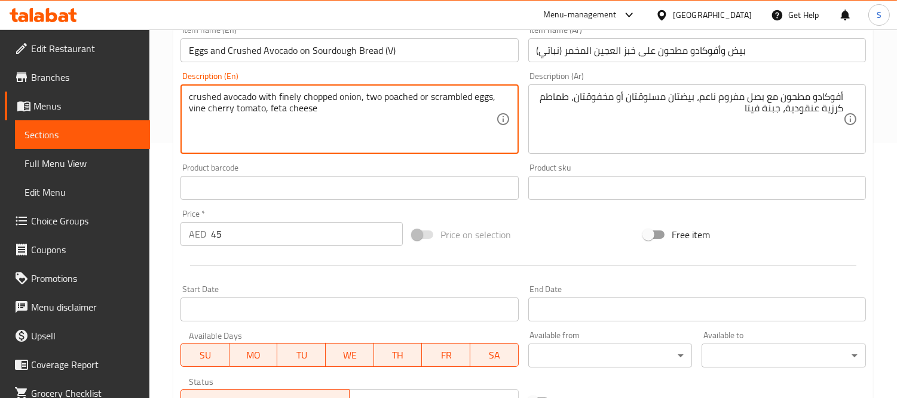
scroll to position [0, 0]
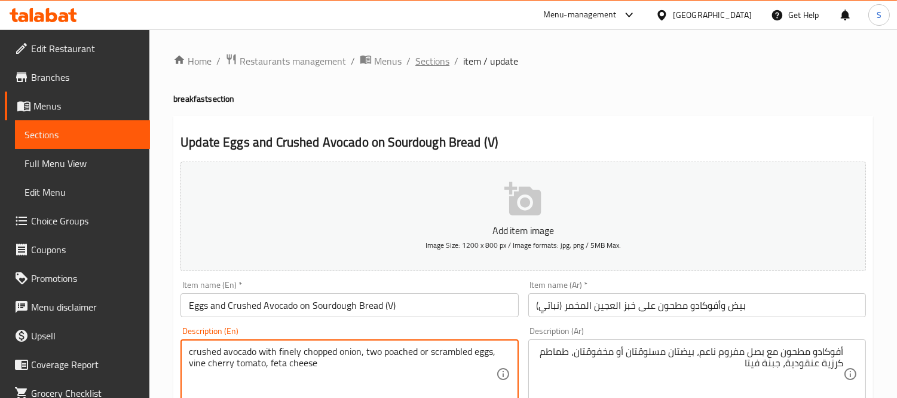
click at [434, 57] on span "Sections" at bounding box center [433, 61] width 34 height 14
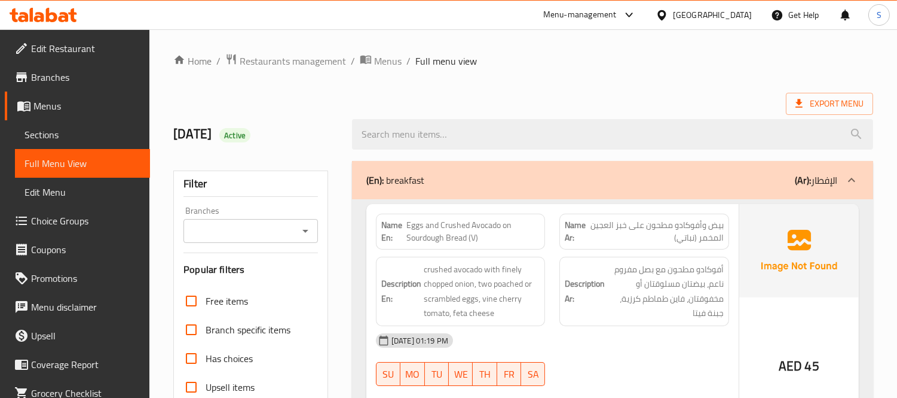
click at [102, 206] on link "Choice Groups" at bounding box center [77, 220] width 145 height 29
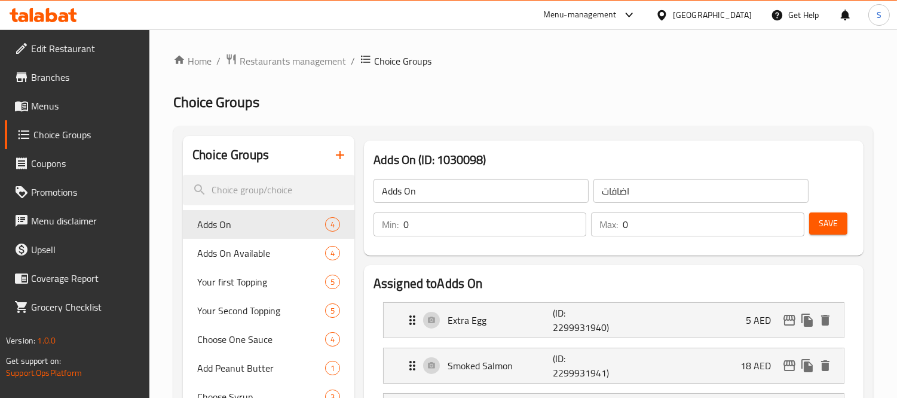
click at [339, 154] on icon "button" at bounding box center [340, 155] width 8 height 8
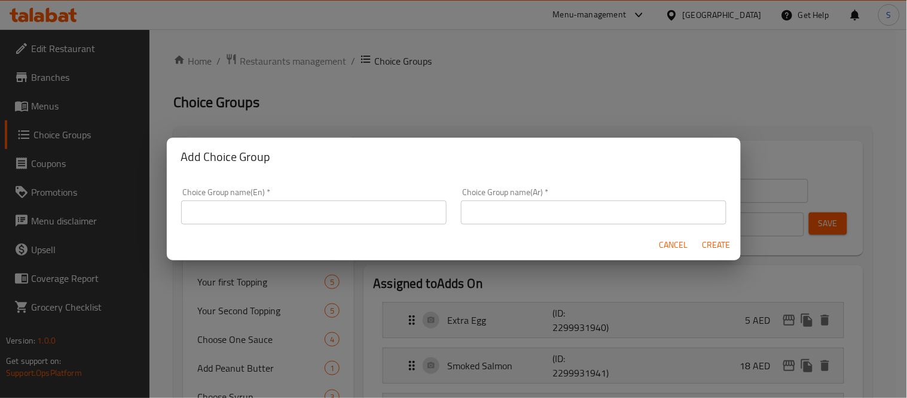
click at [310, 218] on input "text" at bounding box center [313, 212] width 265 height 24
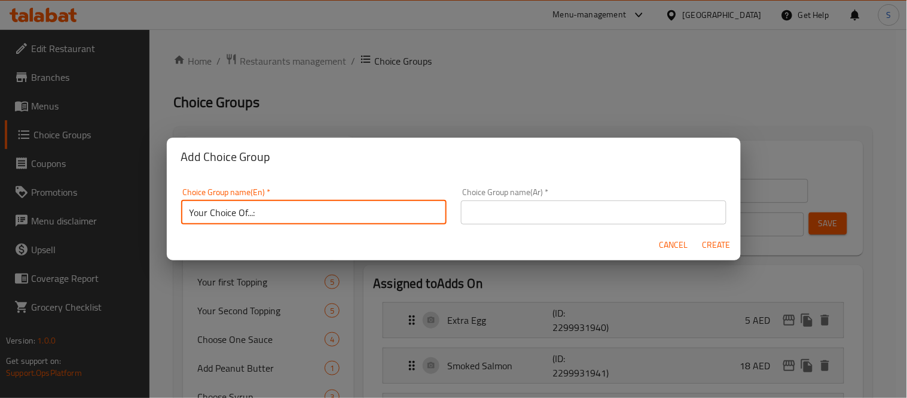
drag, startPoint x: 254, startPoint y: 215, endPoint x: 246, endPoint y: 210, distance: 9.1
click at [246, 210] on input "Your Choice Of...:" at bounding box center [313, 212] width 265 height 24
type input "Your Choice Of Egg:"
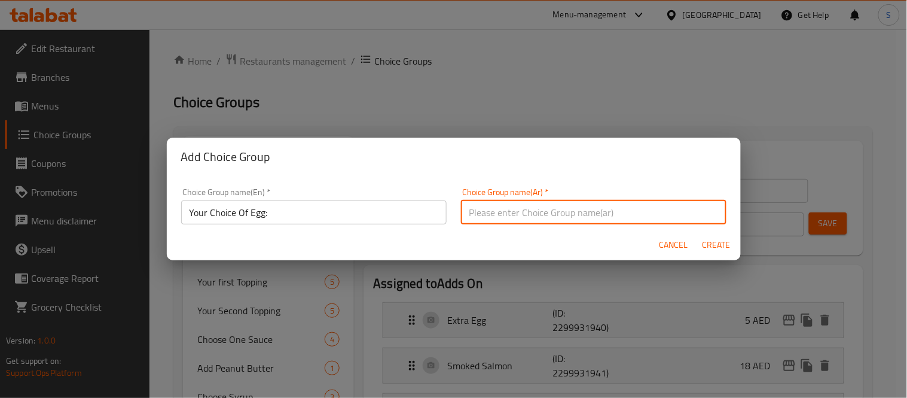
click at [564, 200] on input "text" at bounding box center [593, 212] width 265 height 24
drag, startPoint x: 664, startPoint y: 212, endPoint x: 599, endPoint y: 209, distance: 64.6
click at [599, 209] on input "اختيارك من 3 إضافات مجانية:" at bounding box center [593, 212] width 265 height 24
type input "اختيارك من البيض:"
click at [716, 242] on span "Create" at bounding box center [717, 244] width 29 height 15
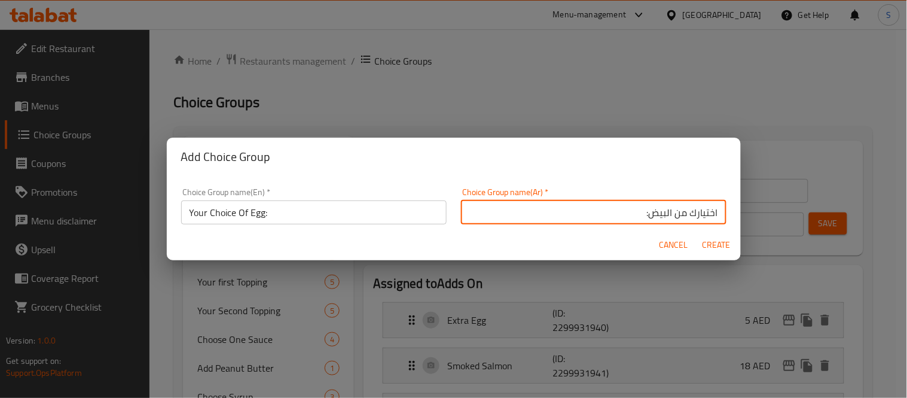
type input "Your Choice Of Egg:"
type input "اختيارك من البيض:"
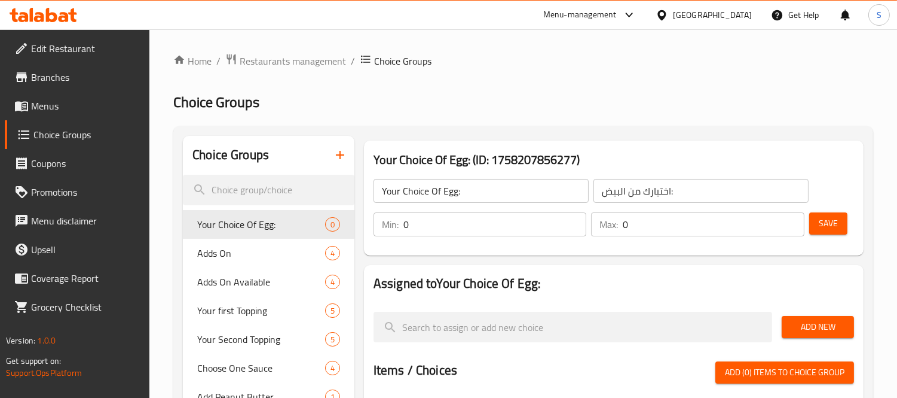
click at [517, 228] on input "0" at bounding box center [496, 224] width 184 height 24
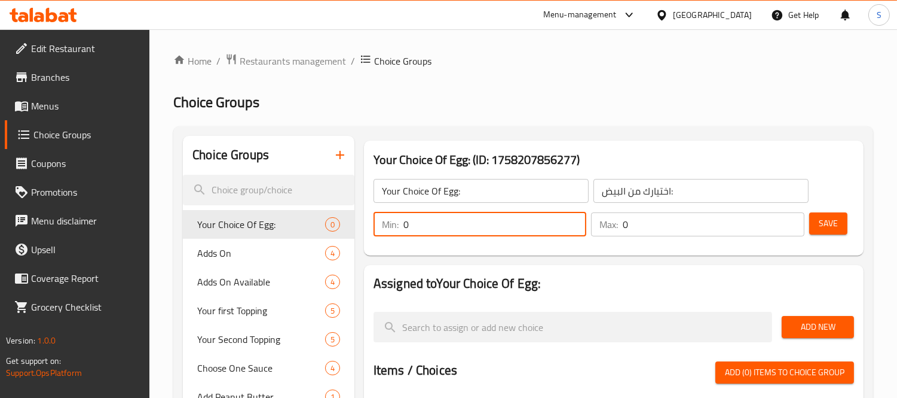
type input "1"
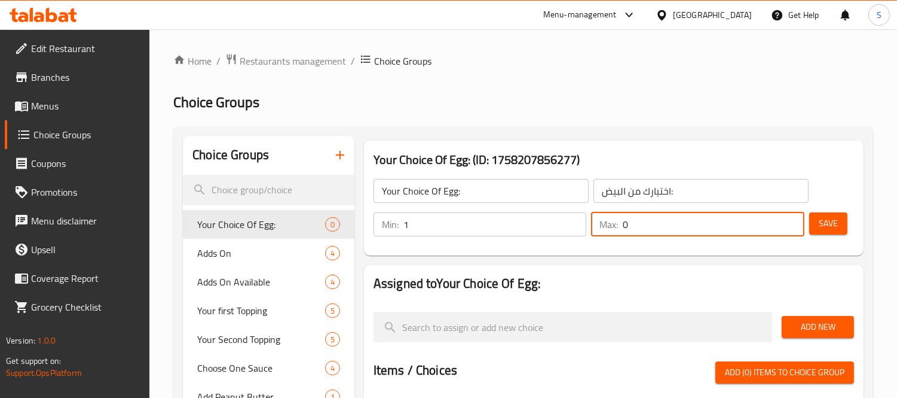
type input "1"
click at [821, 228] on span "Save" at bounding box center [828, 223] width 19 height 15
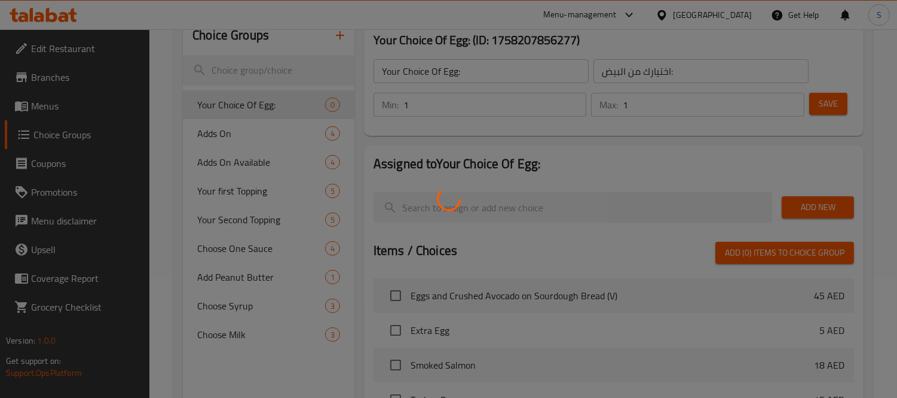
scroll to position [133, 0]
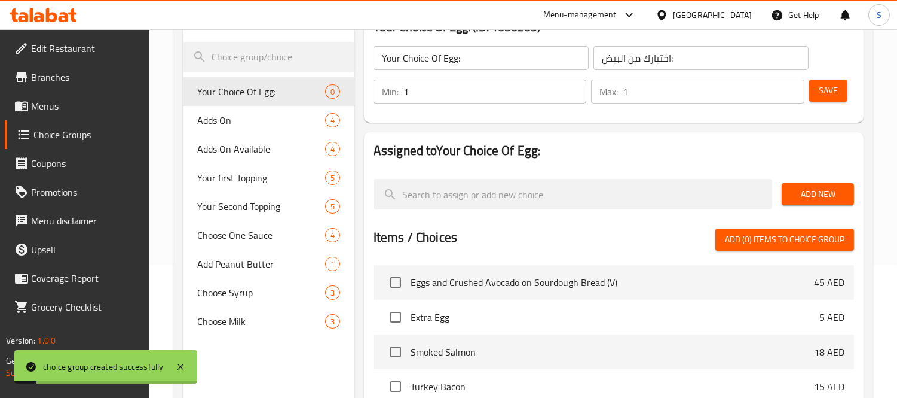
click at [822, 195] on span "Add New" at bounding box center [818, 194] width 53 height 15
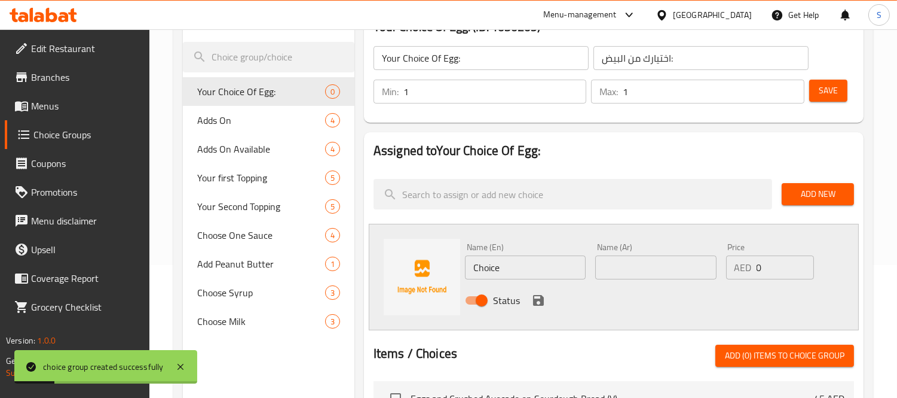
click at [808, 199] on span "Add New" at bounding box center [818, 194] width 53 height 15
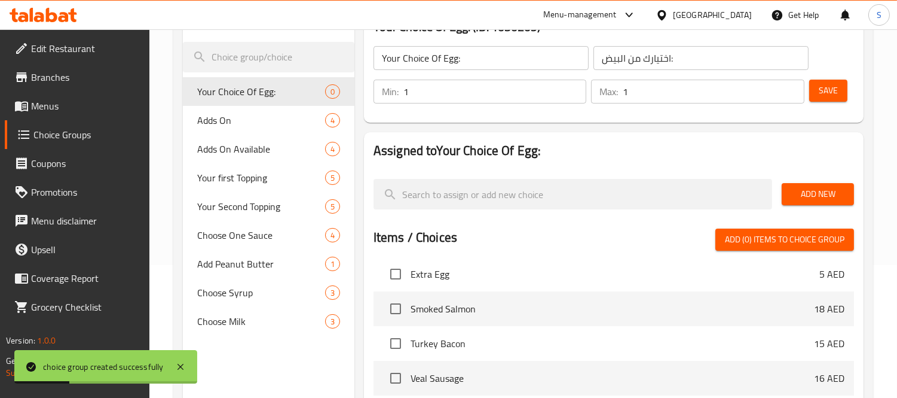
scroll to position [66, 0]
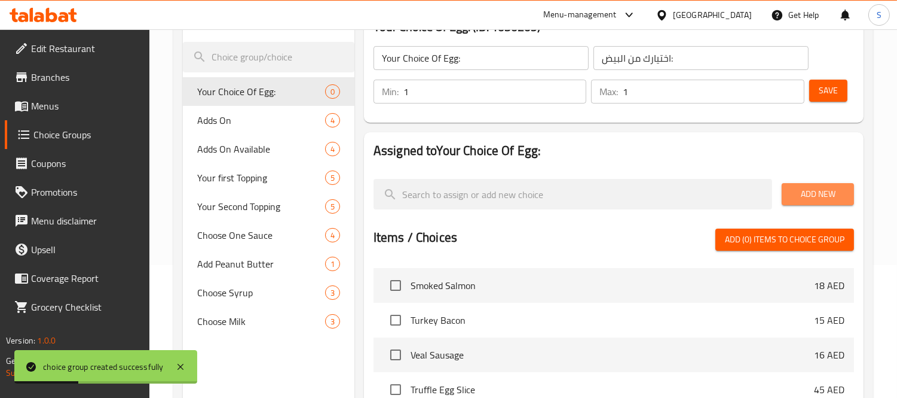
click at [839, 201] on span "Add New" at bounding box center [818, 194] width 53 height 15
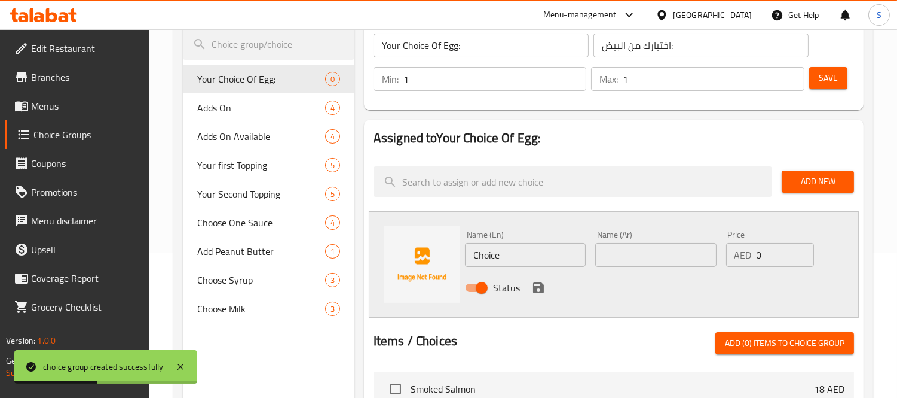
scroll to position [199, 0]
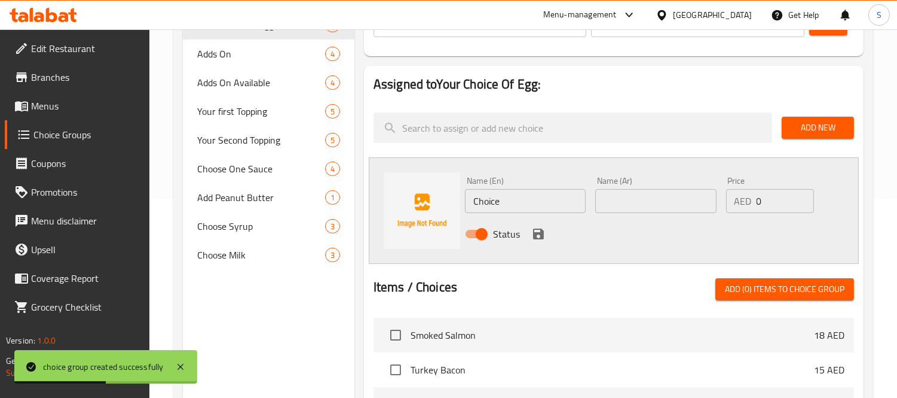
click at [534, 191] on input "Choice" at bounding box center [525, 201] width 121 height 24
paste input "poached"
type input "poached"
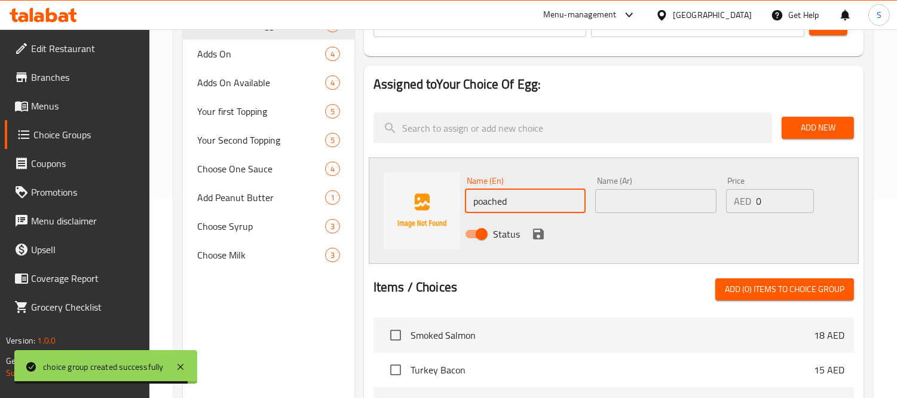
click at [650, 196] on input "text" at bounding box center [656, 201] width 121 height 24
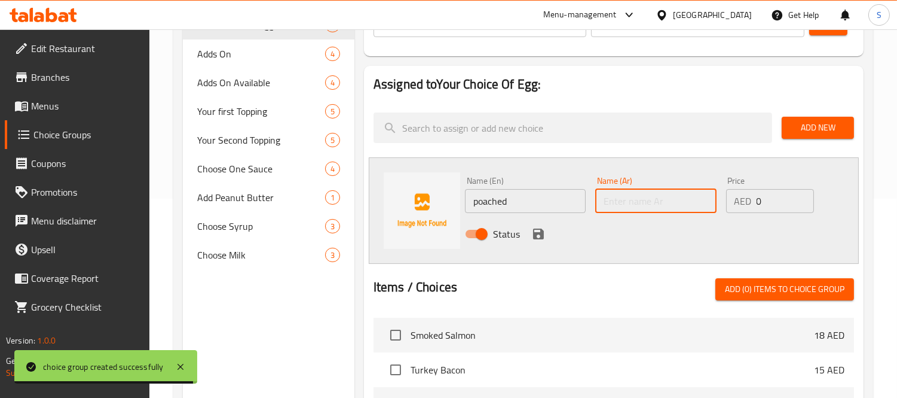
paste input "مسلوق"
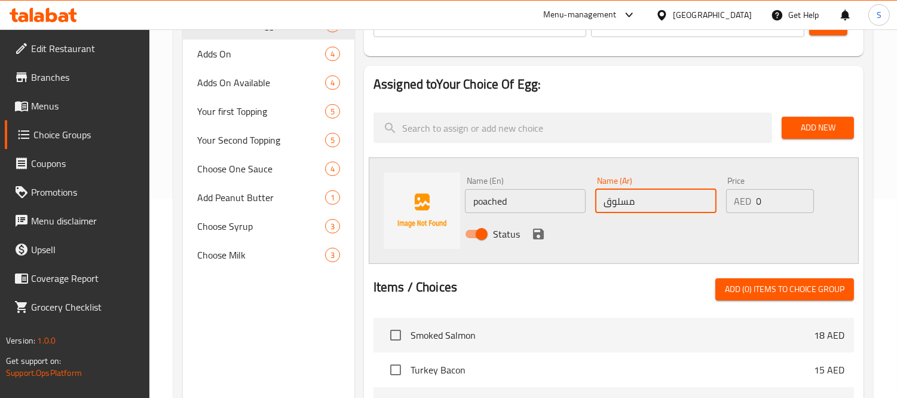
type input "مسلوق"
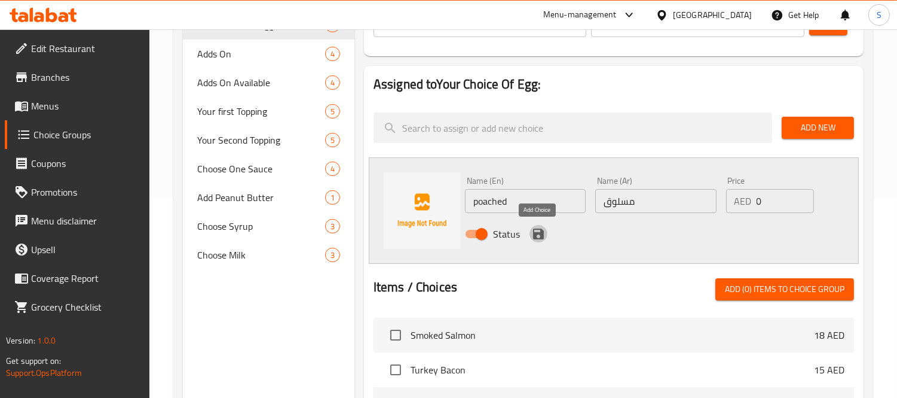
click at [539, 237] on icon "save" at bounding box center [539, 234] width 14 height 14
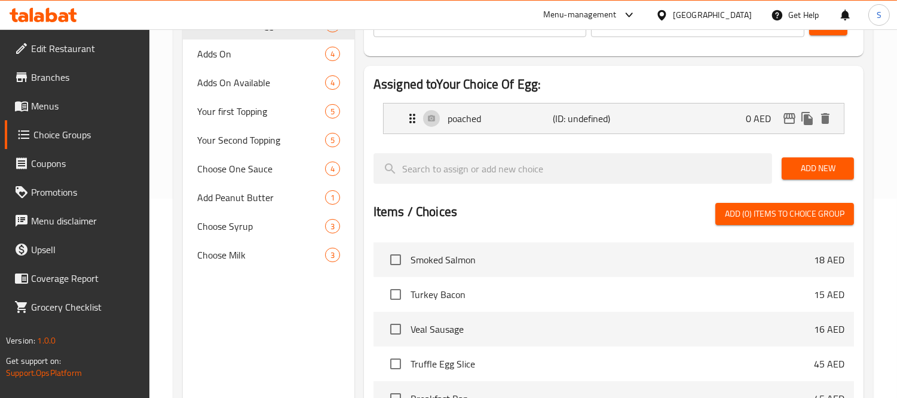
click at [822, 166] on span "Add New" at bounding box center [818, 168] width 53 height 15
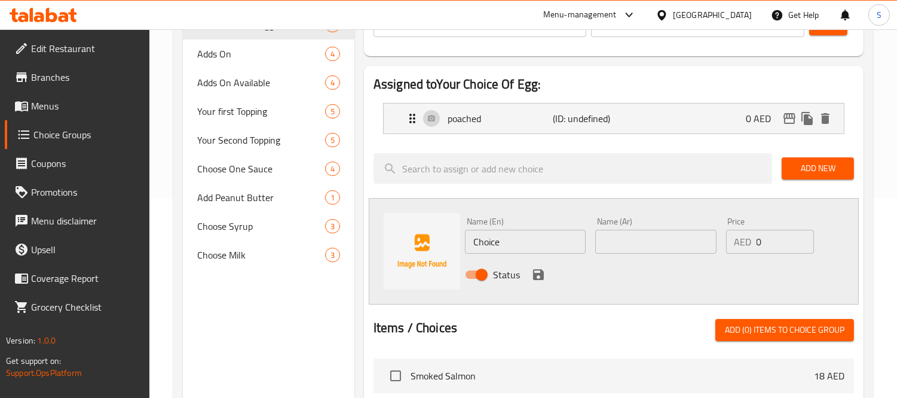
click at [553, 230] on input "Choice" at bounding box center [525, 242] width 121 height 24
click at [552, 230] on input "Choice" at bounding box center [525, 242] width 121 height 24
paste input "scrambled"
type input "scrambled"
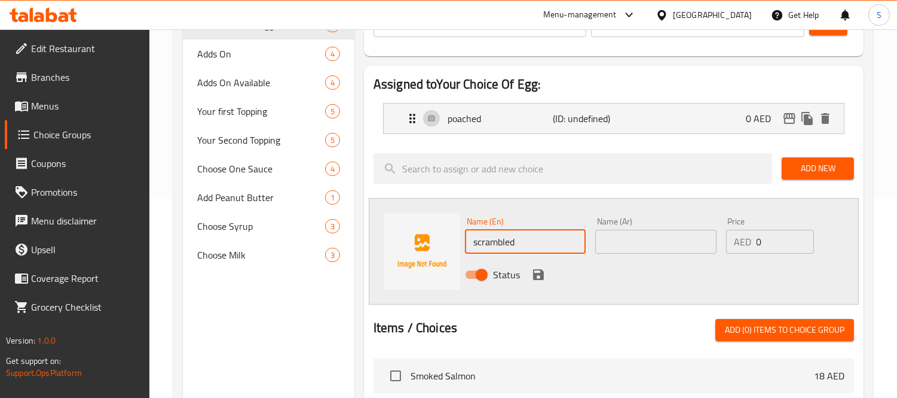
click at [634, 243] on input "text" at bounding box center [656, 242] width 121 height 24
paste input "مخفوقتان"
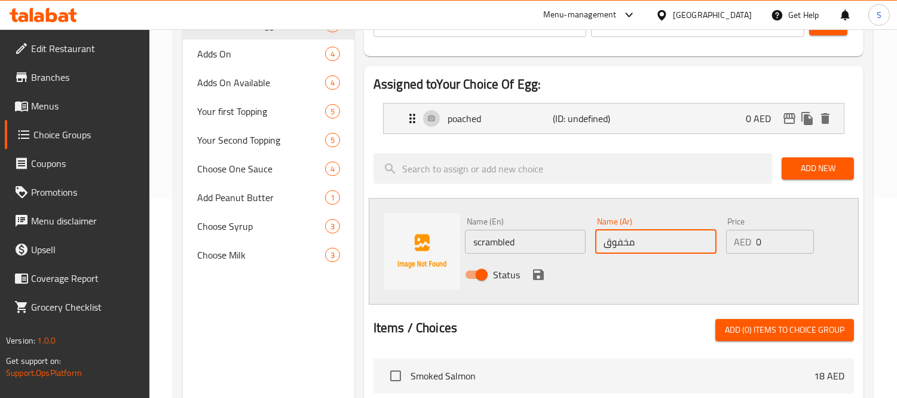
type input "مخفوق"
click at [533, 280] on icon "save" at bounding box center [539, 274] width 14 height 14
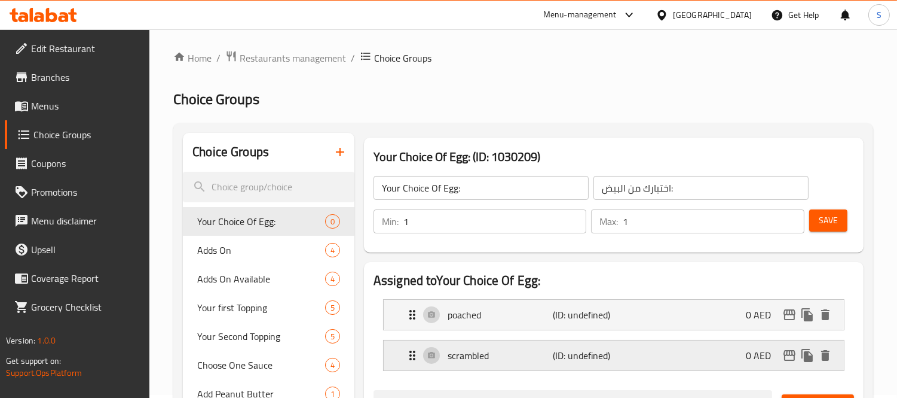
scroll to position [0, 0]
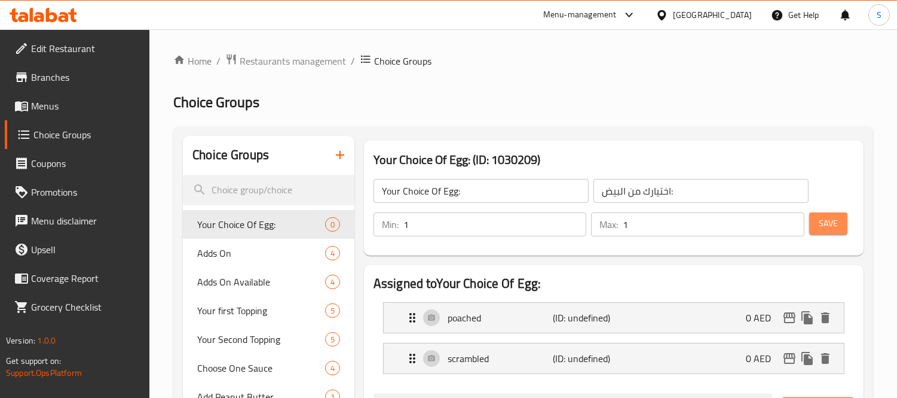
click at [829, 222] on span "Save" at bounding box center [828, 223] width 19 height 15
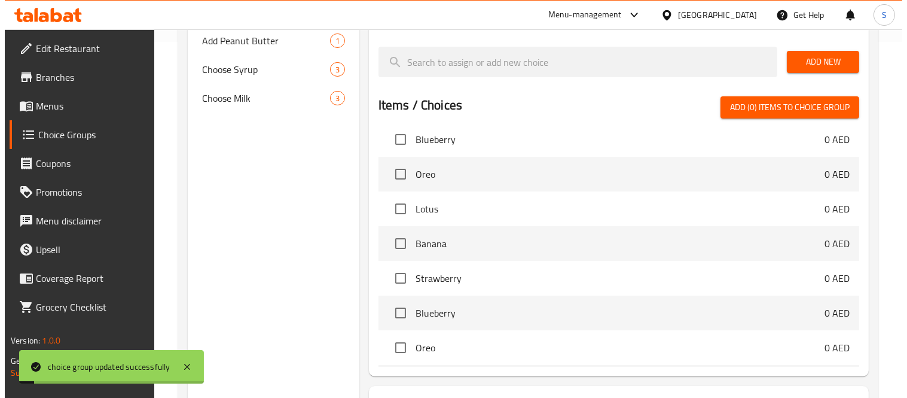
scroll to position [456, 0]
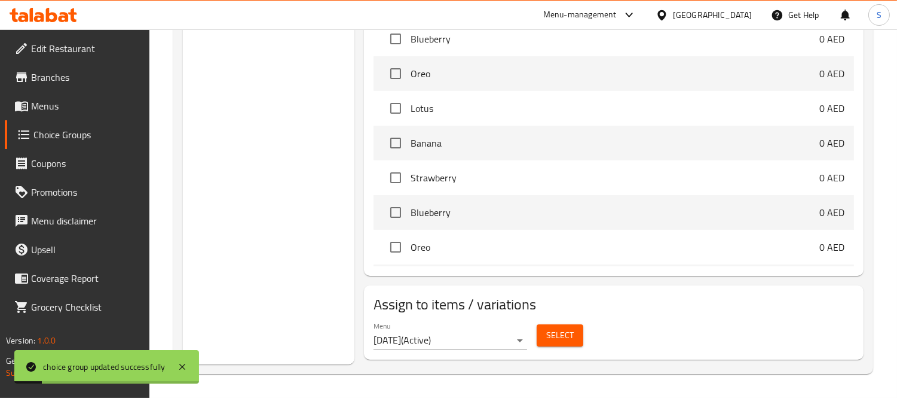
click at [540, 335] on button "Select" at bounding box center [560, 335] width 47 height 22
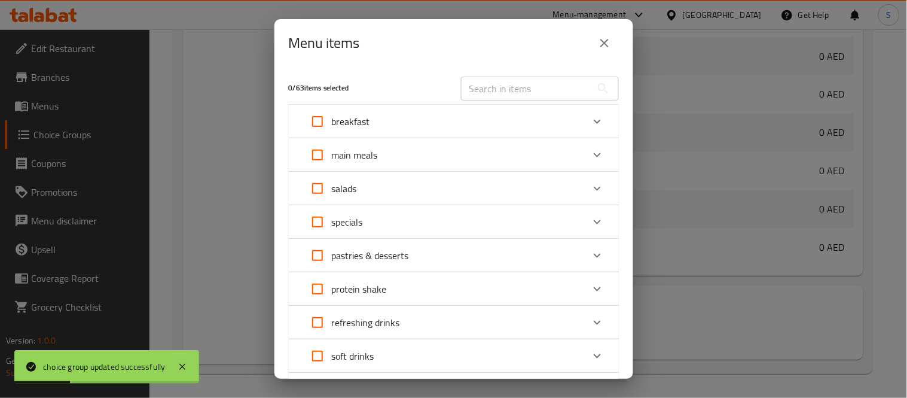
click at [387, 121] on div "breakfast" at bounding box center [443, 121] width 280 height 29
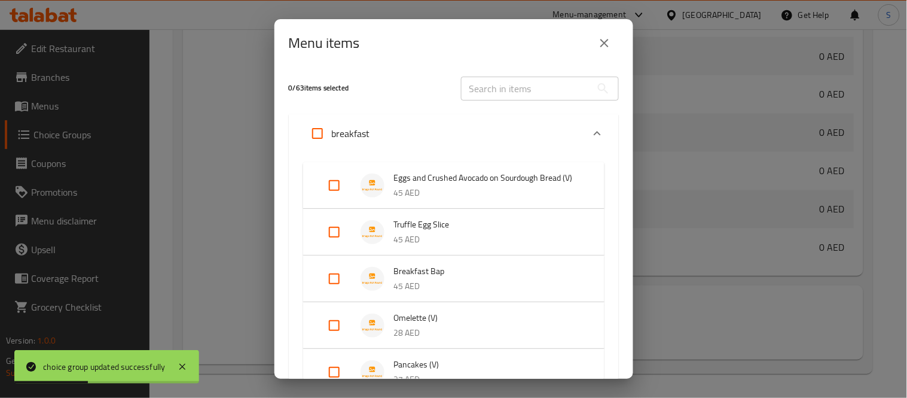
click at [323, 190] on input "Expand" at bounding box center [334, 185] width 29 height 29
checkbox input "true"
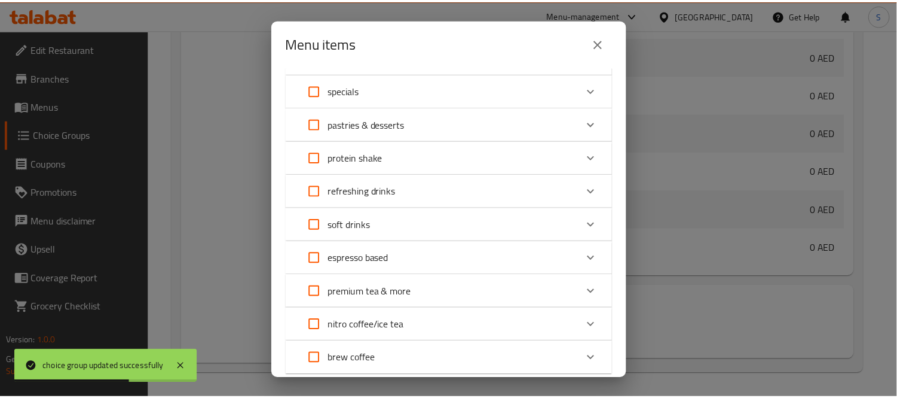
scroll to position [660, 0]
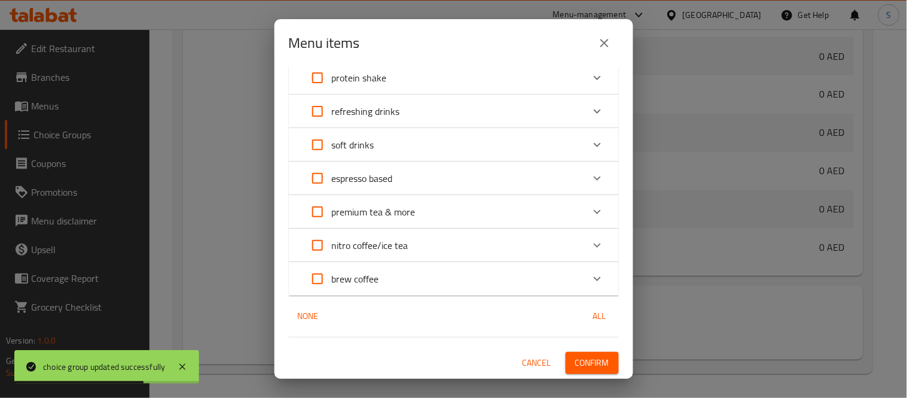
click at [580, 372] on button "Confirm" at bounding box center [592, 363] width 53 height 22
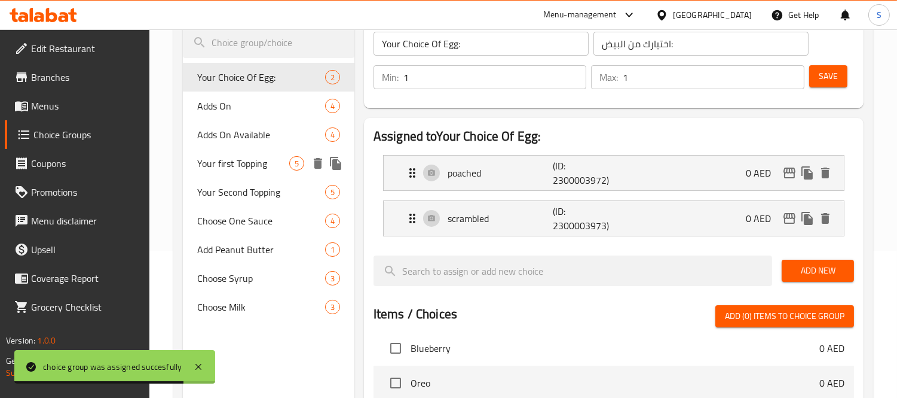
scroll to position [124, 0]
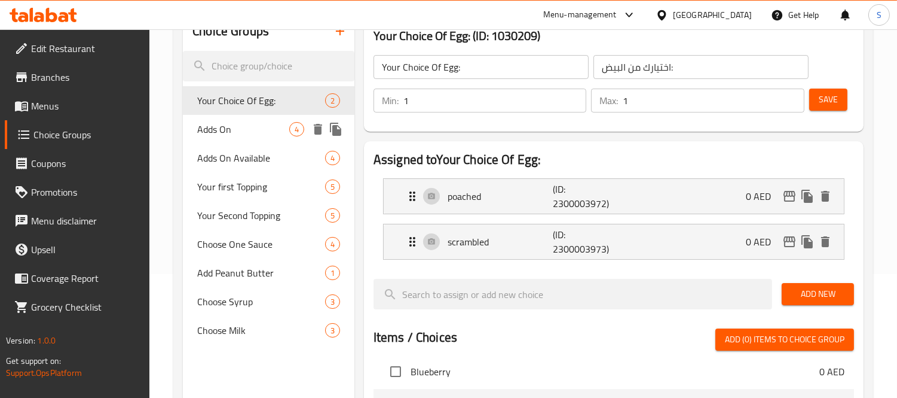
click at [240, 129] on span "Adds On" at bounding box center [243, 129] width 92 height 14
type input "Adds On"
type input "اضافات"
type input "0"
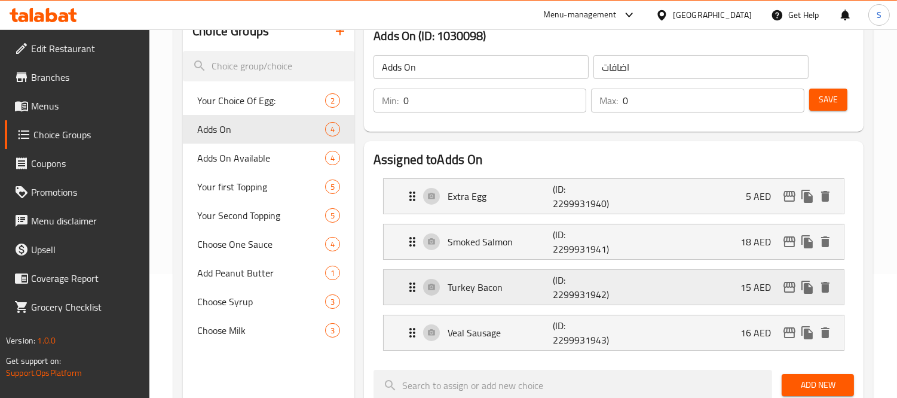
click at [533, 283] on p "Turkey Bacon" at bounding box center [500, 287] width 105 height 14
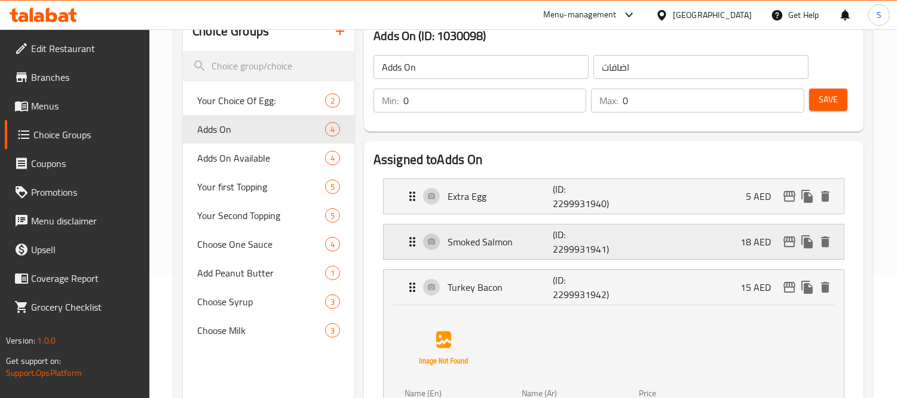
click at [542, 246] on p "Smoked Salmon" at bounding box center [500, 241] width 105 height 14
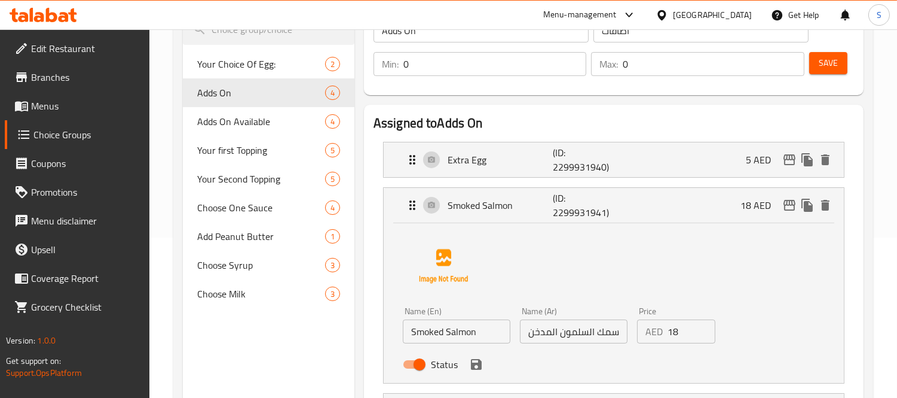
scroll to position [190, 0]
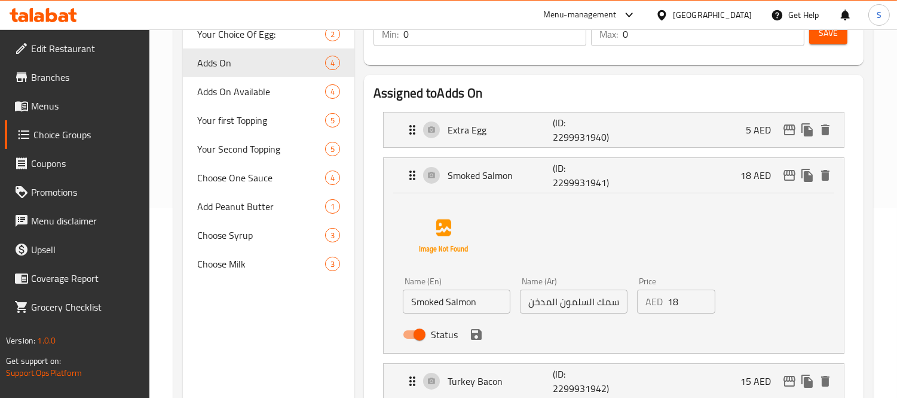
click at [606, 299] on input "سمك السلمون المدخن" at bounding box center [574, 301] width 108 height 24
type input "السلمون المدخن"
click at [478, 334] on icon "save" at bounding box center [476, 334] width 11 height 11
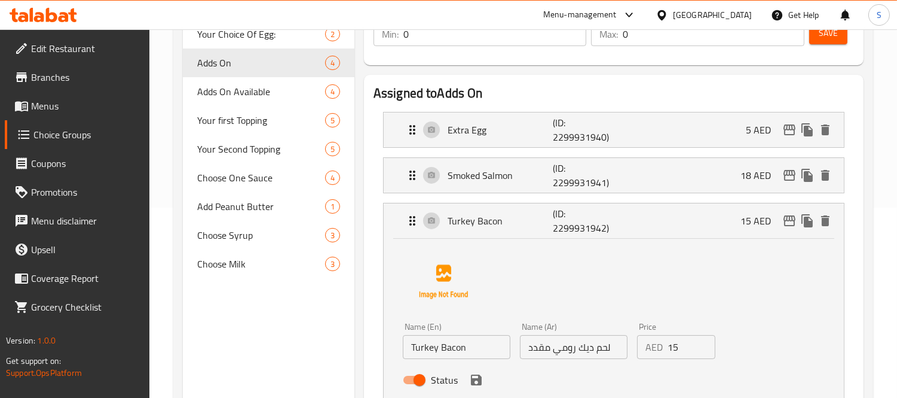
click at [824, 36] on span "Save" at bounding box center [828, 33] width 19 height 15
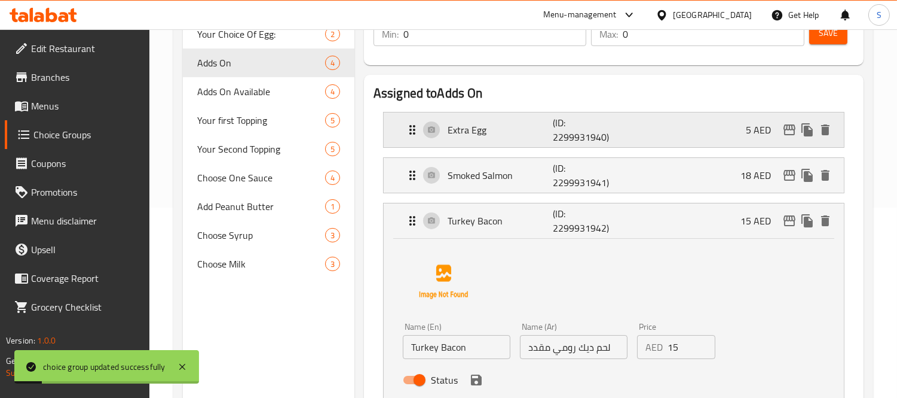
click at [512, 123] on p "Extra Egg" at bounding box center [500, 130] width 105 height 14
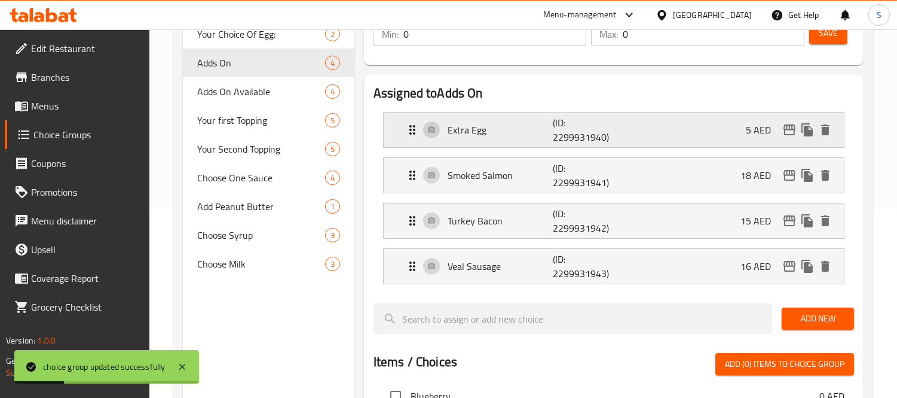
click at [523, 120] on div "Extra Egg (ID: 2299931940) 5 AED" at bounding box center [617, 129] width 425 height 35
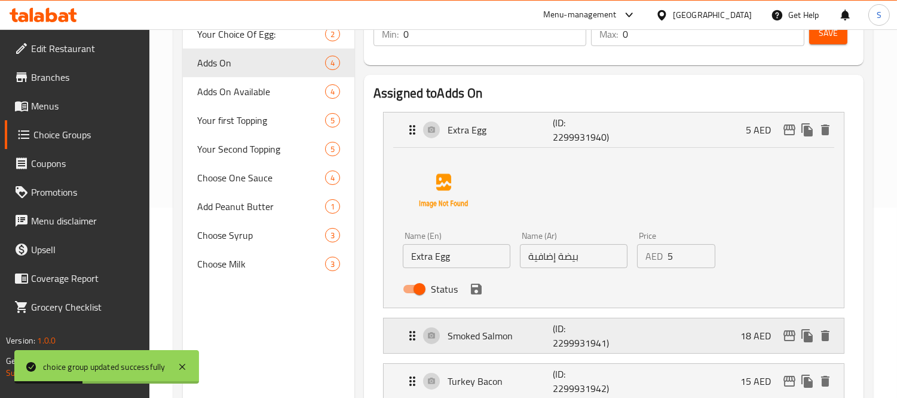
click at [527, 342] on p "Smoked Salmon" at bounding box center [500, 335] width 105 height 14
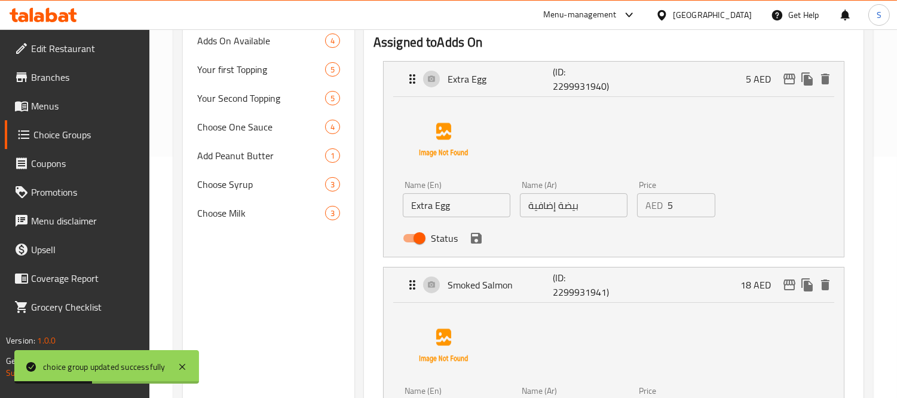
scroll to position [323, 0]
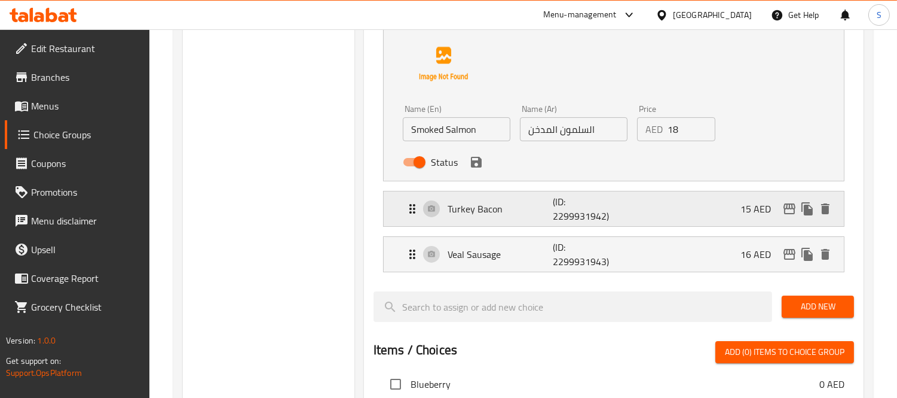
click at [497, 209] on p "Turkey Bacon" at bounding box center [500, 209] width 105 height 14
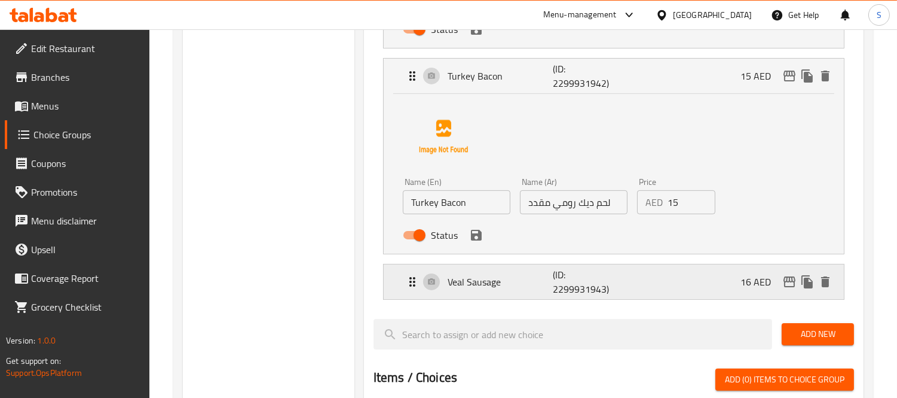
click at [480, 282] on p "Veal Sausage" at bounding box center [500, 281] width 105 height 14
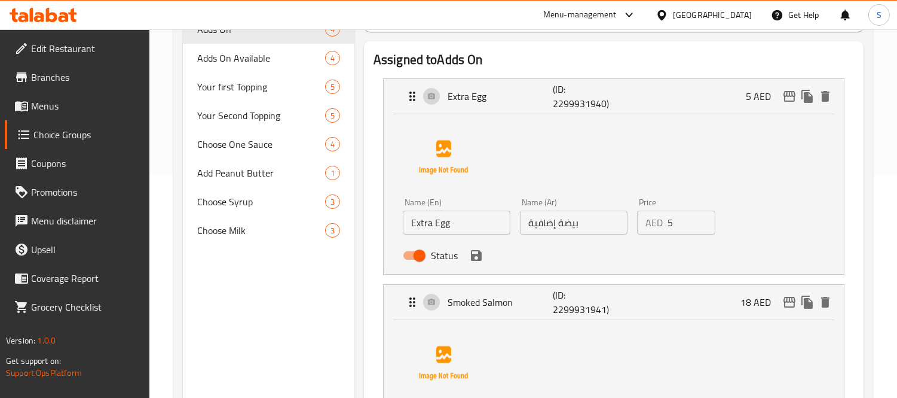
scroll to position [57, 0]
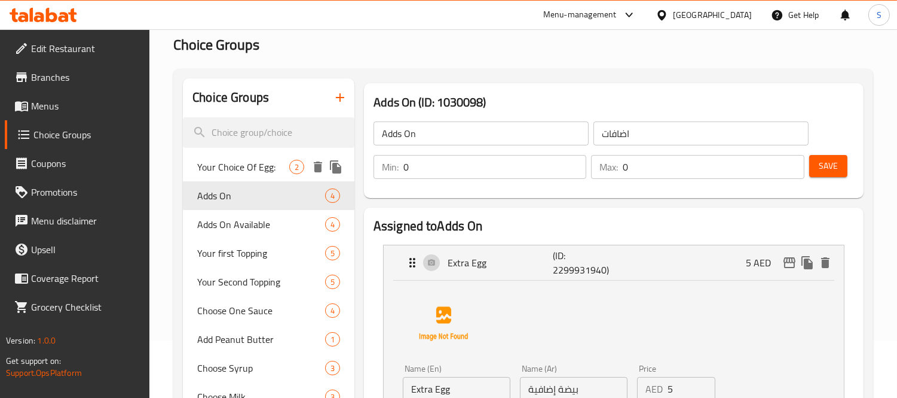
click at [259, 170] on span "Your Choice Of Egg:" at bounding box center [243, 167] width 92 height 14
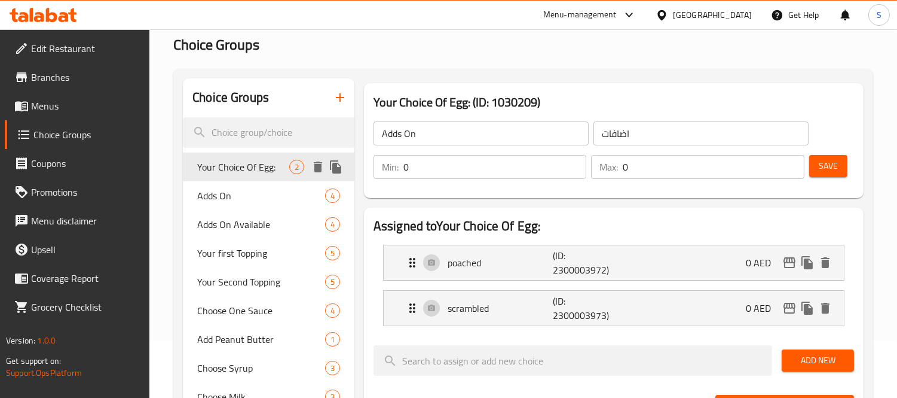
type input "Your Choice Of Egg:"
type input "اختيارك من البيض:"
type input "1"
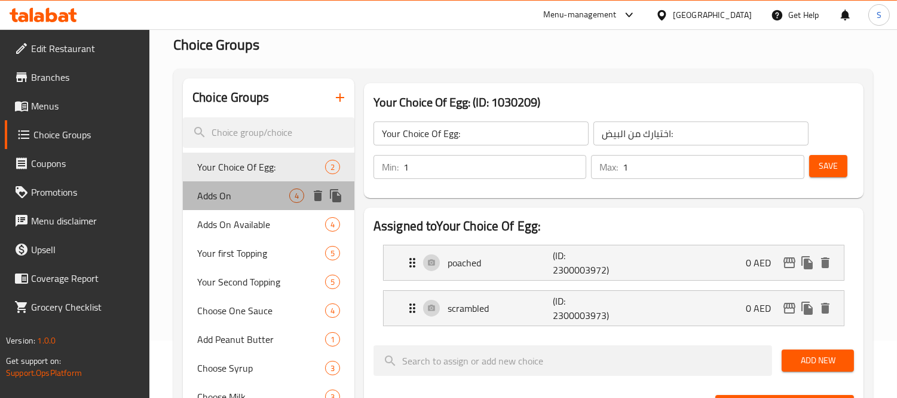
click at [266, 188] on span "Adds On" at bounding box center [243, 195] width 92 height 14
type input "Adds On"
type input "اضافات"
type input "0"
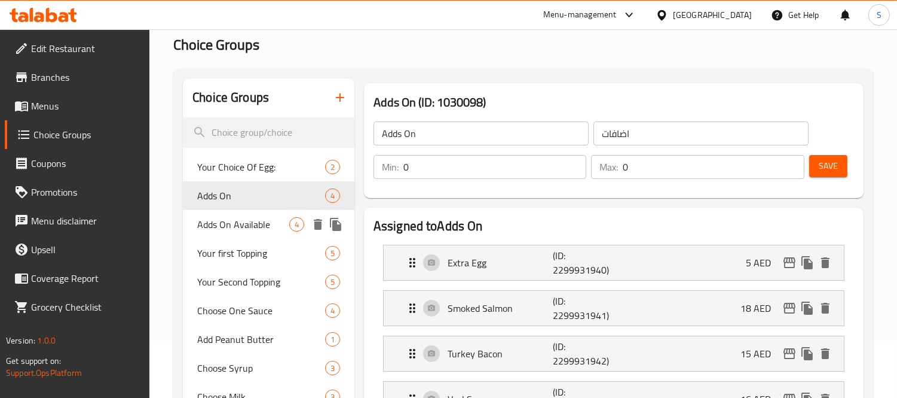
click at [271, 210] on div "Adds On Available 4" at bounding box center [269, 224] width 172 height 29
type input "Adds On Available"
type input "إضافات متاحة"
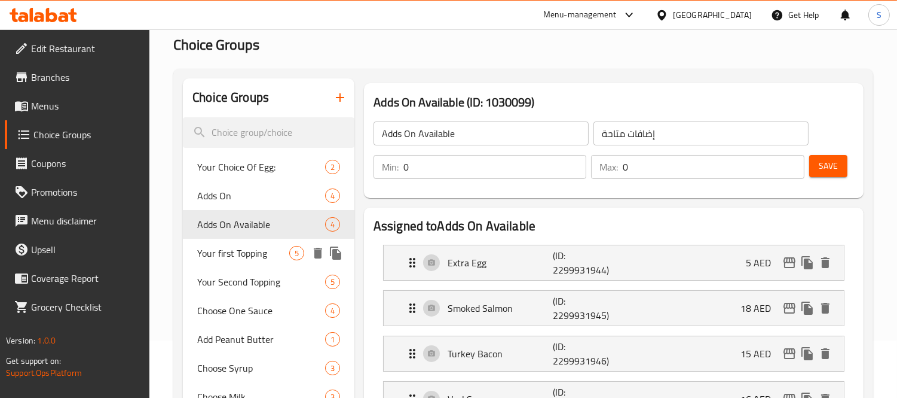
click at [271, 243] on div "Your first Topping 5" at bounding box center [269, 253] width 172 height 29
type input "Your first Topping"
type input "اختيارك الاول من الصوص"
type input "1"
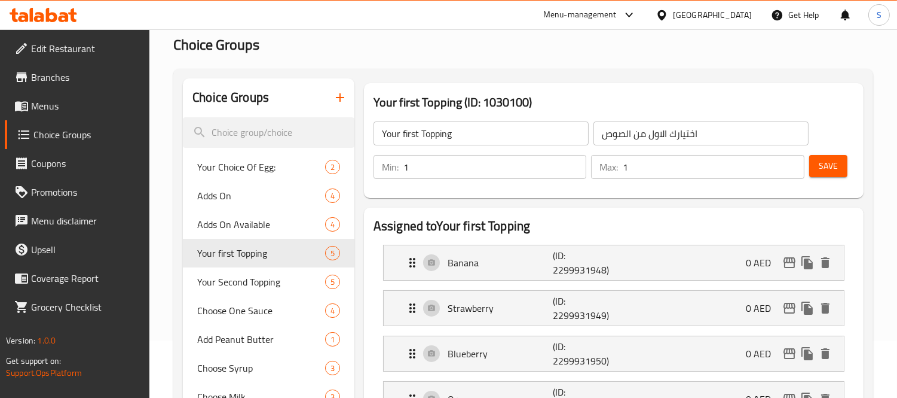
click at [616, 130] on input "اختيارك الاول من الصوص" at bounding box center [701, 133] width 215 height 24
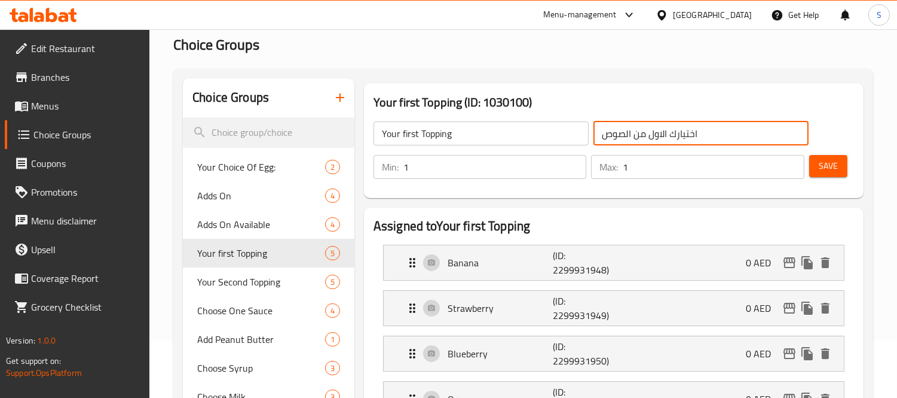
click at [616, 130] on input "اختيارك الاول من الصوص" at bounding box center [701, 133] width 215 height 24
click at [622, 134] on input "اختيارك الاول من الصوص" at bounding box center [701, 133] width 215 height 24
click at [188, 239] on div "Your first Topping 5" at bounding box center [269, 253] width 172 height 29
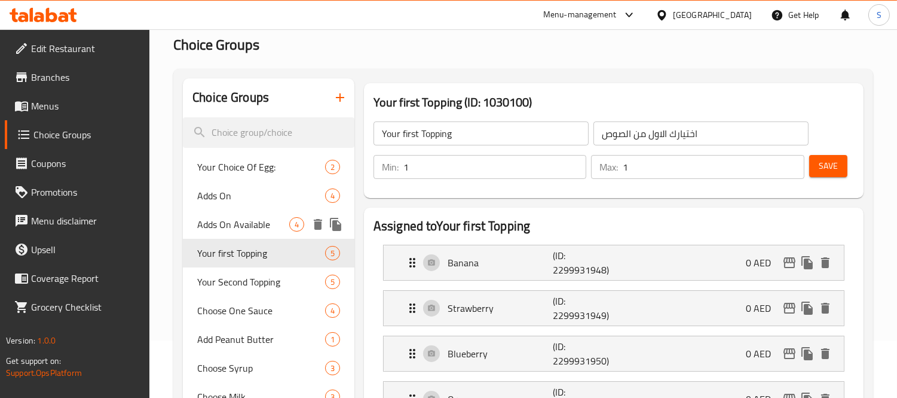
click at [216, 231] on span "Adds On Available" at bounding box center [243, 224] width 92 height 14
type input "Adds On Available"
type input "إضافات متاحة"
type input "0"
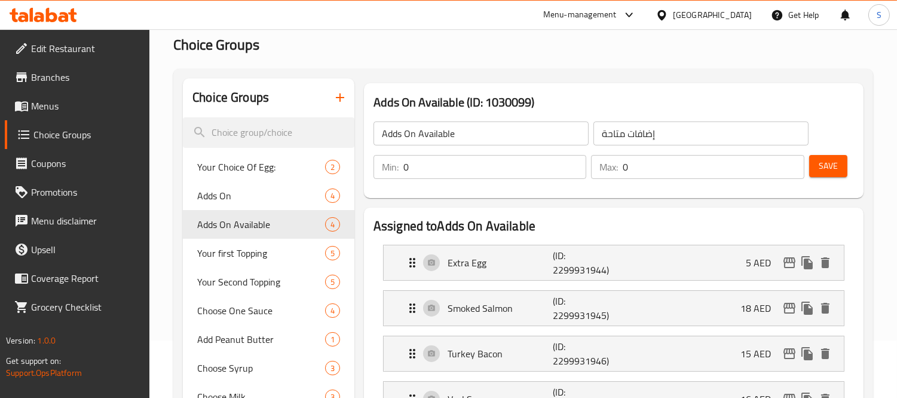
click at [640, 130] on input "إضافات متاحة" at bounding box center [701, 133] width 215 height 24
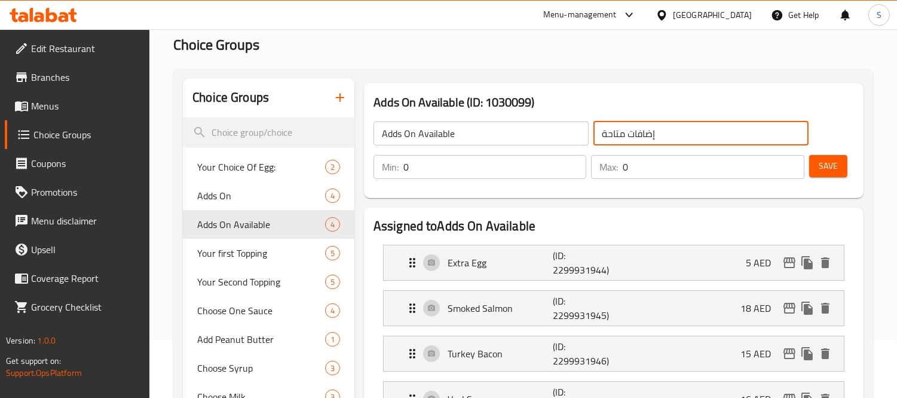
click at [640, 130] on input "إضافات متاحة" at bounding box center [701, 133] width 215 height 24
click at [226, 251] on span "Your first Topping" at bounding box center [243, 253] width 92 height 14
type input "Your first Topping"
type input "اختيارك الاول من الصوص"
type input "1"
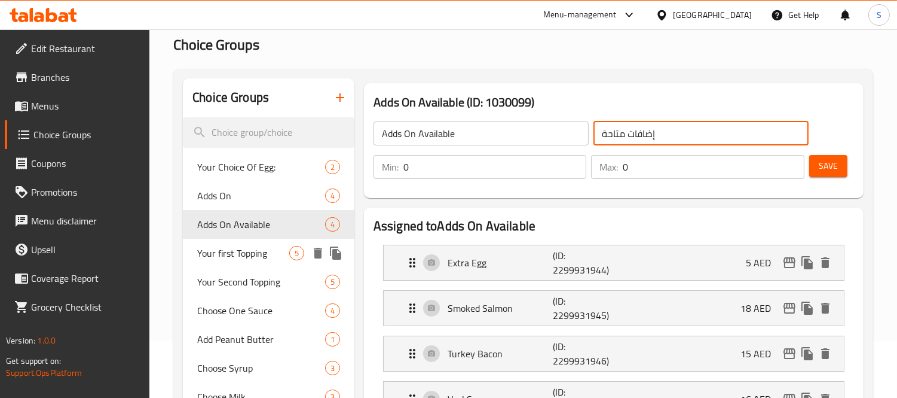
type input "1"
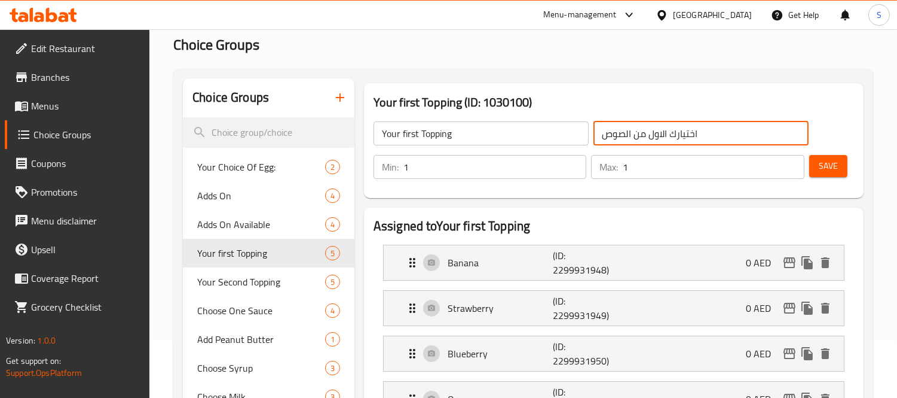
drag, startPoint x: 625, startPoint y: 132, endPoint x: 596, endPoint y: 135, distance: 29.5
click at [596, 135] on input "اختيارك الاول من الصوص" at bounding box center [701, 133] width 215 height 24
paste input "ضافات"
type input "اختيارك الاول من الإضافات"
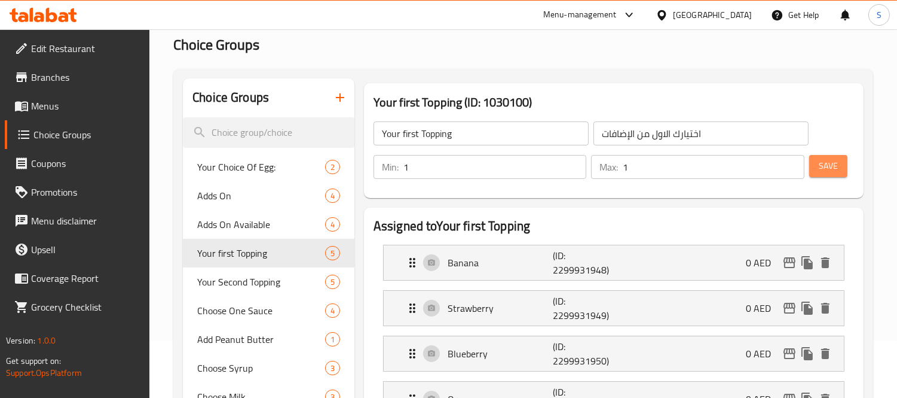
click at [825, 165] on span "Save" at bounding box center [828, 165] width 19 height 15
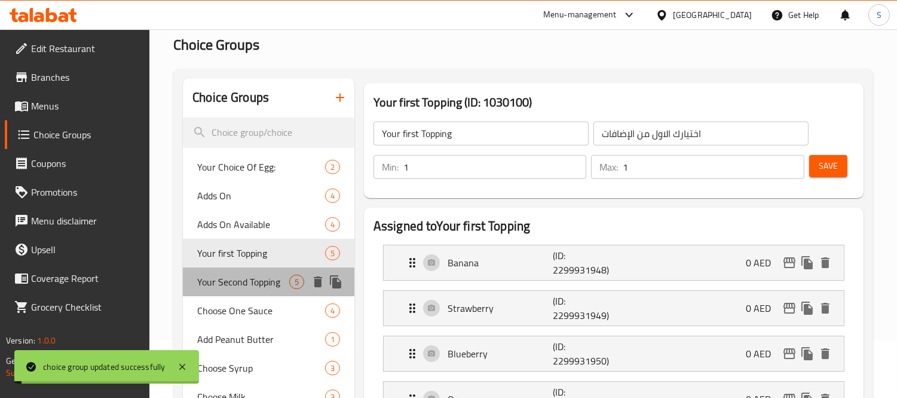
click at [265, 280] on span "Your Second Topping" at bounding box center [243, 281] width 92 height 14
type input "Your Second Topping"
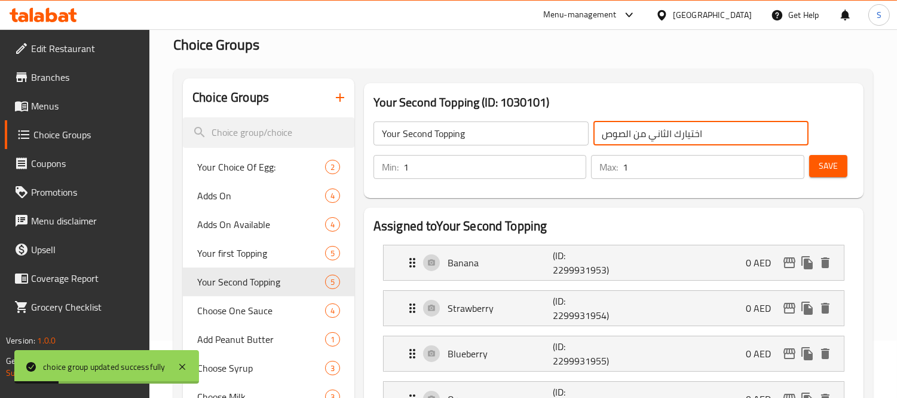
drag, startPoint x: 625, startPoint y: 138, endPoint x: 594, endPoint y: 133, distance: 30.8
click at [594, 133] on input "اختيارك الثاني من الصوص" at bounding box center [701, 133] width 215 height 24
paste input "ضافات"
type input "اختيارك الثاني من الإضافات"
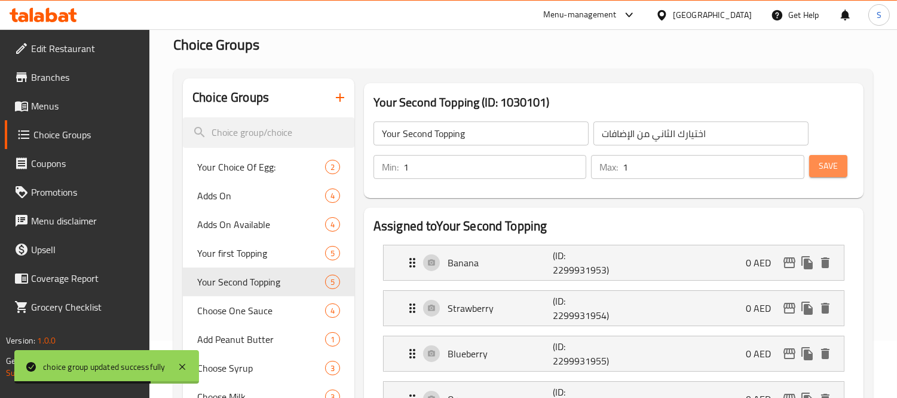
click at [838, 163] on button "Save" at bounding box center [829, 166] width 38 height 22
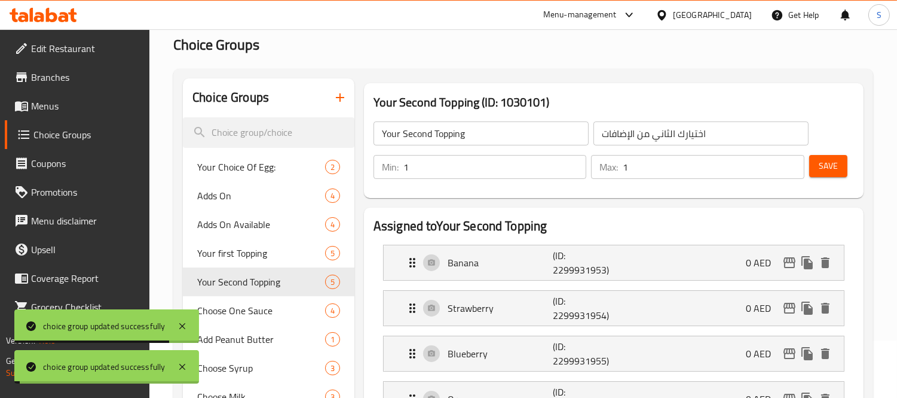
click at [407, 133] on input "Your Second Topping" at bounding box center [481, 133] width 215 height 24
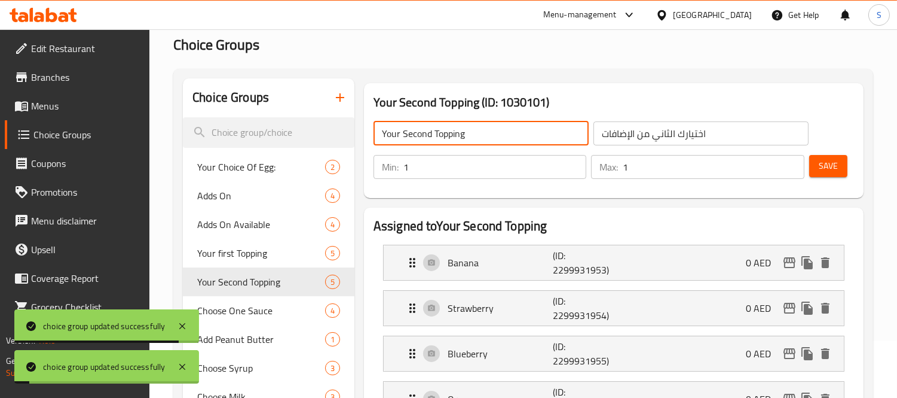
click at [401, 129] on input "Your Second Topping" at bounding box center [481, 133] width 215 height 24
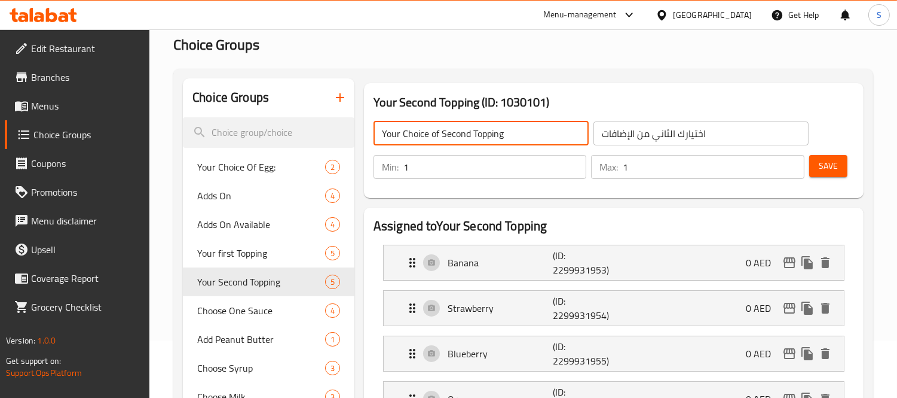
drag, startPoint x: 440, startPoint y: 130, endPoint x: 375, endPoint y: 134, distance: 65.3
click at [375, 134] on input "Your Choice of Second Topping" at bounding box center [481, 133] width 215 height 24
click at [832, 167] on span "Save" at bounding box center [828, 165] width 19 height 15
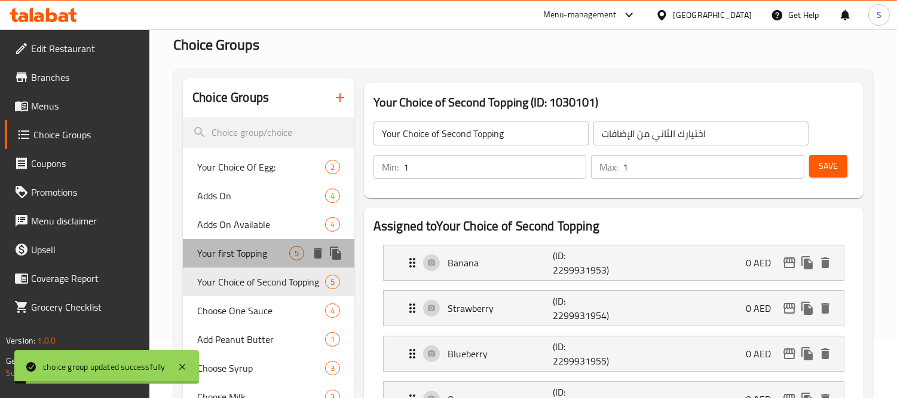
click at [260, 253] on span "Your first Topping" at bounding box center [243, 253] width 92 height 14
type input "Your first Topping"
type input "اختيارك الاول من الإضافات"
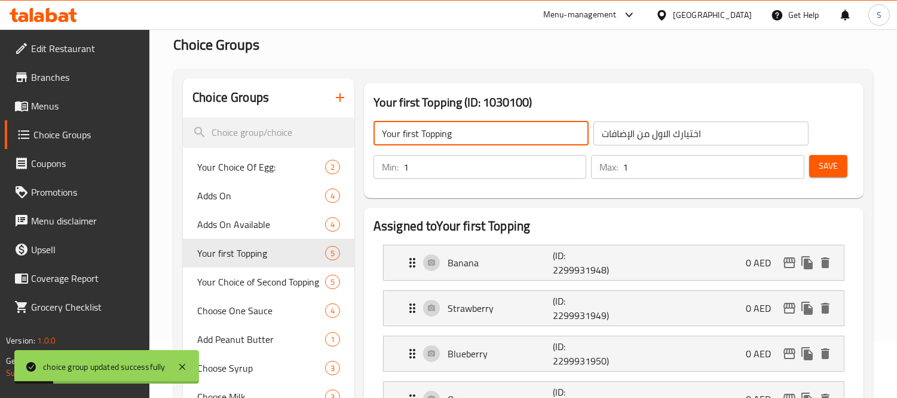
drag, startPoint x: 421, startPoint y: 136, endPoint x: 368, endPoint y: 136, distance: 53.2
click at [368, 136] on div "Your first Topping ​ اختيارك الاول من الإضافات ​" at bounding box center [592, 133] width 450 height 38
paste input "Choice of"
click at [392, 130] on input "Your first Topping" at bounding box center [481, 133] width 215 height 24
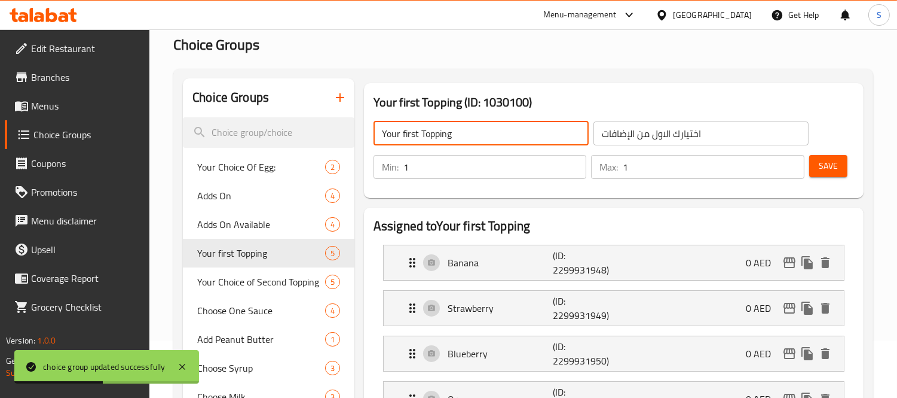
click at [393, 132] on input "Your first Topping" at bounding box center [481, 133] width 215 height 24
click at [397, 133] on input "Your first Topping" at bounding box center [481, 133] width 215 height 24
paste input "Choice of"
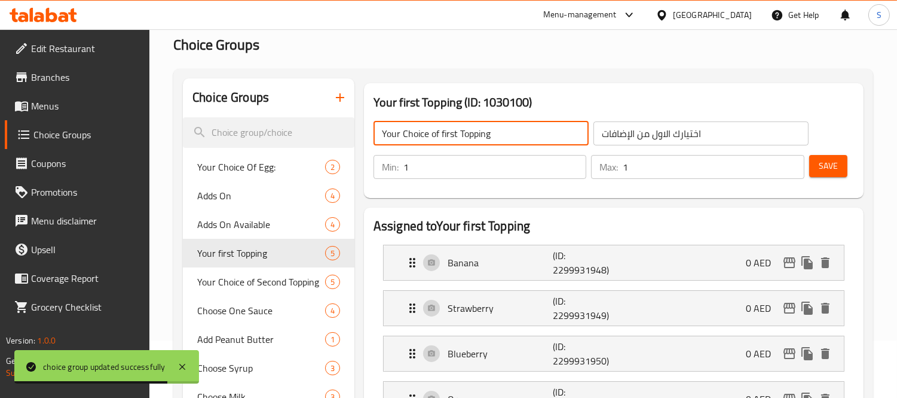
click at [832, 165] on span "Save" at bounding box center [828, 165] width 19 height 15
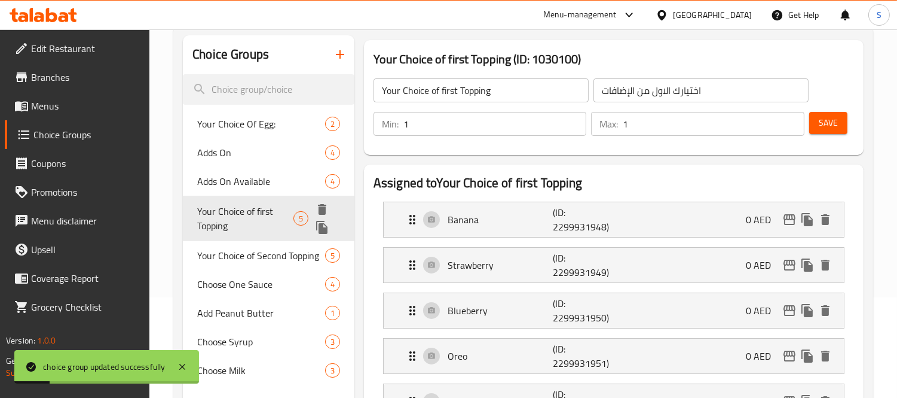
scroll to position [124, 0]
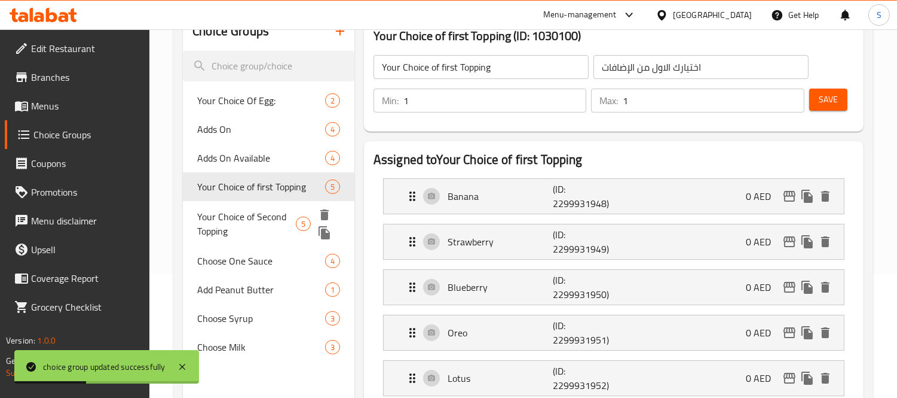
click at [258, 218] on span "Your Choice of Second Topping" at bounding box center [246, 223] width 99 height 29
type input "Your Choice of Second Topping"
type input "اختيارك الثاني من الإضافات"
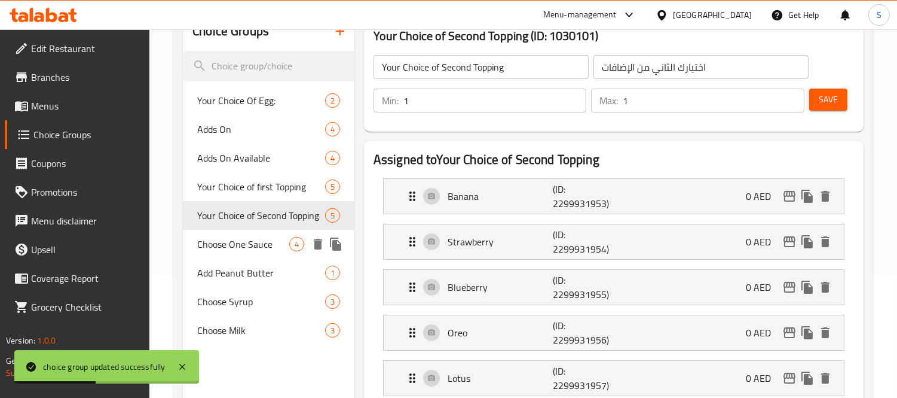
click at [264, 251] on span "Choose One Sauce" at bounding box center [243, 244] width 92 height 14
type input "Choose One Sauce"
type input "اختر صوص واحد"
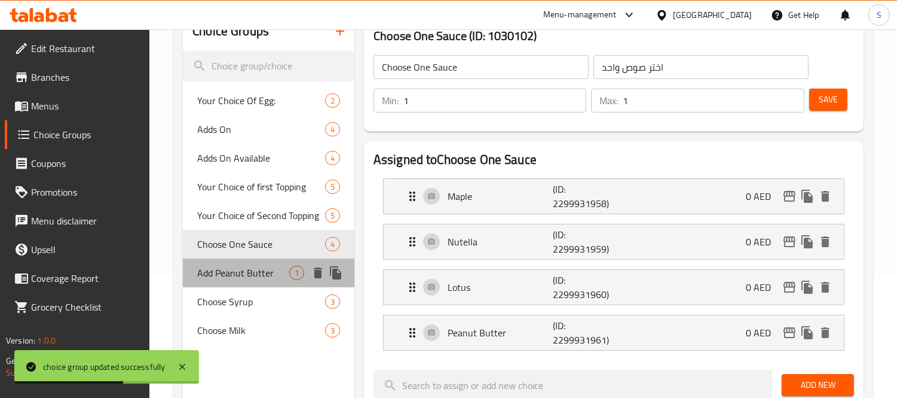
click at [271, 272] on span "Add Peanut Butter" at bounding box center [243, 272] width 92 height 14
type input "Add Peanut Butter"
type input "أضف زبدة الفول السوداني"
type input "0"
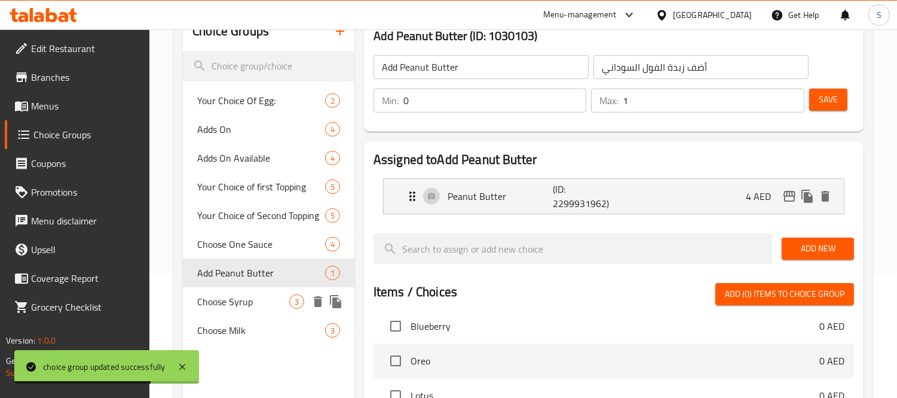
click at [271, 294] on span "Choose Syrup" at bounding box center [243, 301] width 92 height 14
type input "Choose Syrup"
type input "اختر الشراب"
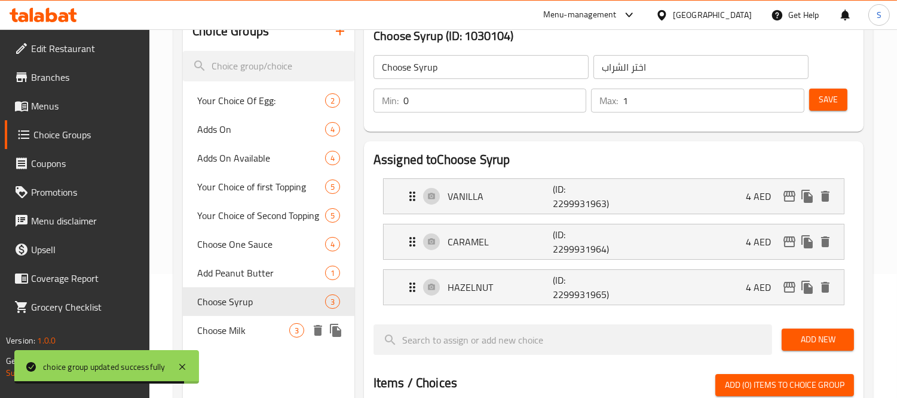
click at [260, 323] on span "Choose Milk" at bounding box center [243, 330] width 92 height 14
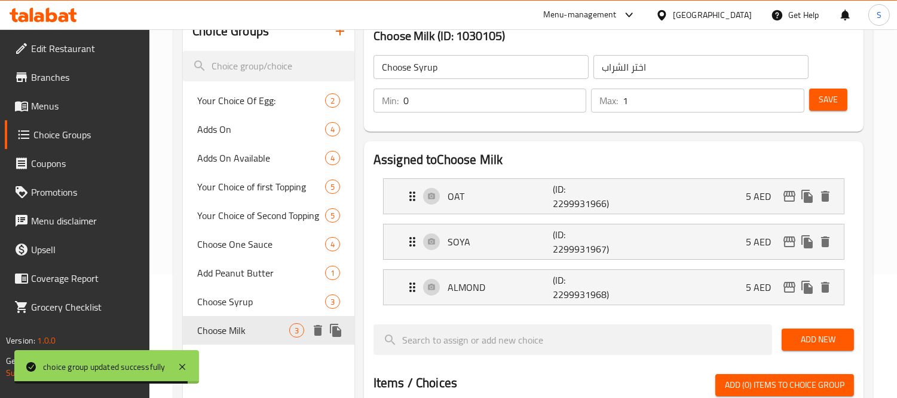
type input "Choose Milk"
type input "اختر الحليب"
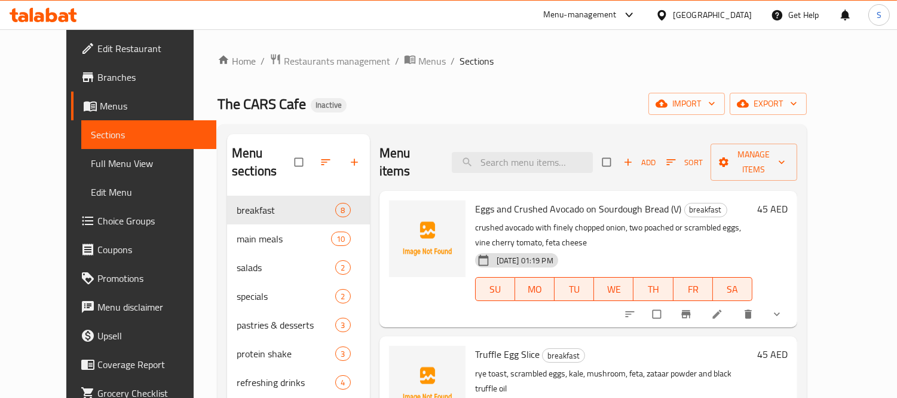
click at [723, 308] on icon at bounding box center [718, 314] width 12 height 12
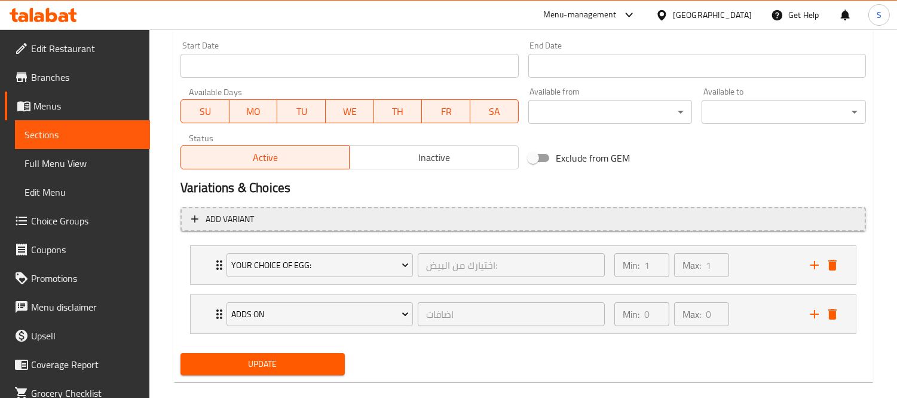
scroll to position [515, 0]
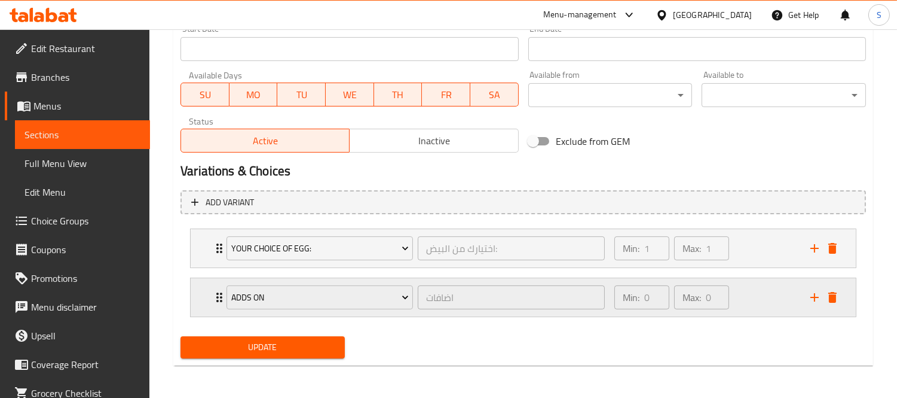
click at [213, 285] on div "Adds On اضافات ​ Min: 0 ​ Max: 0 ​" at bounding box center [527, 297] width 630 height 38
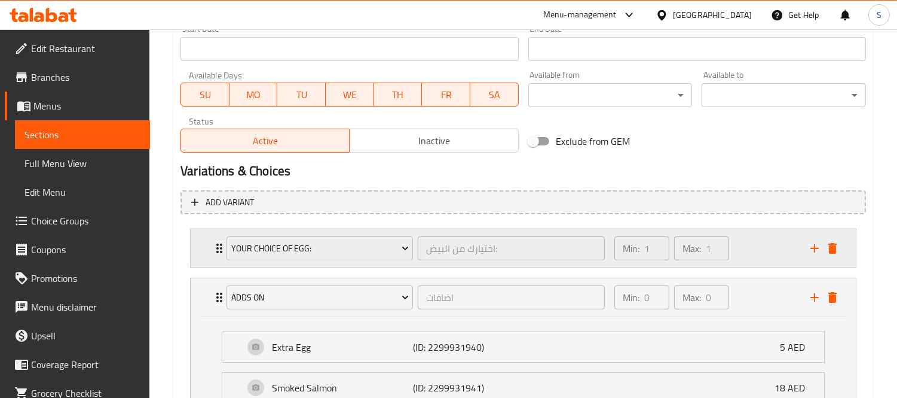
click at [210, 242] on div "Your Choice Of Egg: اختيارك من البيض: ​ Min: 1 ​ Max: 1 ​" at bounding box center [523, 248] width 665 height 38
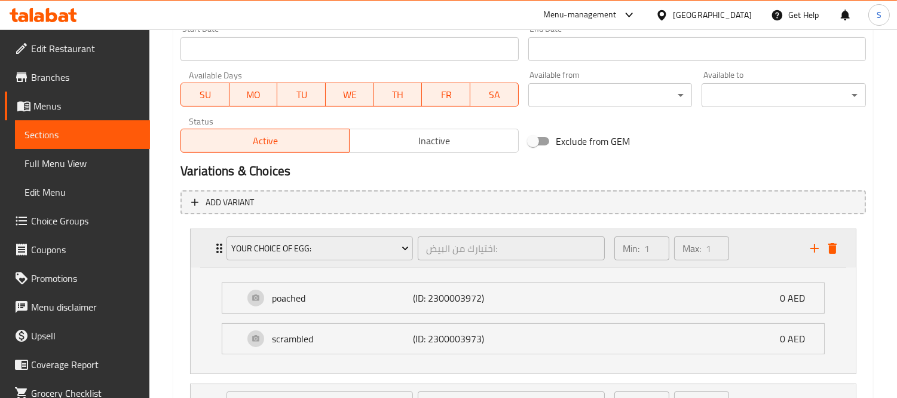
click at [210, 242] on div "Your Choice Of Egg: اختيارك من البيض: ​ Min: 1 ​ Max: 1 ​" at bounding box center [523, 248] width 665 height 38
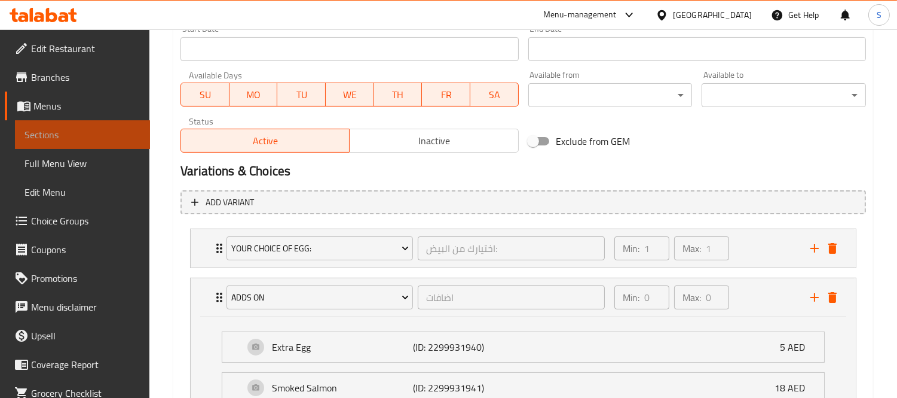
click at [104, 142] on link "Sections" at bounding box center [82, 134] width 135 height 29
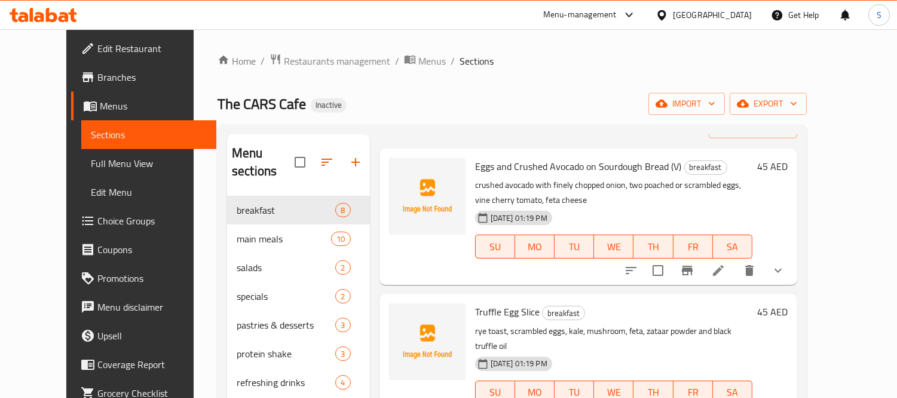
scroll to position [133, 0]
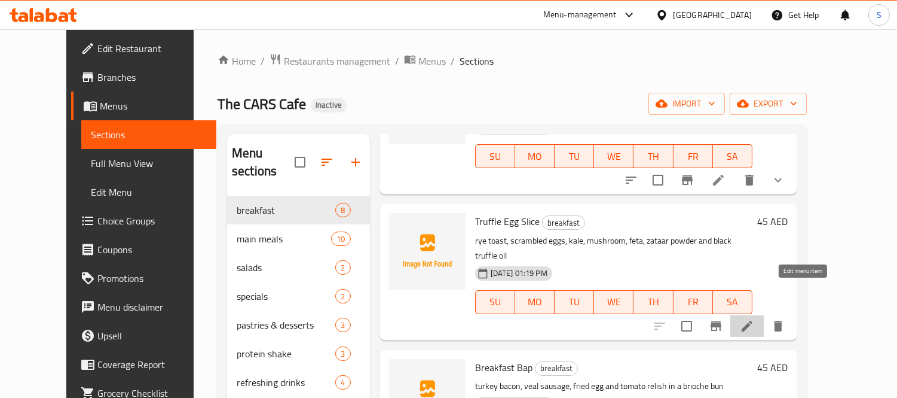
click at [753, 320] on icon at bounding box center [747, 325] width 11 height 11
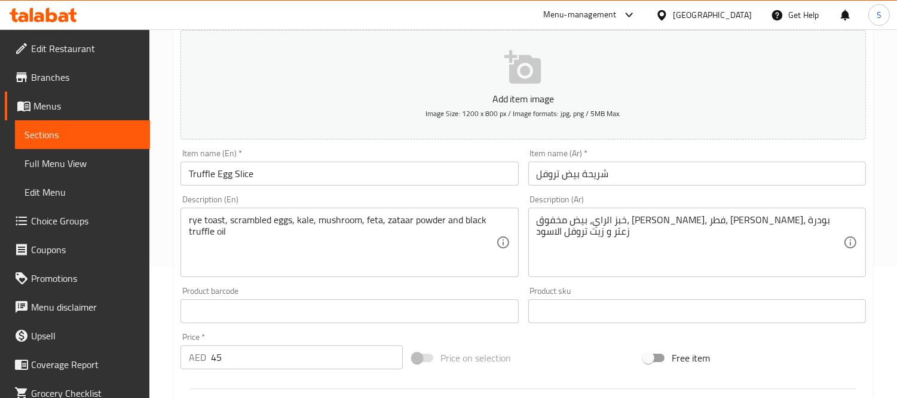
scroll to position [133, 0]
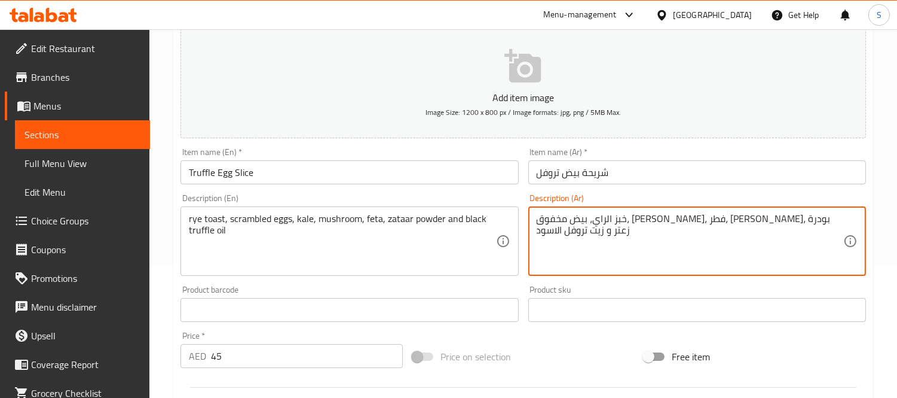
click at [799, 222] on textarea "خبز الراي، بيض مخفوق، [PERSON_NAME]، فطر، [PERSON_NAME]، بودرة زعتر و زيت تروفل…" at bounding box center [690, 241] width 307 height 57
type textarea "توست الراي، بيض مخفوق، كيل، فطر، فيتا، بودرة زعتر و زيت تروفل الاسود"
click at [593, 180] on input "شريحة بيض تروفل" at bounding box center [698, 172] width 338 height 24
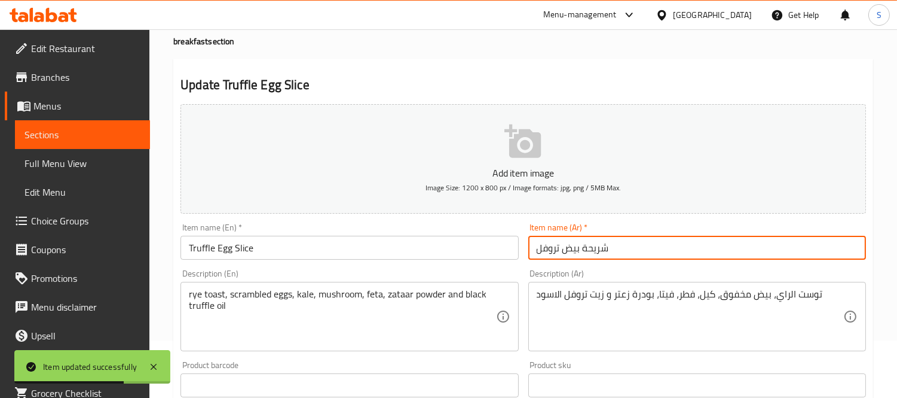
scroll to position [0, 0]
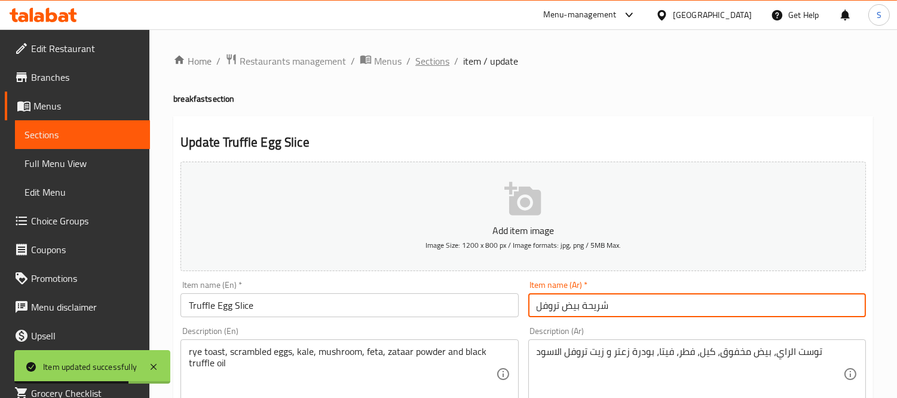
click at [432, 61] on span "Sections" at bounding box center [433, 61] width 34 height 14
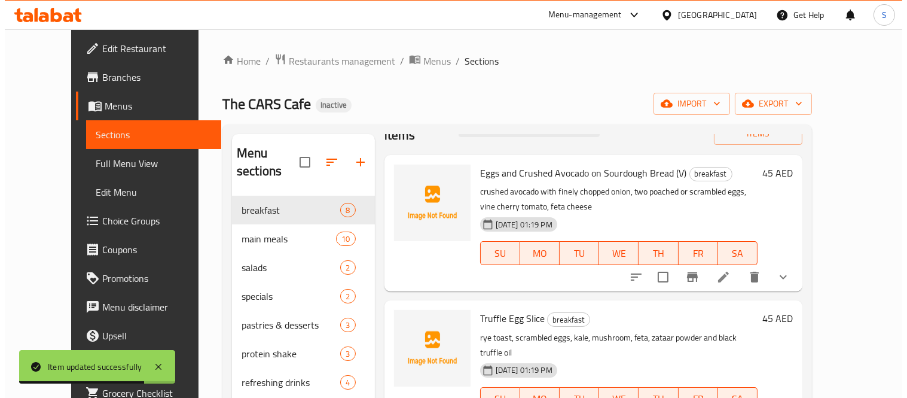
scroll to position [66, 0]
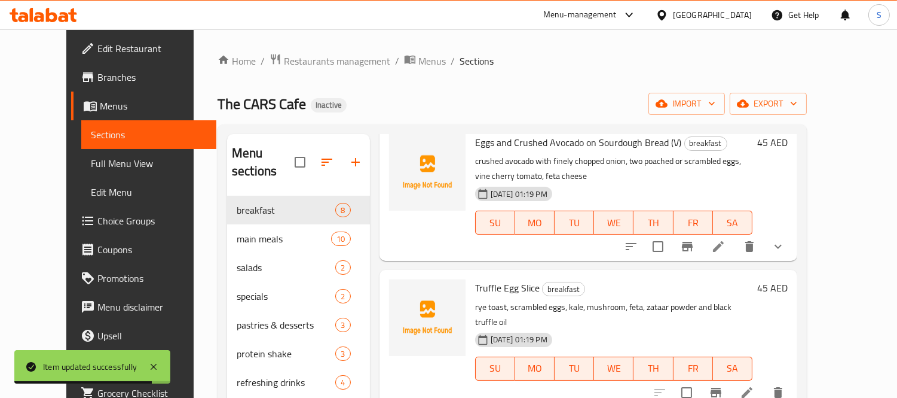
click at [735, 236] on li at bounding box center [718, 247] width 33 height 22
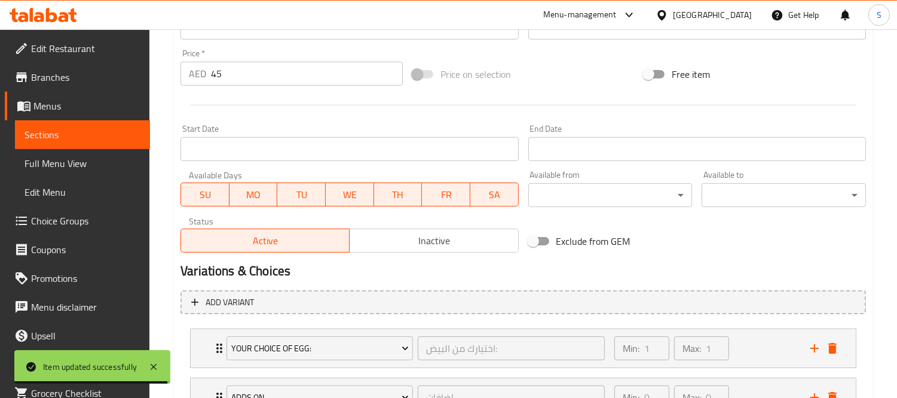
scroll to position [515, 0]
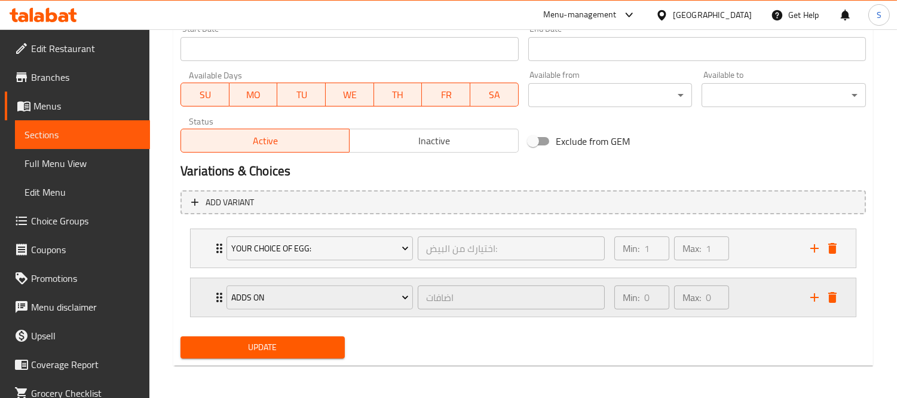
click at [200, 291] on div "Adds On اضافات ​ Min: 0 ​ Max: 0 ​" at bounding box center [523, 297] width 665 height 38
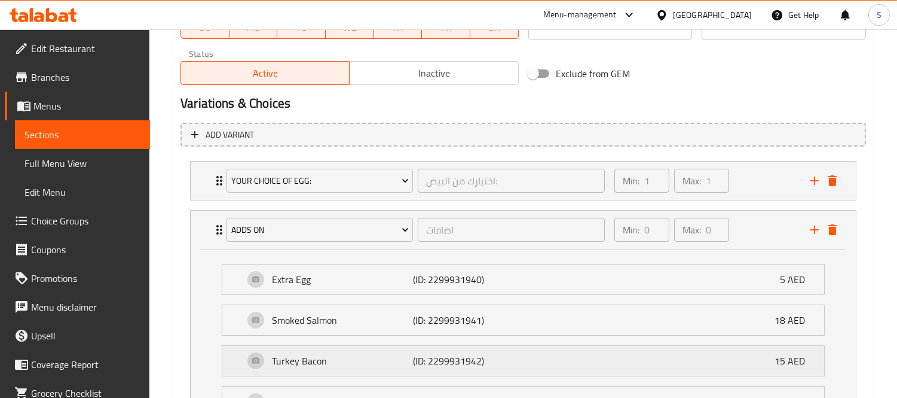
scroll to position [648, 0]
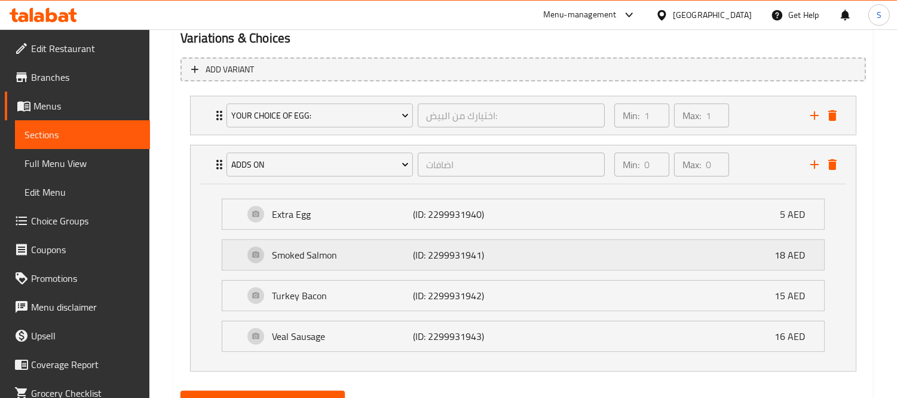
click at [441, 261] on p "(ID: 2299931941)" at bounding box center [460, 255] width 94 height 14
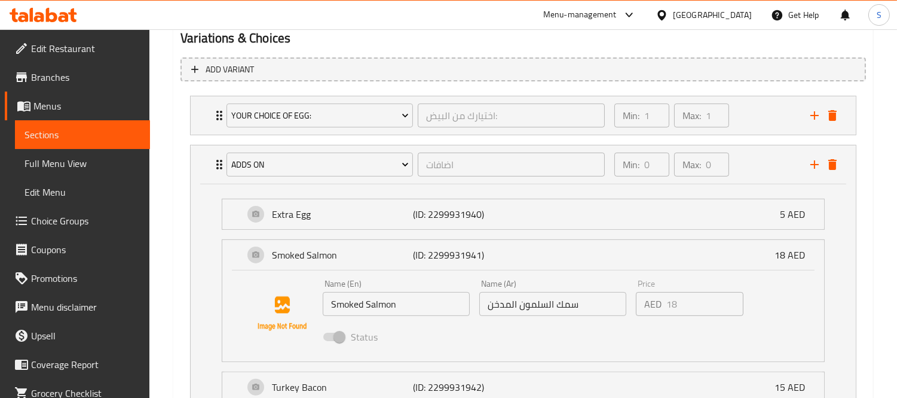
click at [569, 305] on input "سمك السلمون المدخن" at bounding box center [553, 304] width 147 height 24
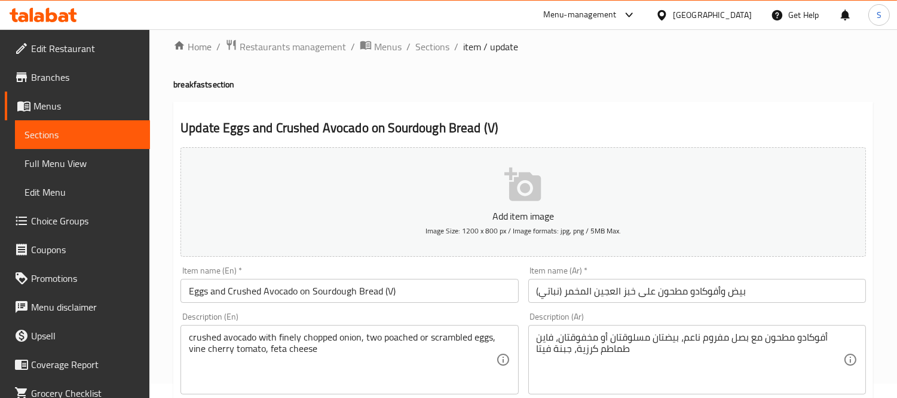
scroll to position [0, 0]
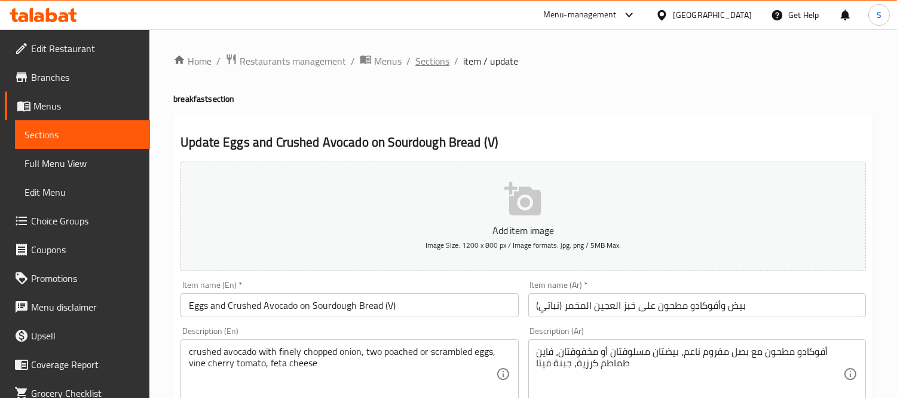
click at [425, 57] on span "Sections" at bounding box center [433, 61] width 34 height 14
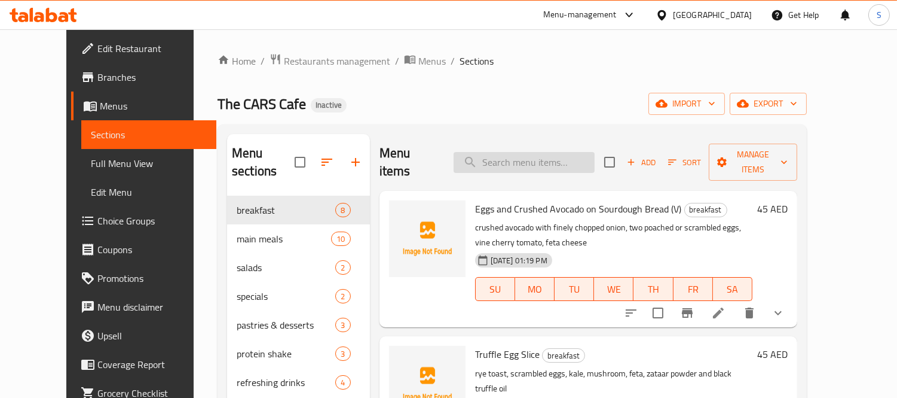
click at [508, 159] on input "search" at bounding box center [524, 162] width 141 height 21
paste input "Granola Jar (V)"
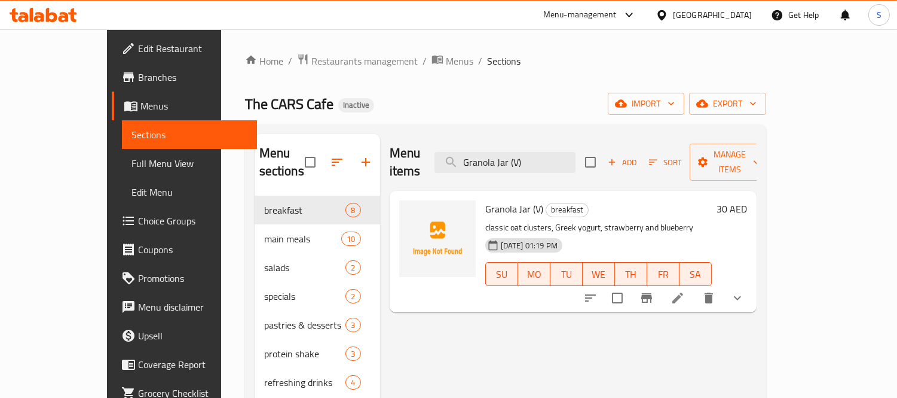
type input "Granola Jar (V)"
click at [683, 292] on icon at bounding box center [678, 297] width 11 height 11
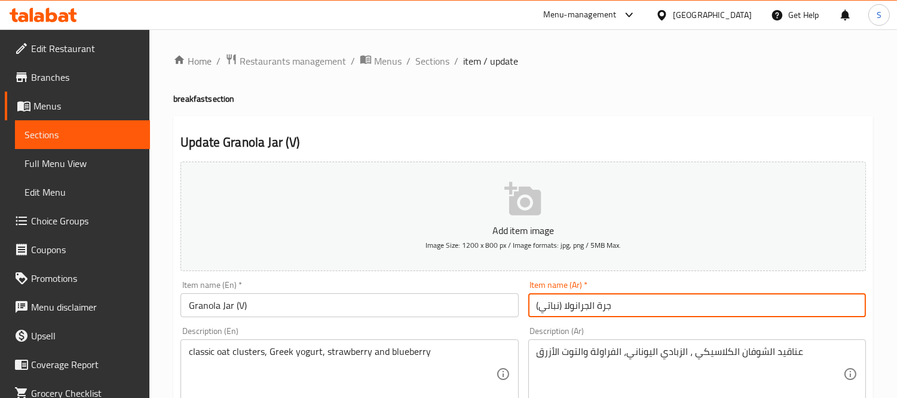
click at [599, 308] on input "جرة الجرانولا (نباتي)" at bounding box center [698, 305] width 338 height 24
click at [602, 306] on input "جر الجرانولا (نباتي)" at bounding box center [698, 305] width 338 height 24
type input "جار الجرانولا (نباتي)"
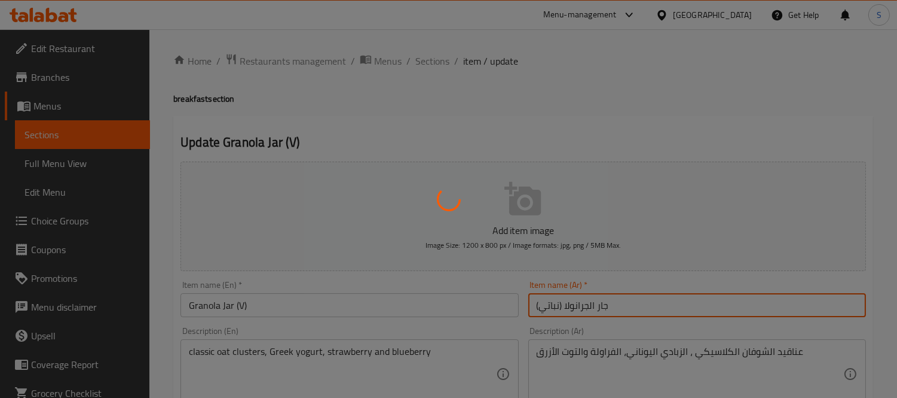
click at [415, 61] on div at bounding box center [448, 199] width 897 height 398
click at [415, 60] on div at bounding box center [448, 199] width 897 height 398
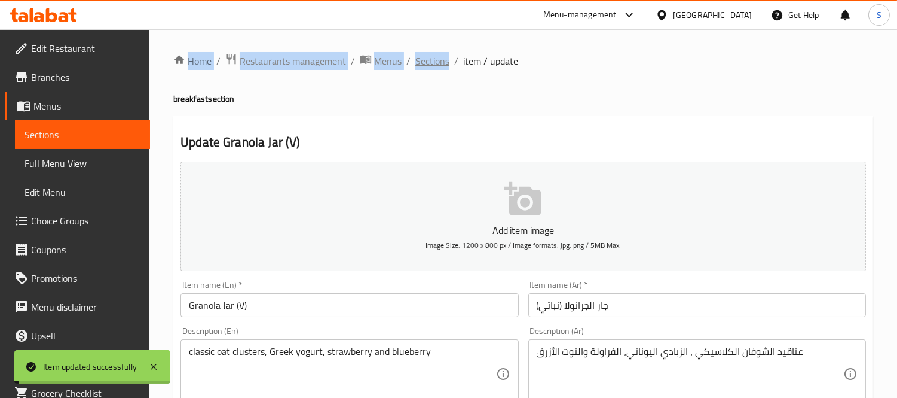
click at [416, 58] on span "Sections" at bounding box center [433, 61] width 34 height 14
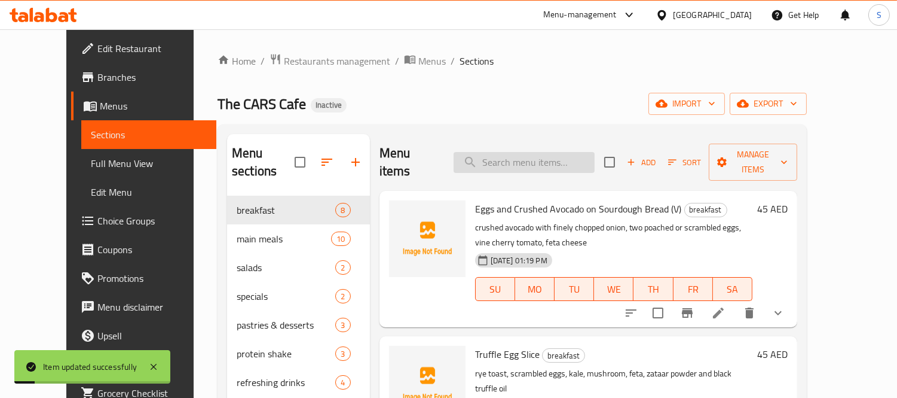
click at [566, 156] on input "search" at bounding box center [524, 162] width 141 height 21
paste input "Drivers Club Sandwich"
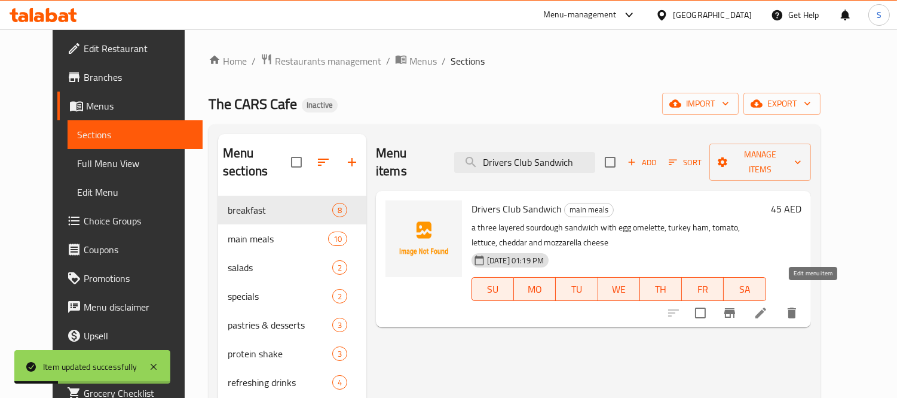
type input "Drivers Club Sandwich"
click at [768, 306] on icon at bounding box center [761, 313] width 14 height 14
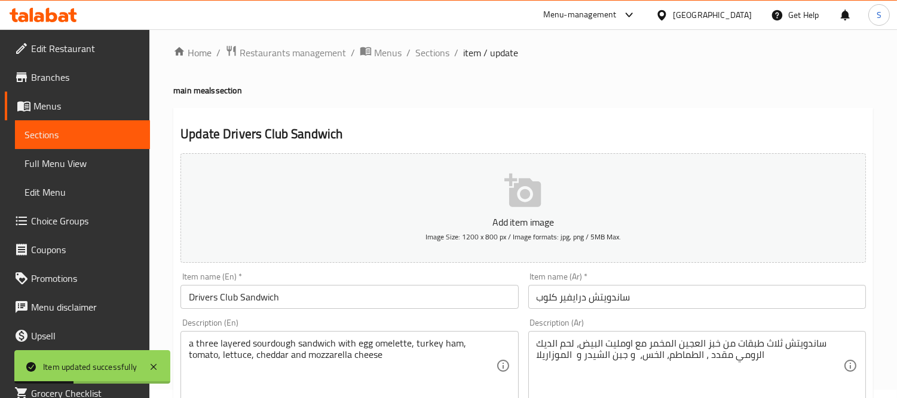
scroll to position [133, 0]
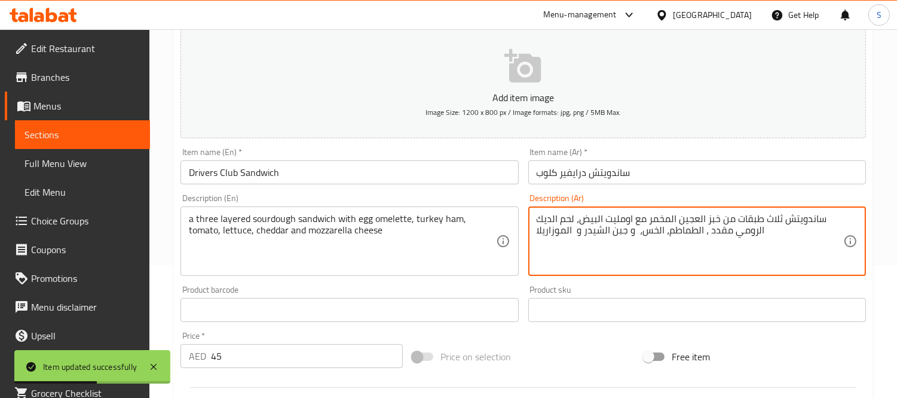
click at [623, 231] on textarea "ساندويتش ثلاث طبقات من خبز العجين المخمر مع اومليت البيض، لحم الديك الرومي مقدد…" at bounding box center [690, 241] width 307 height 57
click at [568, 226] on textarea "ساندويتش ثلاث طبقات من خبز العجين المخمر مع اومليت البيض، لحم الديك الرومي مقدد…" at bounding box center [690, 241] width 307 height 57
click at [574, 230] on textarea "ساندويتش ثلاث طبقات من خبز العجين المخمر مع اومليت البيض، لحم الديك الرومي مقدد…" at bounding box center [690, 241] width 307 height 57
paste textarea "جبن"
type textarea "ساندويتش ثلاث طبقات من خبز العجين المخمر مع اومليت البيض، لحم الديك الرومي مقدد…"
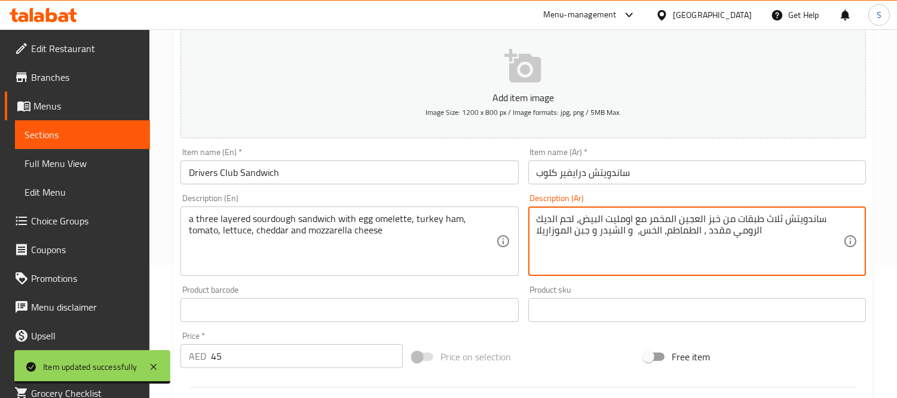
click at [602, 179] on input "ساندويتش درايفير كلوب" at bounding box center [698, 172] width 338 height 24
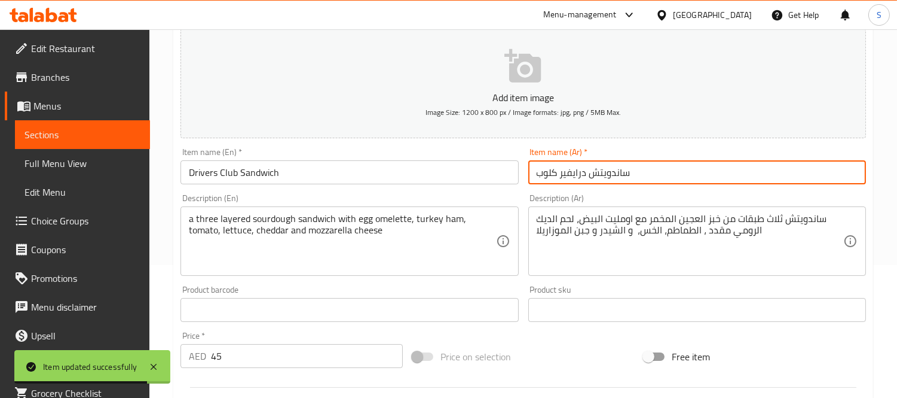
scroll to position [0, 0]
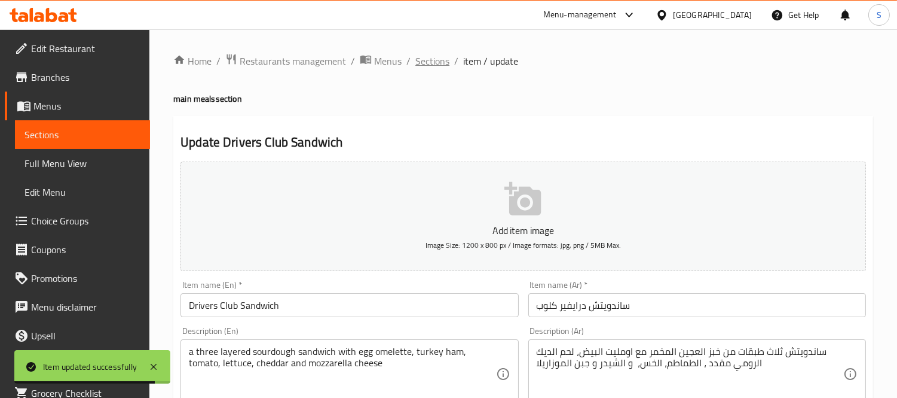
click at [433, 59] on span "Sections" at bounding box center [433, 61] width 34 height 14
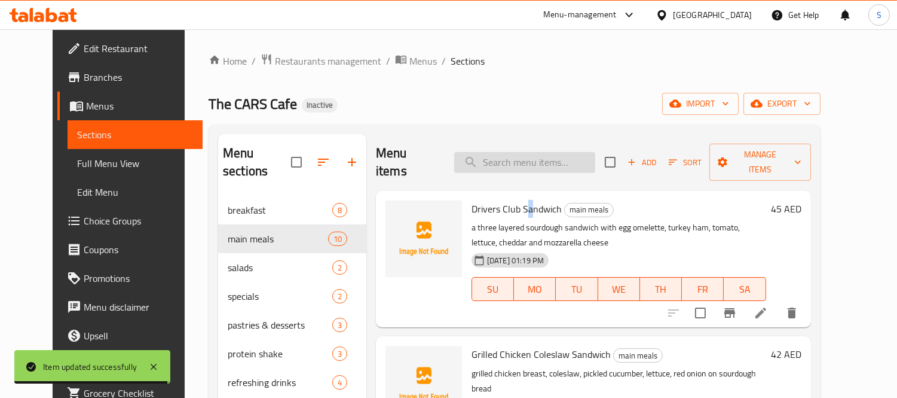
drag, startPoint x: 517, startPoint y: 182, endPoint x: 513, endPoint y: 156, distance: 26.6
click at [509, 166] on div "Menu items Add Sort Manage items Drivers Club Sandwich main meals a three layer…" at bounding box center [589, 339] width 445 height 411
click at [513, 155] on input "search" at bounding box center [524, 162] width 141 height 21
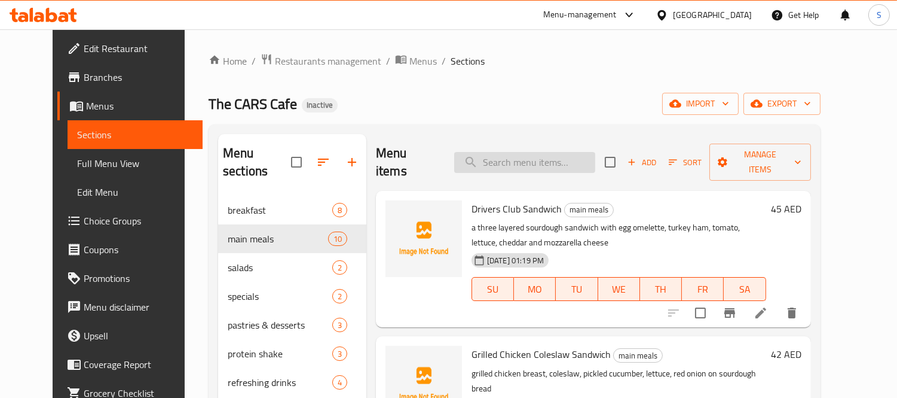
paste input "BBQ Pulled Beef Bun"
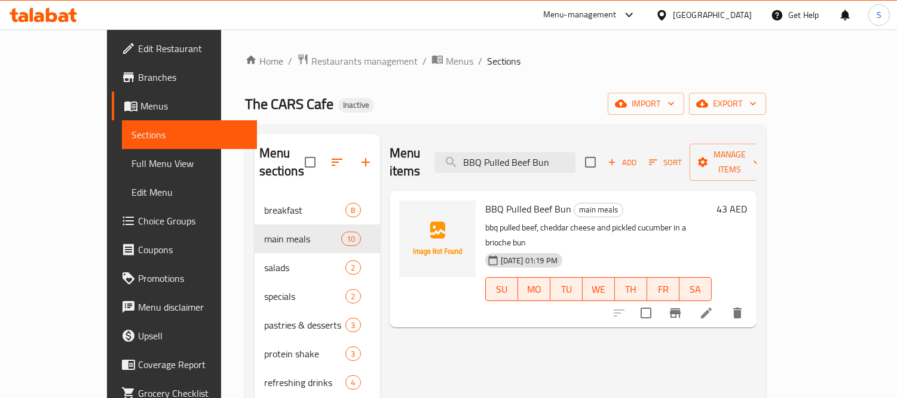
type input "BBQ Pulled Beef Bun"
click at [714, 306] on icon at bounding box center [707, 313] width 14 height 14
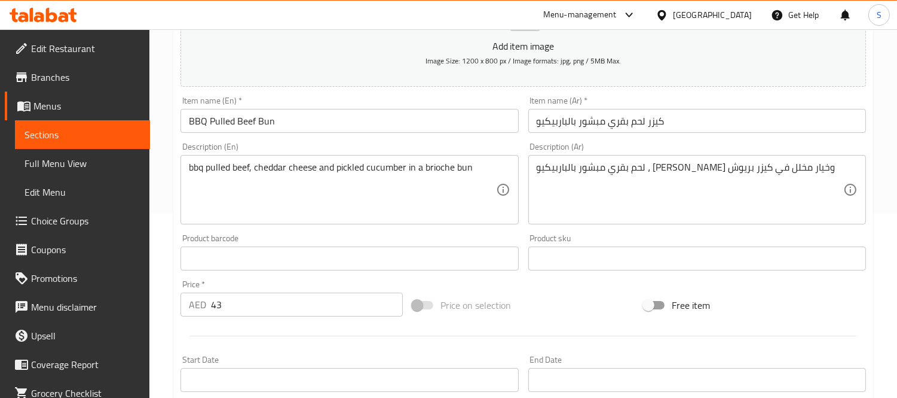
scroll to position [199, 0]
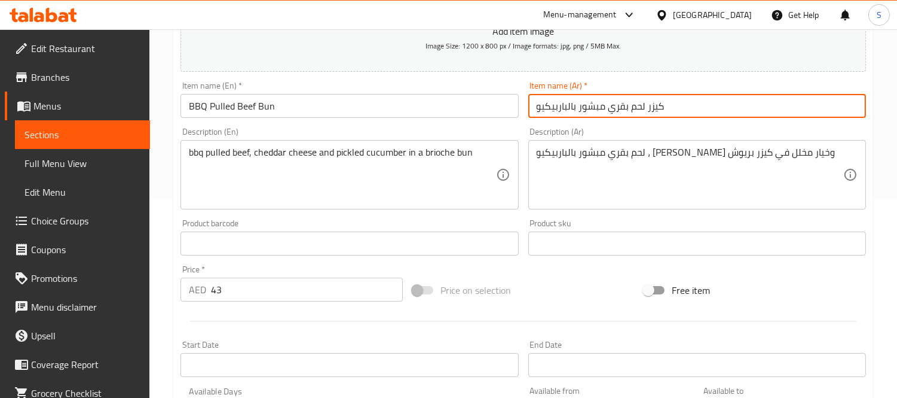
click at [598, 103] on input "كيزر لحم بقري مبشور بالباربيكيو" at bounding box center [698, 106] width 338 height 24
click at [581, 94] on input "كيزر لحم بقري بولد بالباربيكيو" at bounding box center [698, 106] width 338 height 24
click at [594, 103] on input "كيزر لحم بقري بولد بالباربيكيو" at bounding box center [698, 106] width 338 height 24
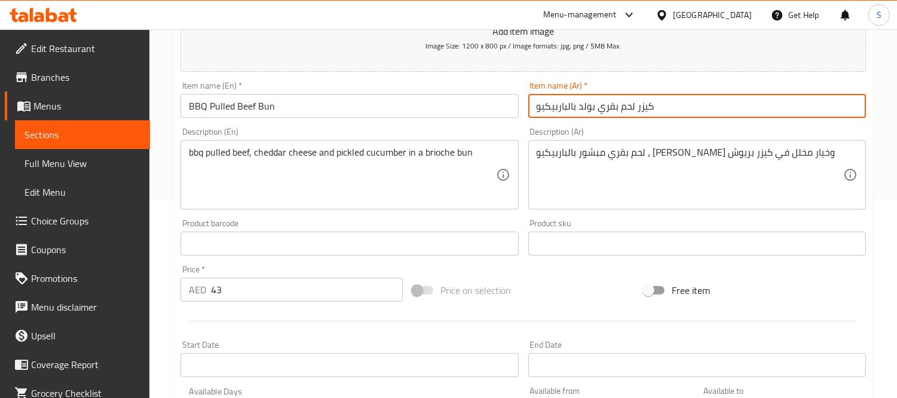
type input "كيزر لحم بقري بولد بالباربيكيو"
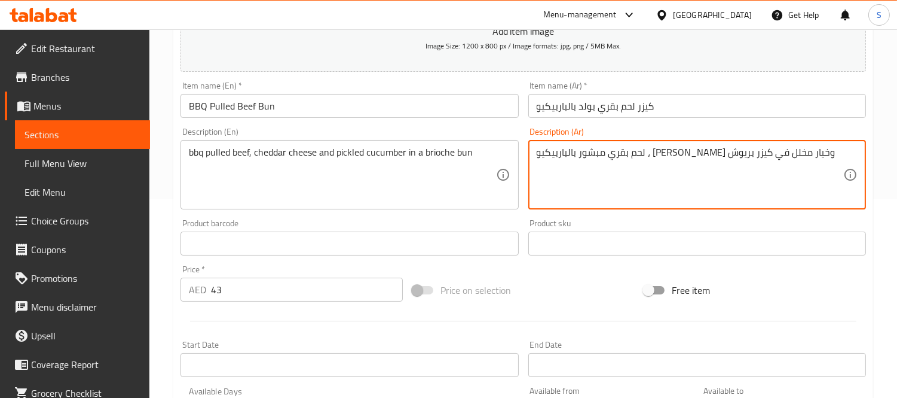
click at [749, 151] on textarea "لحم بقري مبشور بالباربيكيو ، جبن شيدر وخيار مخلل في كيزر بريوش" at bounding box center [690, 174] width 307 height 57
paste textarea "بولد"
type textarea "لحم بقري بولد بالباربيكيو ، [PERSON_NAME] وخيار مخلل في كيزر بريوش"
click at [599, 106] on input "كيزر لحم بقري بولد بالباربيكيو" at bounding box center [698, 106] width 338 height 24
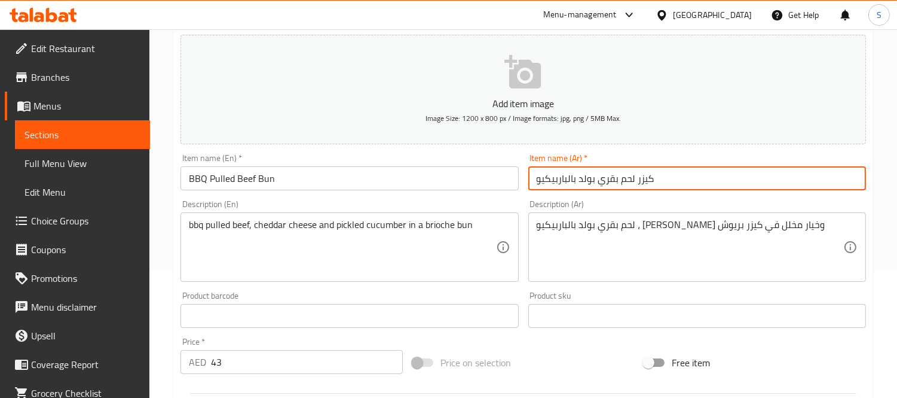
scroll to position [0, 0]
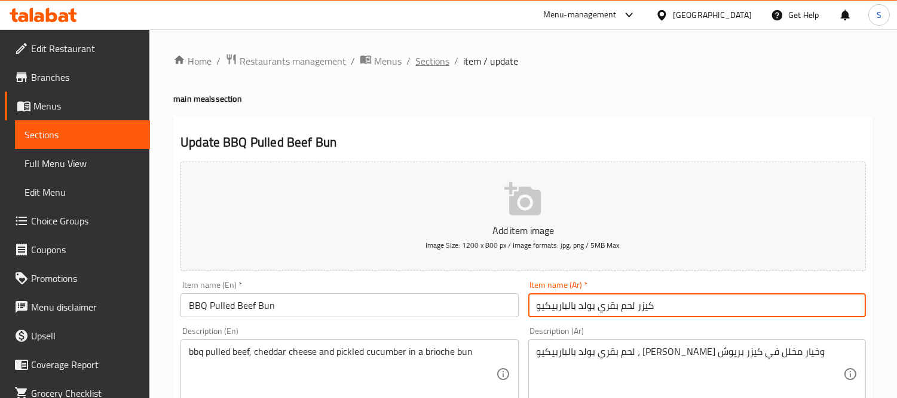
click at [429, 63] on span "Sections" at bounding box center [433, 61] width 34 height 14
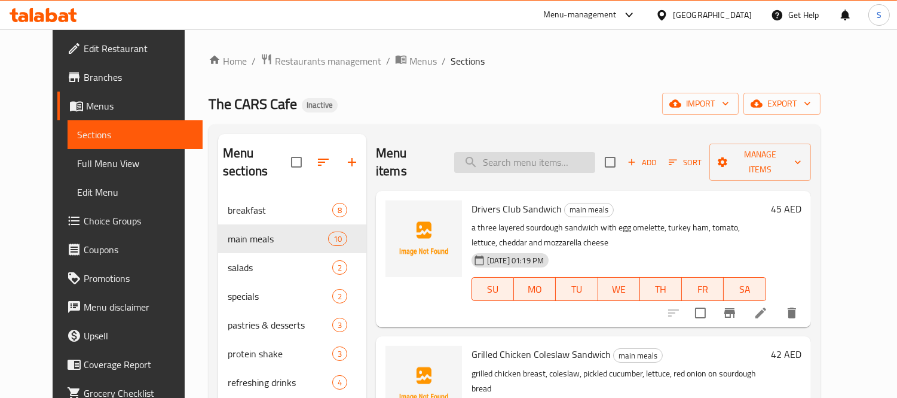
click at [558, 152] on input "search" at bounding box center [524, 162] width 141 height 21
paste input "Roadway Revolution Quesadilla"
click at [790, 298] on div at bounding box center [733, 312] width 147 height 29
click at [542, 152] on input "Roadway Revolution Quesadilla" at bounding box center [524, 162] width 141 height 21
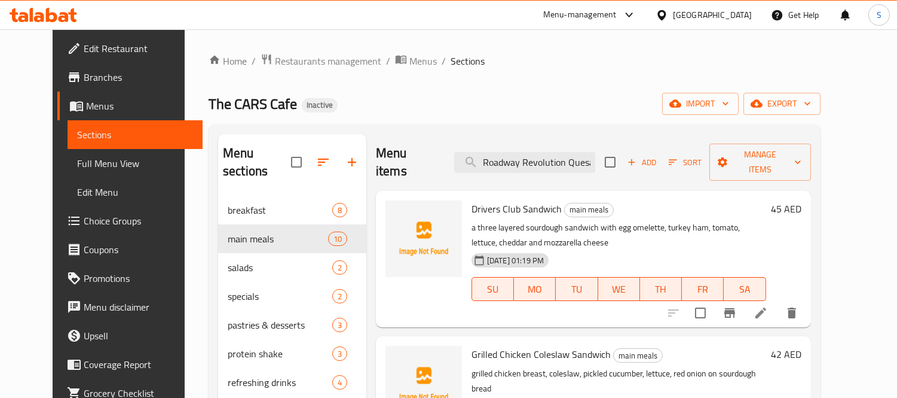
scroll to position [0, 19]
drag, startPoint x: 583, startPoint y: 156, endPoint x: 616, endPoint y: 155, distance: 33.5
click at [616, 155] on div "Menu items Roadway Revolution Quesadilla Add Sort Manage items" at bounding box center [593, 162] width 435 height 57
click at [596, 155] on input "Roadway Revolution Quesadilla" at bounding box center [524, 162] width 141 height 21
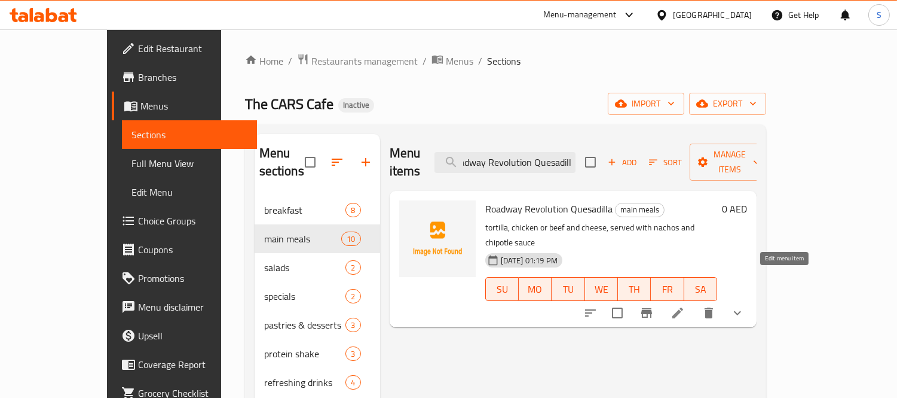
type input "Roadway Revolution Quesadill"
click at [685, 306] on icon at bounding box center [678, 313] width 14 height 14
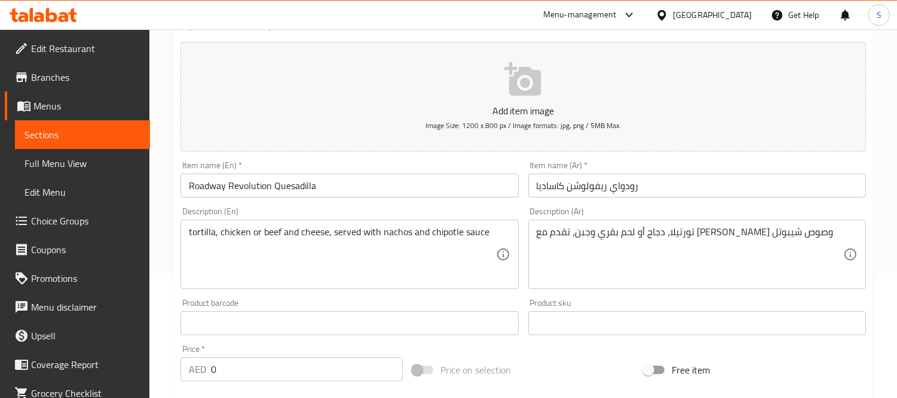
scroll to position [133, 0]
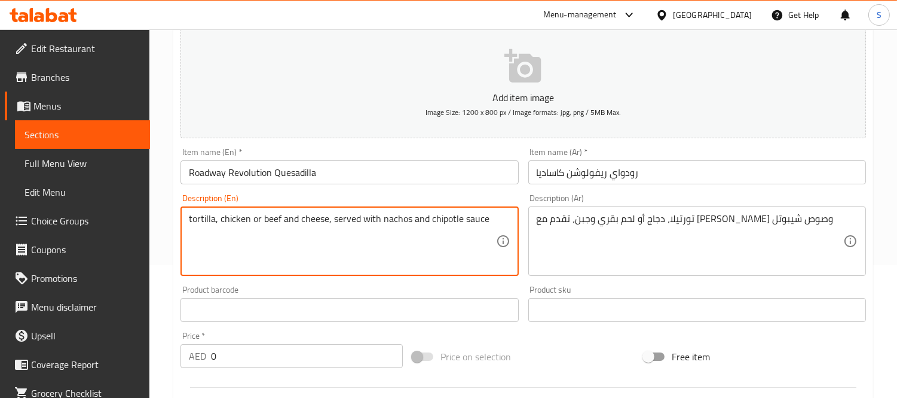
click at [446, 221] on textarea "tortilla, chicken or beef and cheese, served with nachos and chipotle sauce" at bounding box center [342, 241] width 307 height 57
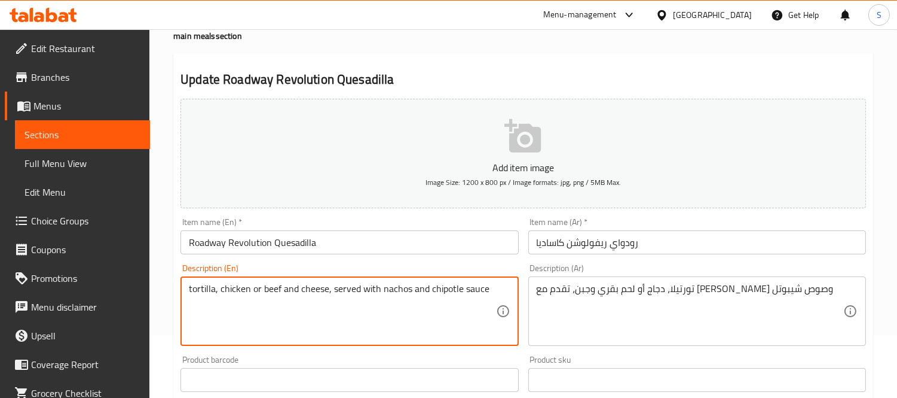
scroll to position [0, 0]
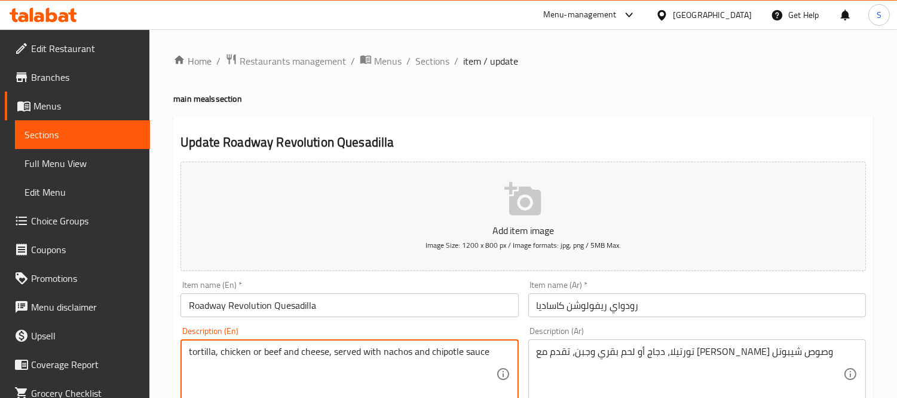
click at [462, 312] on input "Roadway Revolution Quesadilla" at bounding box center [350, 305] width 338 height 24
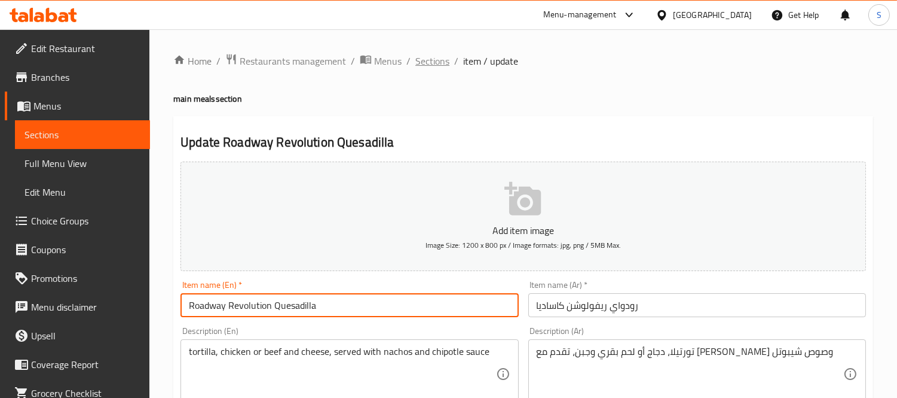
click at [438, 62] on span "Sections" at bounding box center [433, 61] width 34 height 14
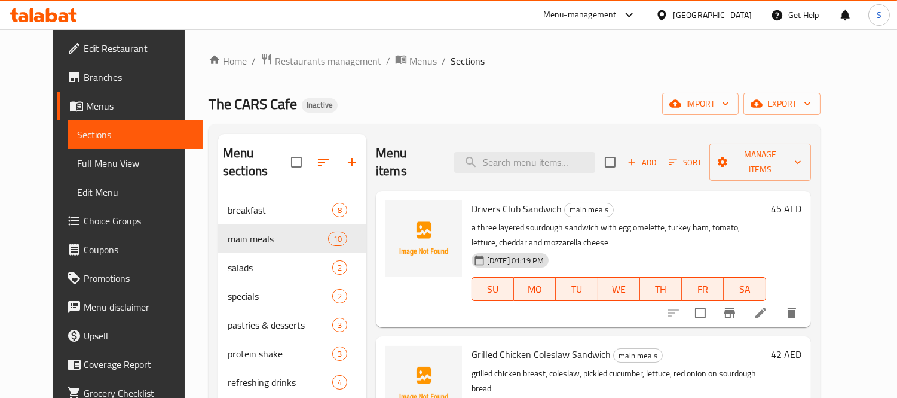
click at [551, 164] on div "Menu items Add Sort Manage items" at bounding box center [593, 162] width 435 height 57
click at [550, 155] on input "search" at bounding box center [524, 162] width 141 height 21
paste input "Mediterranean Avocado Smash (VG)"
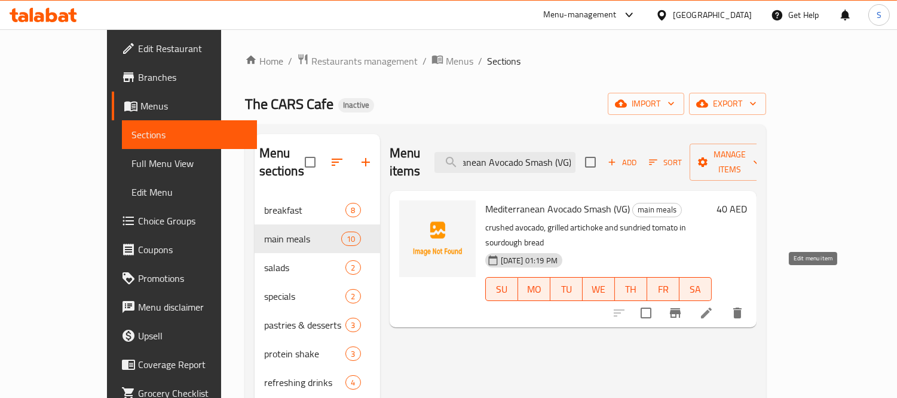
type input "Mediterranean Avocado Smash (VG)"
click at [714, 306] on icon at bounding box center [707, 313] width 14 height 14
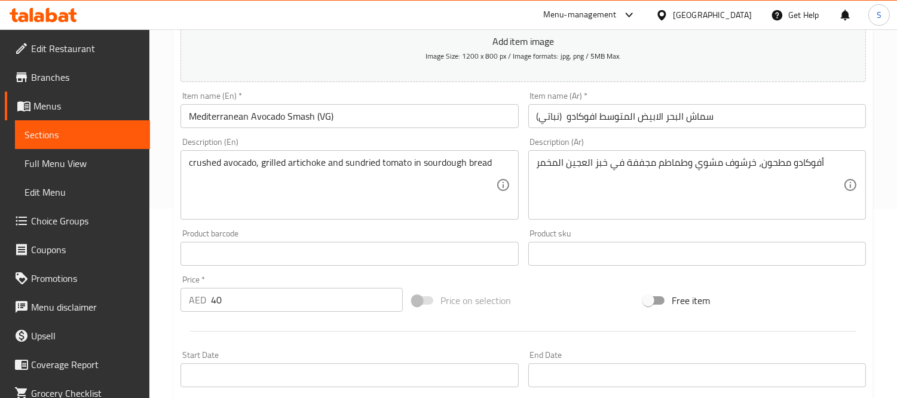
scroll to position [199, 0]
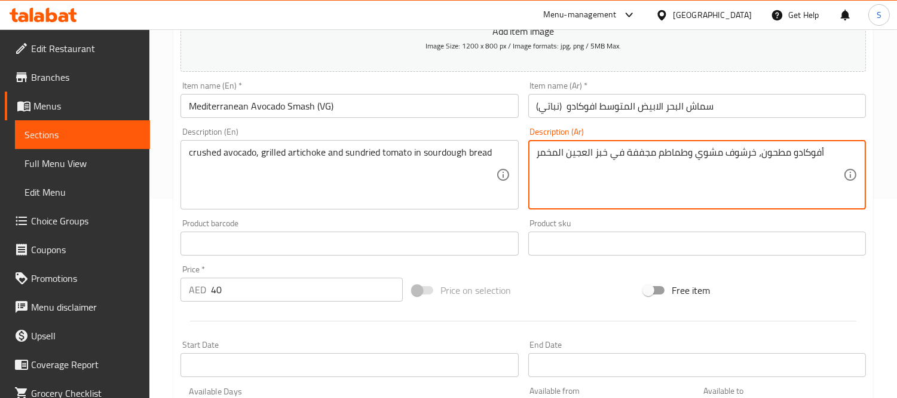
click at [642, 151] on textarea "أفوكادو مطحون، خرشوف مشوي وطماطم مجففة في خبز العجين المخمر" at bounding box center [690, 174] width 307 height 57
click at [623, 150] on textarea "أفوكادو مطحون، خرشوف مشوي وطماطم مجففة في خبز العجين المخمر" at bounding box center [690, 174] width 307 height 57
paste textarea "ُجفف بالشمس"
click at [620, 152] on textarea "أفوكادو مطحون، خرشوف مشوي وطماطم مجففة مُجفف بالشمس في خبز العجين المخمر" at bounding box center [690, 174] width 307 height 57
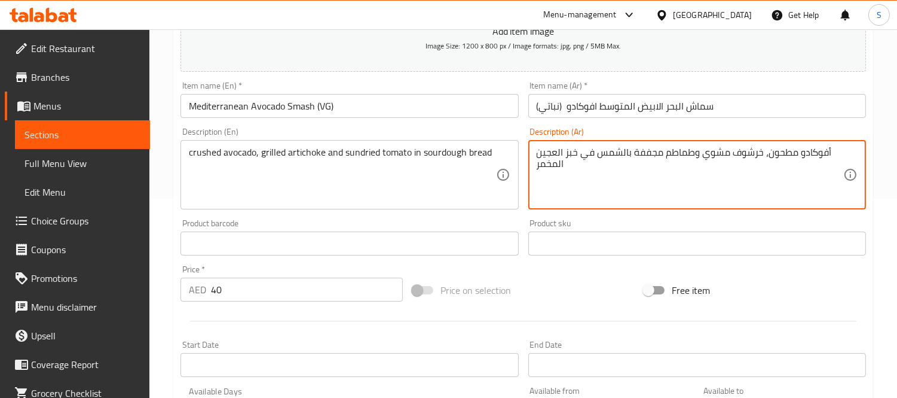
type textarea "أفوكادو مطحون، خرشوف مشوي وطماطم مجففة بالشمس في خبز العجين المخمر"
click at [580, 112] on input "سماش البحر الابيض المتوسط افوكادو (نباتي)" at bounding box center [698, 106] width 338 height 24
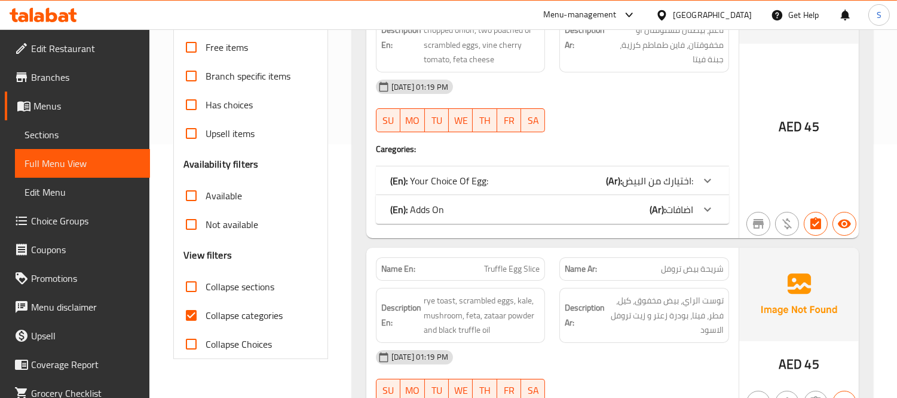
scroll to position [265, 0]
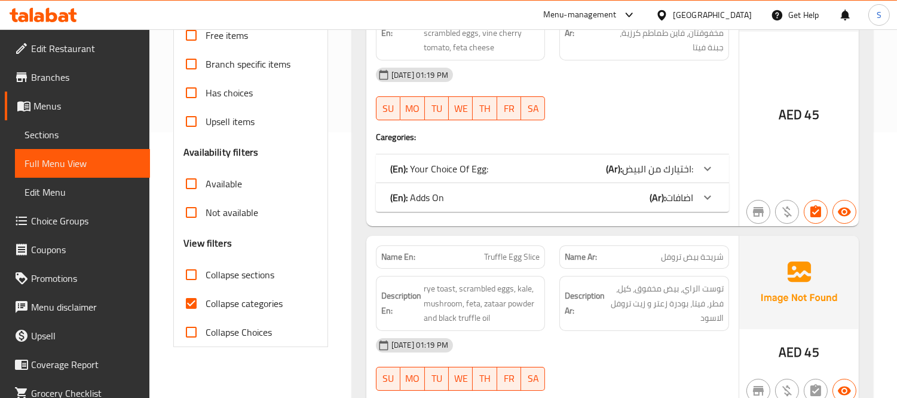
click at [249, 280] on span "Collapse sections" at bounding box center [240, 274] width 69 height 14
click at [206, 280] on input "Collapse sections" at bounding box center [191, 274] width 29 height 29
checkbox input "true"
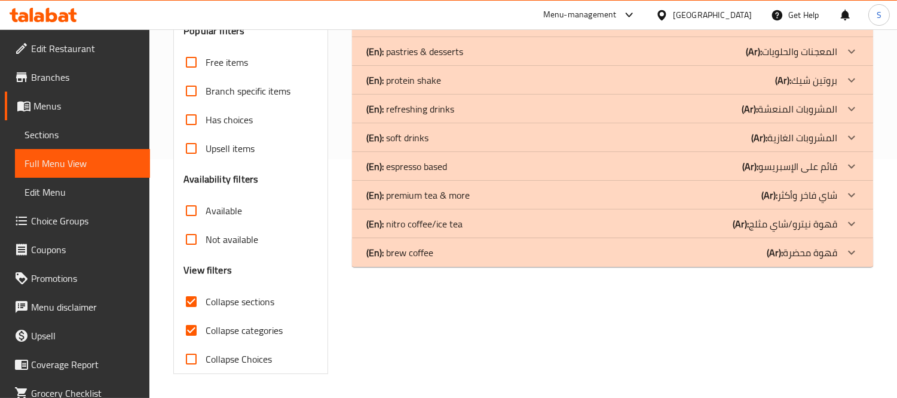
click at [261, 323] on span "Collapse categories" at bounding box center [244, 330] width 77 height 14
click at [206, 316] on input "Collapse categories" at bounding box center [191, 330] width 29 height 29
checkbox input "false"
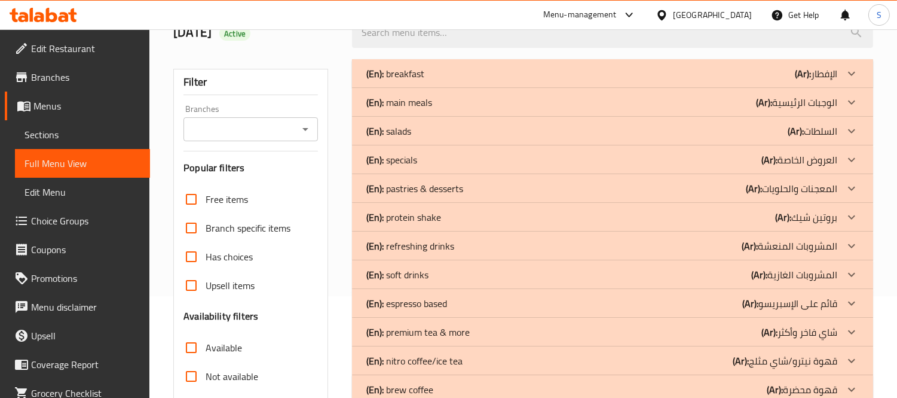
scroll to position [0, 0]
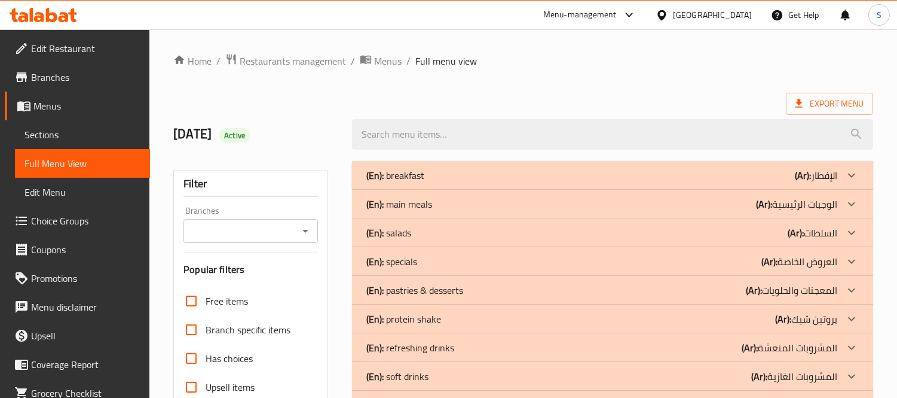
click at [440, 206] on div "(En): main meals (Ar): الوجبات الرئيسية" at bounding box center [602, 204] width 471 height 14
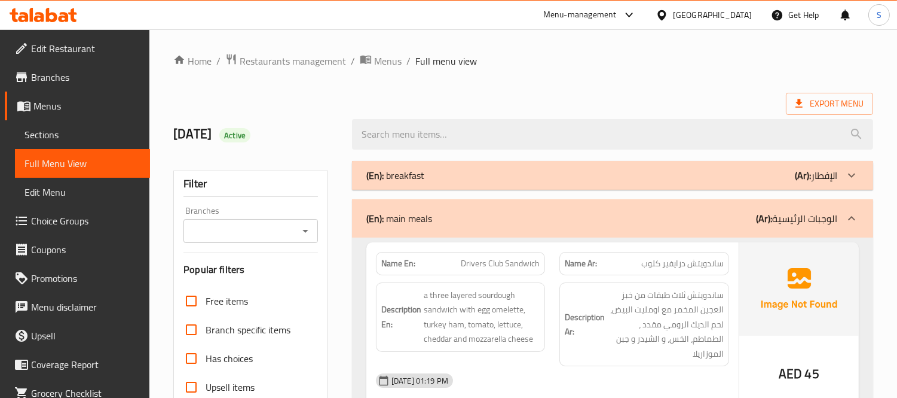
click at [437, 178] on div "(En): breakfast (Ar): الإفطار" at bounding box center [602, 175] width 471 height 14
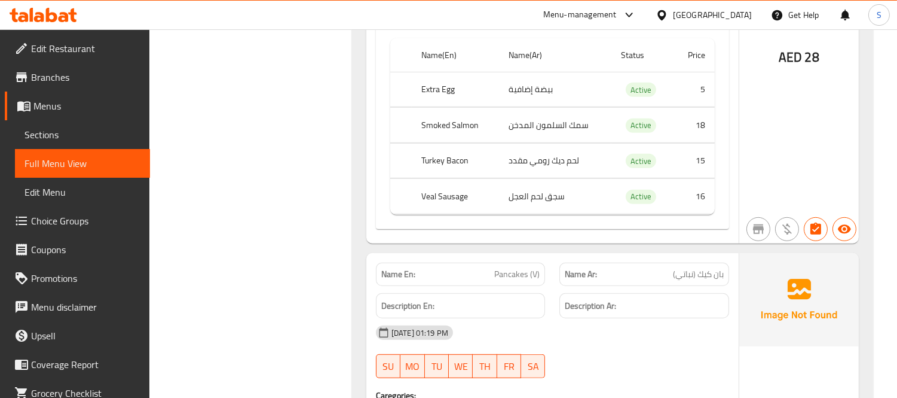
scroll to position [1395, 0]
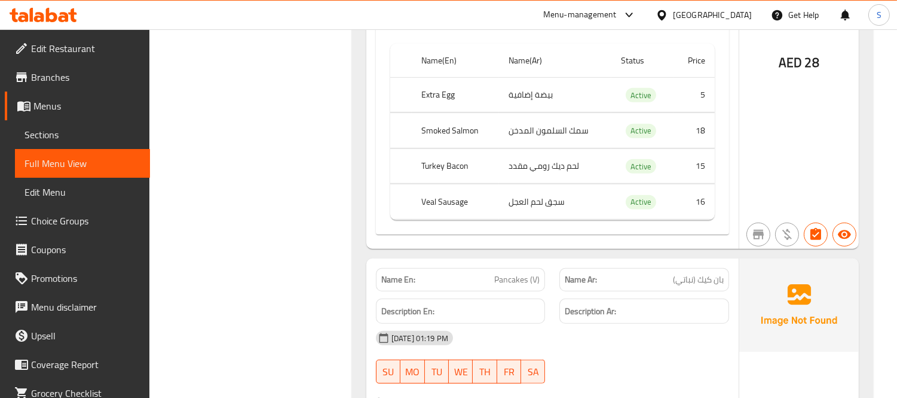
click at [91, 219] on span "Choice Groups" at bounding box center [85, 220] width 109 height 14
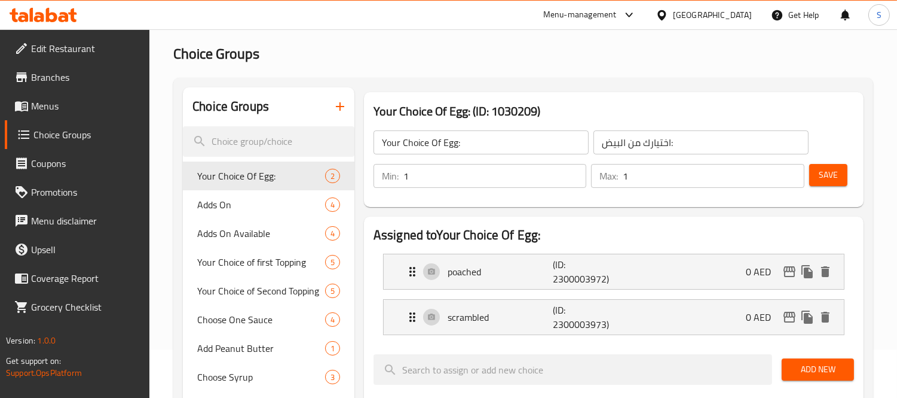
scroll to position [133, 0]
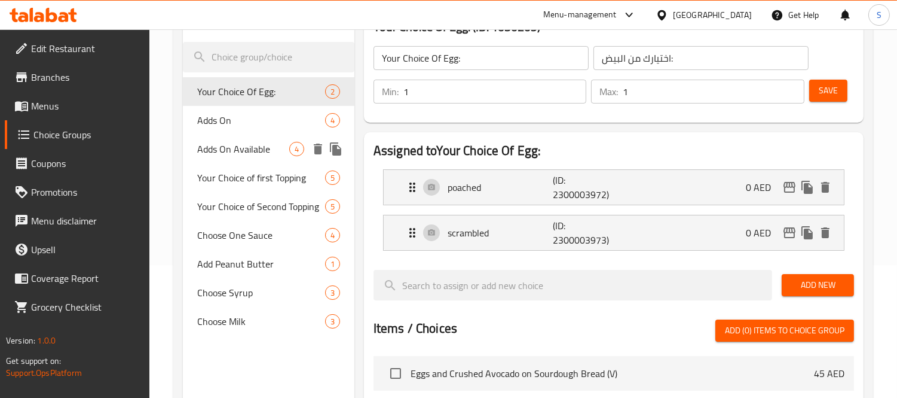
click at [271, 152] on span "Adds On Available" at bounding box center [243, 149] width 92 height 14
type input "Adds On Available"
type input "إضافات متاحة"
type input "0"
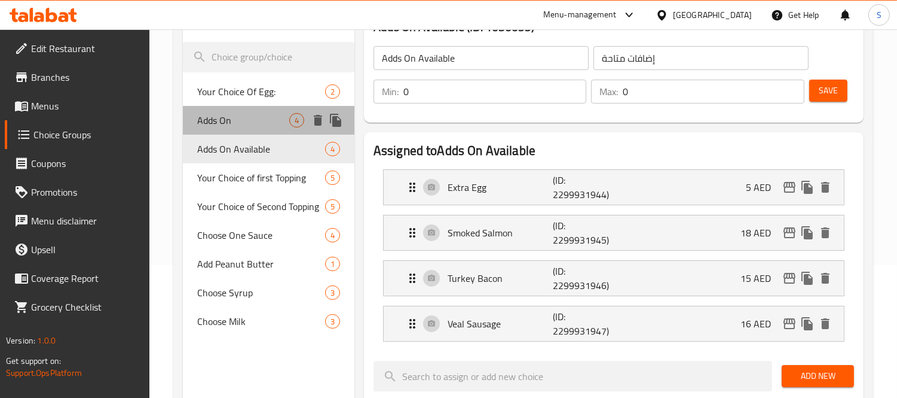
click at [268, 126] on span "Adds On" at bounding box center [243, 120] width 92 height 14
type input "Adds On"
type input "اضافات"
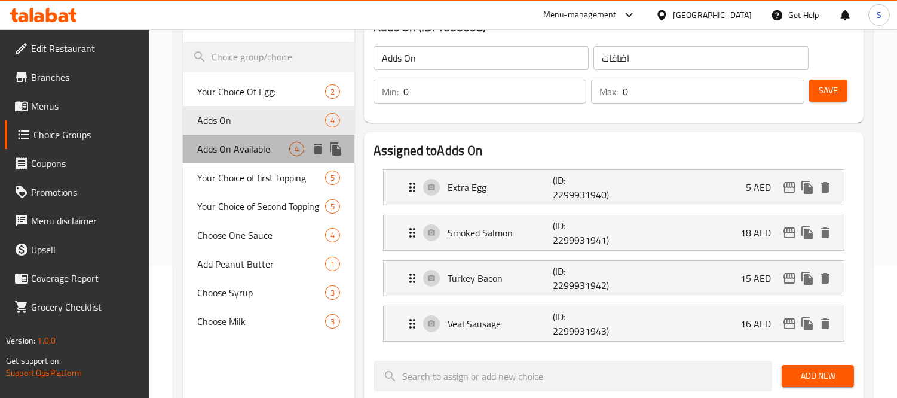
click at [285, 158] on div "Adds On Available 4" at bounding box center [269, 149] width 172 height 29
type input "Adds On Available"
type input "إضافات متاحة"
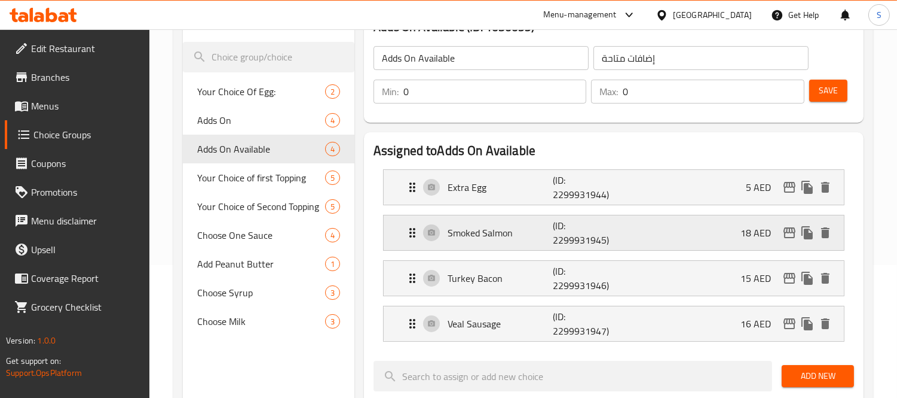
click at [453, 229] on p "Smoked Salmon" at bounding box center [500, 232] width 105 height 14
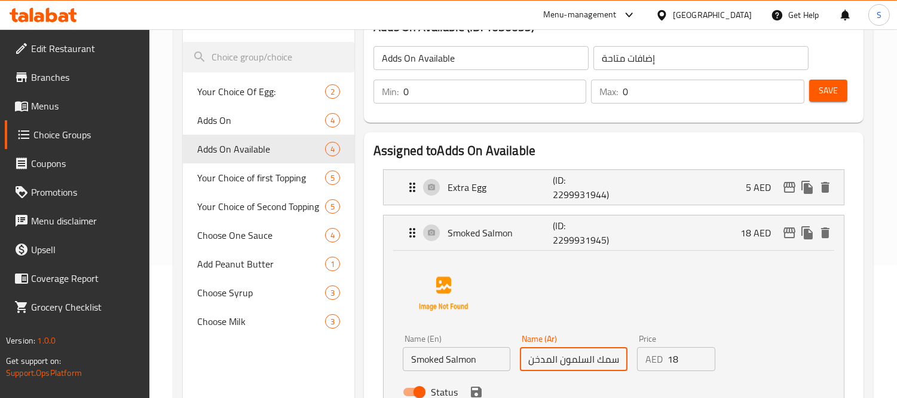
click at [602, 359] on input "سمك السلمون المدخن" at bounding box center [574, 359] width 108 height 24
click at [487, 393] on div "Status" at bounding box center [574, 391] width 352 height 32
click at [477, 390] on icon "save" at bounding box center [476, 391] width 11 height 11
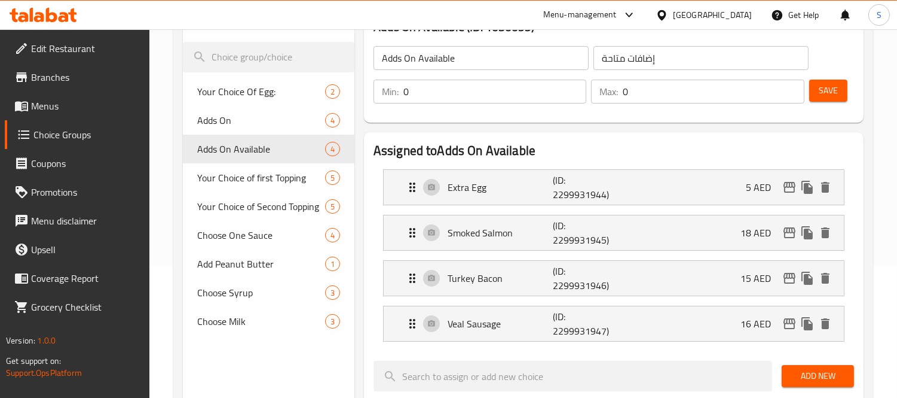
type input "السلمون المدخن"
click at [833, 94] on span "Save" at bounding box center [828, 90] width 19 height 15
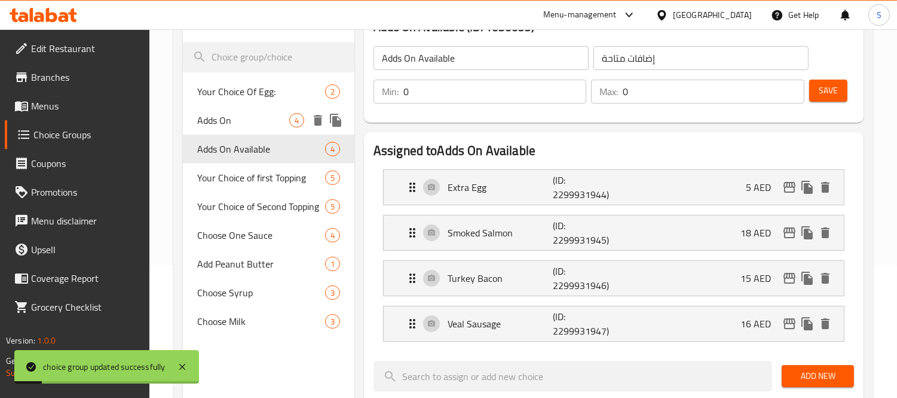
click at [237, 127] on div "Adds On 4" at bounding box center [269, 120] width 172 height 29
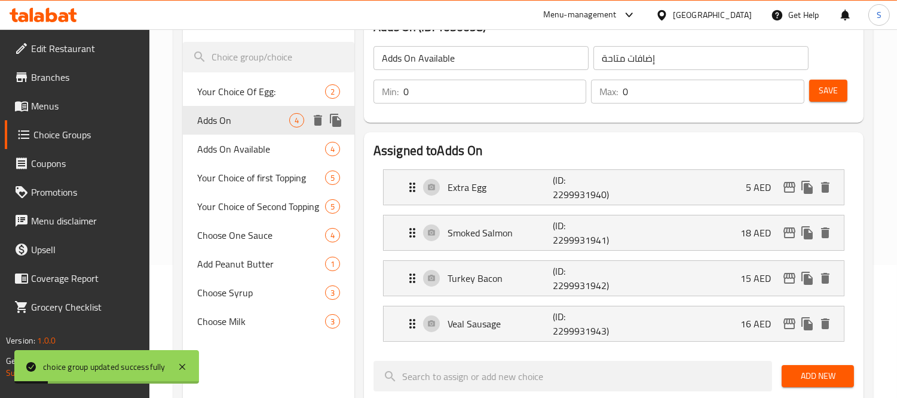
type input "Adds On"
type input "اضافات"
click at [524, 250] on div "Smoked Salmon (ID: 2299931941) 18 AED Name (En) Smoked Salmon Name (En) Name (A…" at bounding box center [614, 233] width 462 height 36
click at [518, 236] on p "Smoked Salmon" at bounding box center [500, 232] width 105 height 14
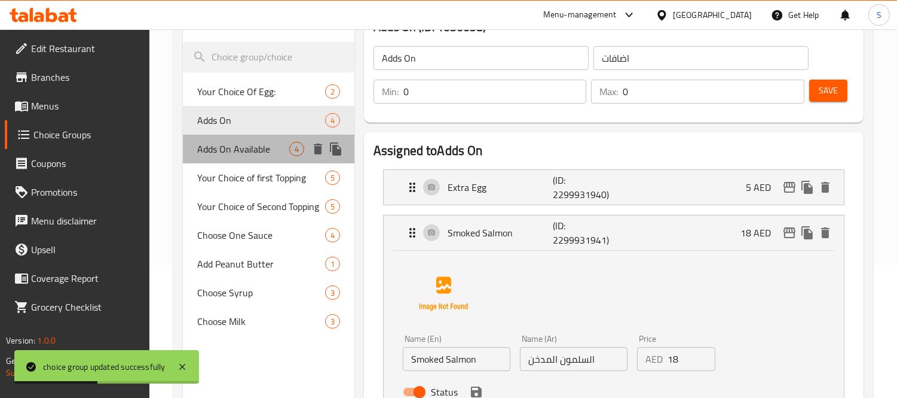
click at [274, 154] on span "Adds On Available" at bounding box center [243, 149] width 92 height 14
type input "Adds On Available"
type input "إضافات متاحة"
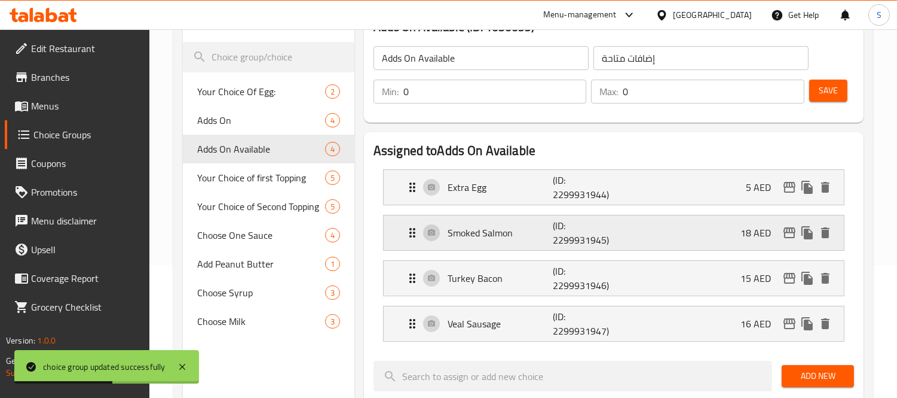
click at [514, 242] on div "Smoked Salmon (ID: 2299931945) 18 AED" at bounding box center [617, 232] width 425 height 35
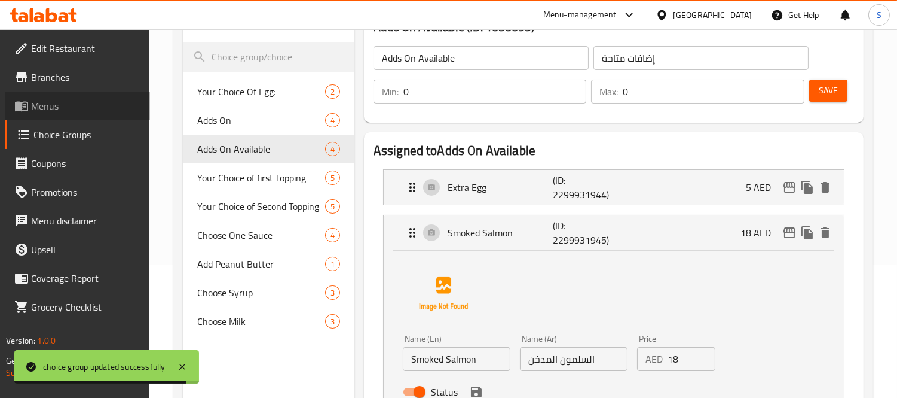
click at [66, 108] on span "Menus" at bounding box center [85, 106] width 109 height 14
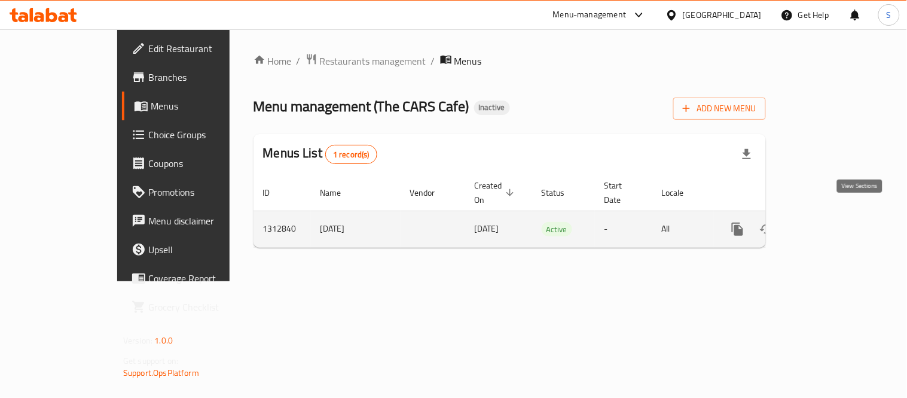
click at [831, 222] on icon "enhanced table" at bounding box center [824, 229] width 14 height 14
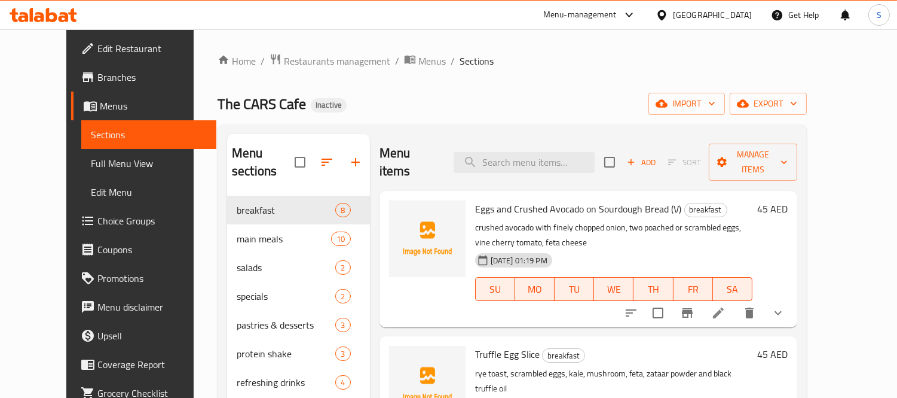
click at [109, 171] on link "Full Menu View" at bounding box center [148, 163] width 135 height 29
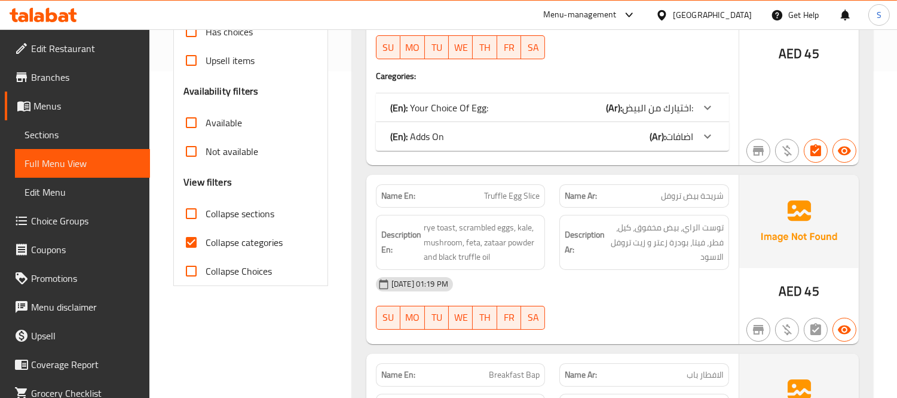
scroll to position [332, 0]
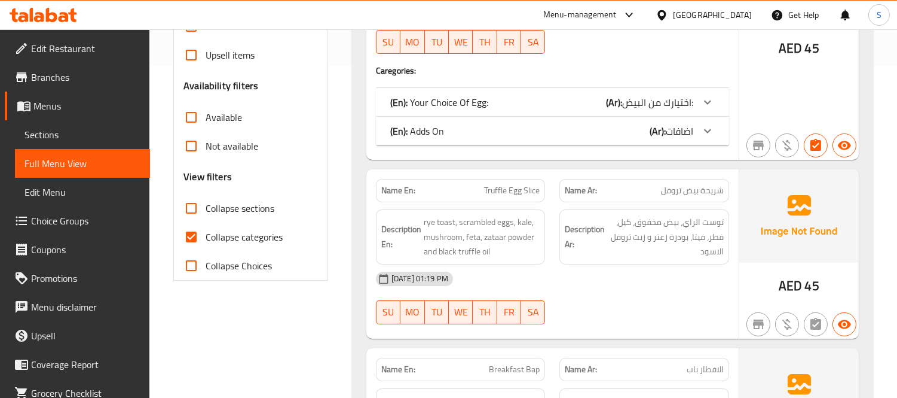
drag, startPoint x: 244, startPoint y: 216, endPoint x: 250, endPoint y: 224, distance: 9.8
click at [244, 216] on label "Collapse sections" at bounding box center [225, 208] width 97 height 29
click at [206, 216] on input "Collapse sections" at bounding box center [191, 208] width 29 height 29
checkbox input "true"
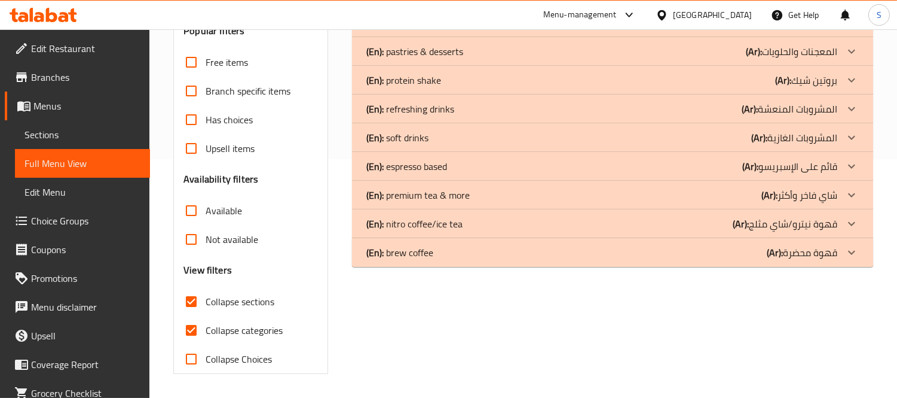
click at [255, 323] on span "Collapse categories" at bounding box center [244, 330] width 77 height 14
click at [206, 316] on input "Collapse categories" at bounding box center [191, 330] width 29 height 29
checkbox input "false"
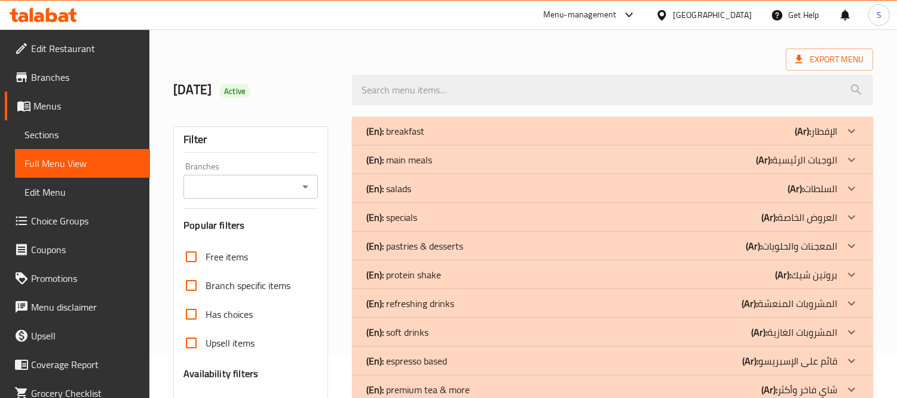
scroll to position [39, 0]
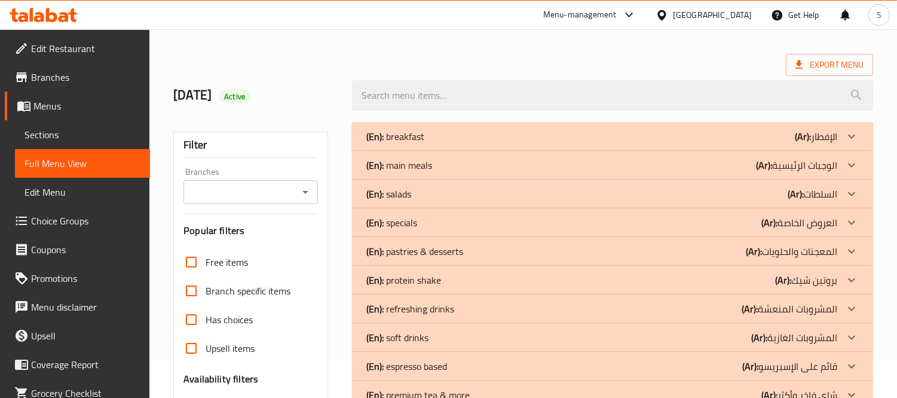
click at [429, 166] on p "(En): main meals" at bounding box center [400, 165] width 66 height 14
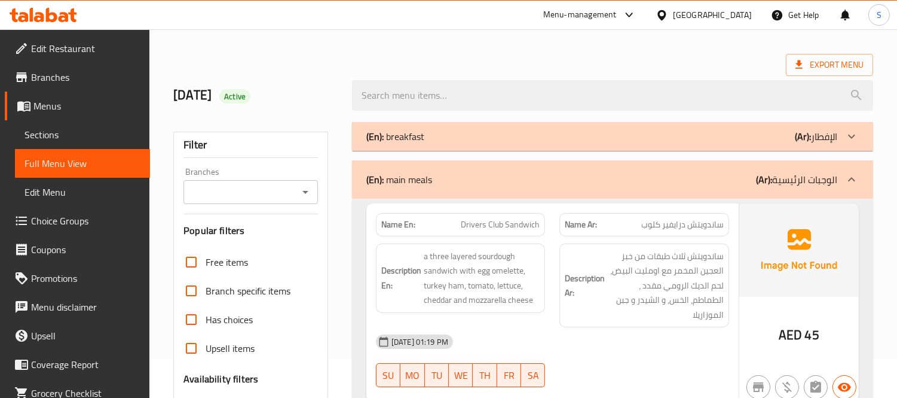
click at [437, 141] on div "(En): breakfast (Ar): الإفطار" at bounding box center [602, 136] width 471 height 14
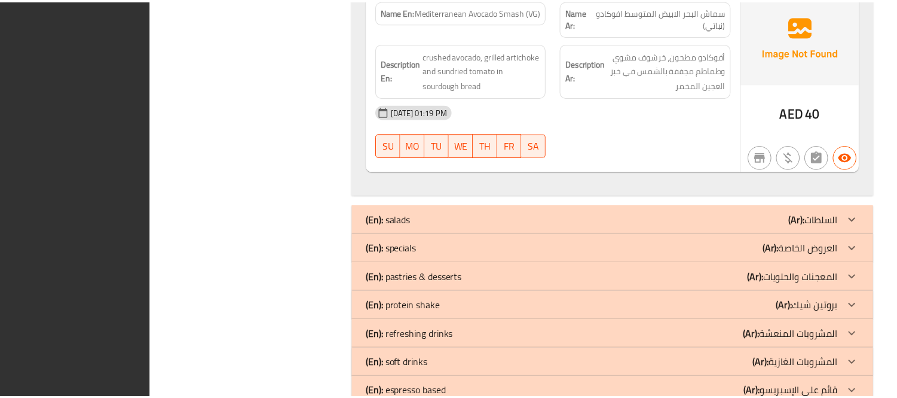
scroll to position [5335, 0]
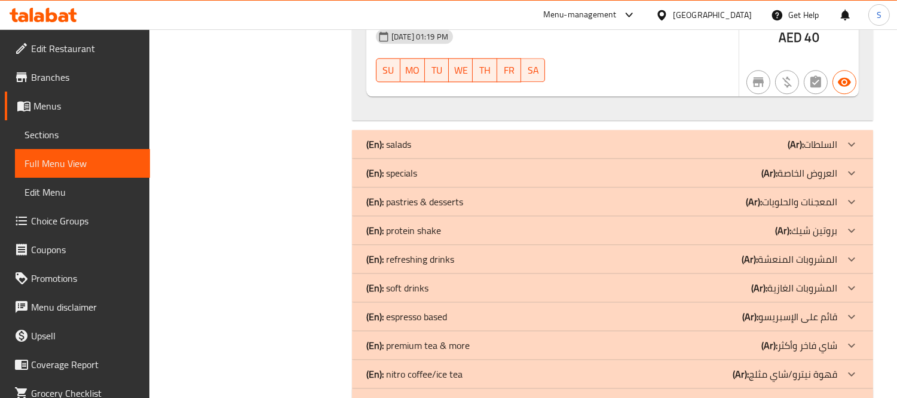
click at [65, 130] on span "Sections" at bounding box center [83, 134] width 116 height 14
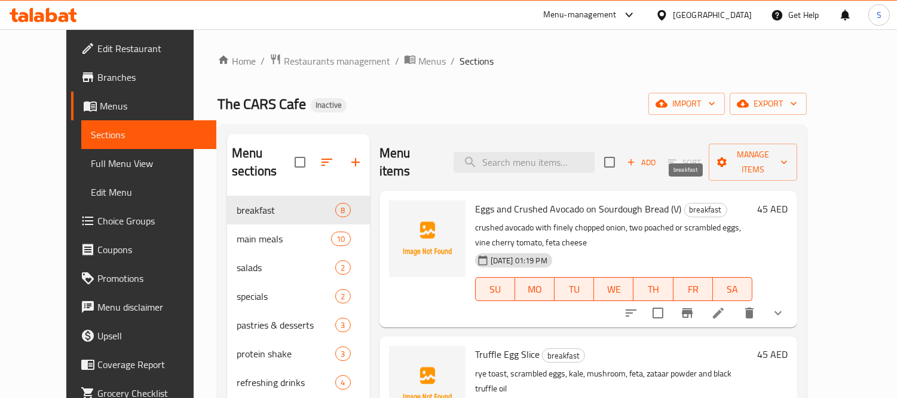
click at [685, 203] on span "breakfast" at bounding box center [706, 210] width 42 height 14
copy span "breakfast"
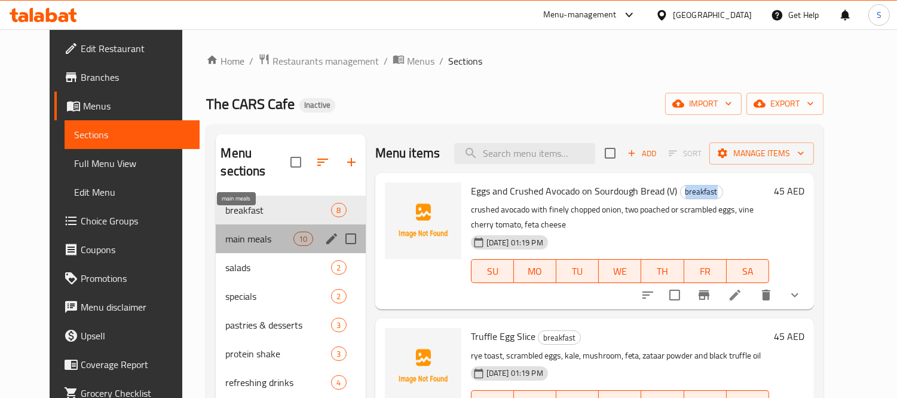
click at [241, 231] on span "main meals" at bounding box center [259, 238] width 68 height 14
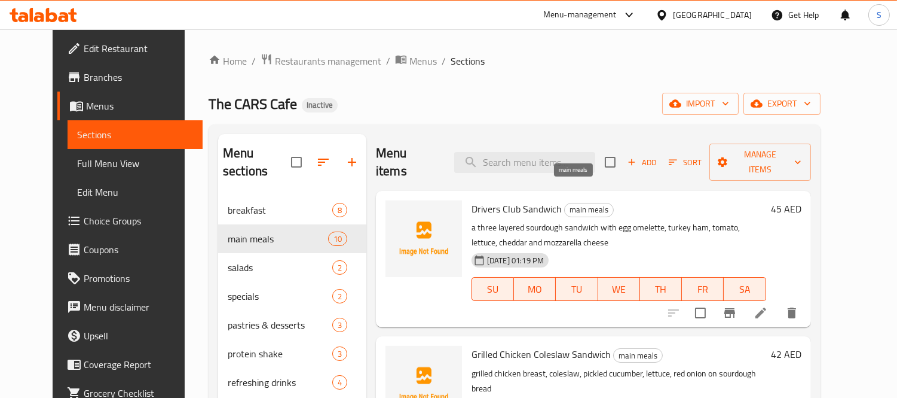
click at [578, 203] on span "main meals" at bounding box center [589, 210] width 48 height 14
copy span "main meals"
